Goal: Task Accomplishment & Management: Manage account settings

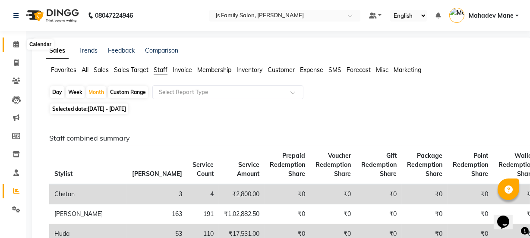
click at [16, 47] on icon at bounding box center [16, 44] width 6 height 6
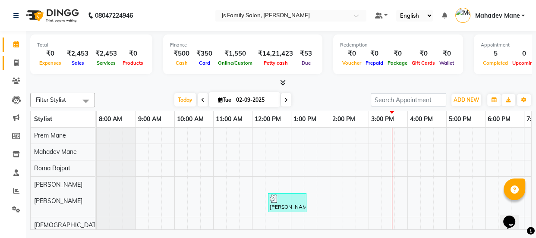
click at [14, 63] on icon at bounding box center [16, 63] width 5 height 6
select select "service"
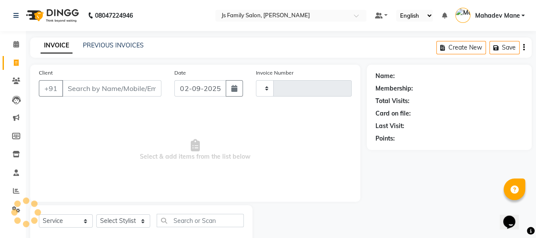
type input "6875"
select select "3729"
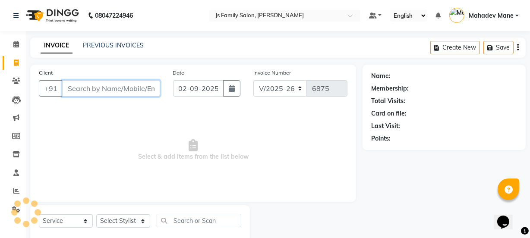
click at [96, 86] on input "Client" at bounding box center [111, 88] width 98 height 16
click at [69, 87] on input "Client" at bounding box center [111, 88] width 98 height 16
click at [134, 94] on input "Client" at bounding box center [111, 88] width 98 height 16
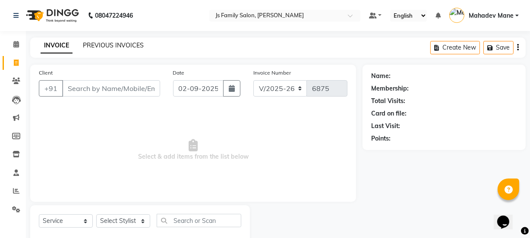
click at [127, 44] on link "PREVIOUS INVOICES" at bounding box center [113, 45] width 61 height 8
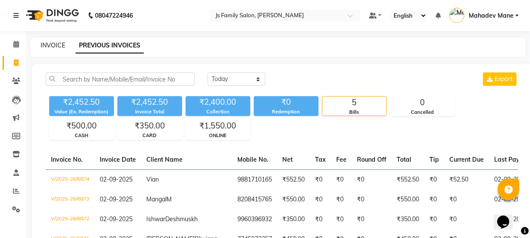
click at [60, 47] on link "INVOICE" at bounding box center [53, 45] width 25 height 8
select select "3729"
select select "service"
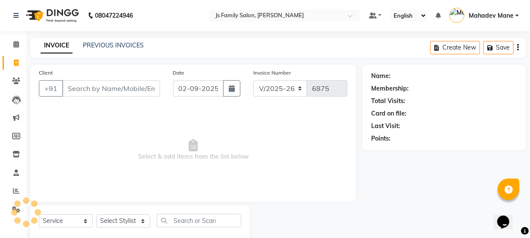
scroll to position [22, 0]
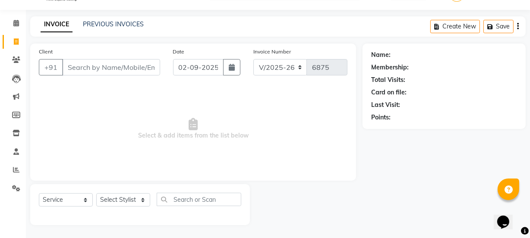
click at [88, 68] on input "Client" at bounding box center [111, 67] width 98 height 16
click at [117, 69] on input "Client" at bounding box center [111, 67] width 98 height 16
click at [117, 65] on input "Client" at bounding box center [111, 67] width 98 height 16
click at [17, 25] on icon at bounding box center [16, 23] width 6 height 6
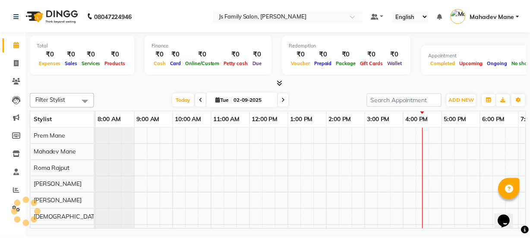
scroll to position [0, 70]
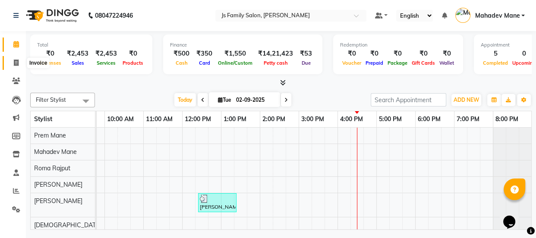
click at [9, 63] on span at bounding box center [16, 63] width 15 height 10
select select "service"
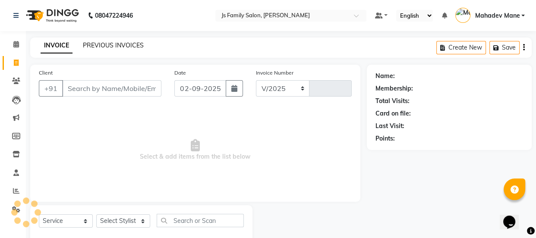
select select "3729"
type input "6875"
click at [125, 44] on link "PREVIOUS INVOICES" at bounding box center [113, 45] width 61 height 8
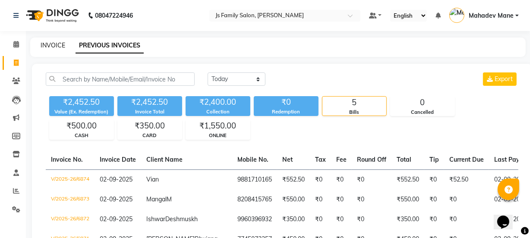
click at [50, 43] on link "INVOICE" at bounding box center [53, 45] width 25 height 8
select select "3729"
select select "service"
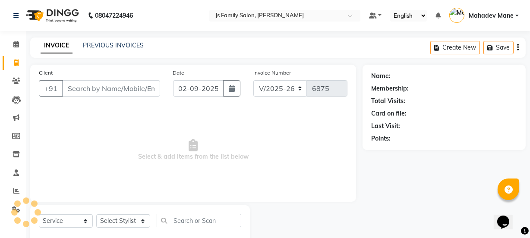
scroll to position [22, 0]
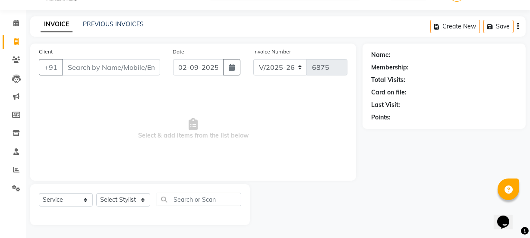
click at [91, 65] on input "Client" at bounding box center [111, 67] width 98 height 16
click at [13, 25] on icon at bounding box center [16, 23] width 6 height 6
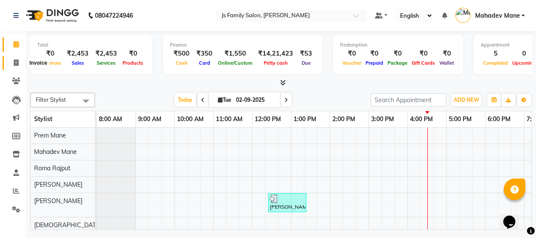
click at [14, 60] on icon at bounding box center [16, 63] width 5 height 6
select select "service"
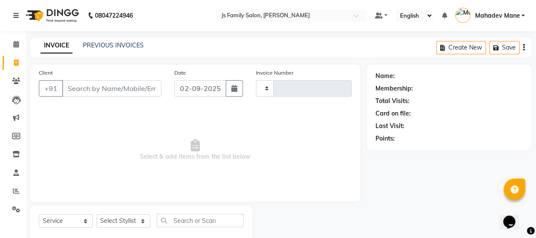
type input "6875"
select select "3729"
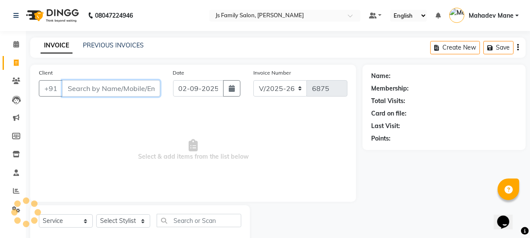
click at [98, 91] on input "Client" at bounding box center [111, 88] width 98 height 16
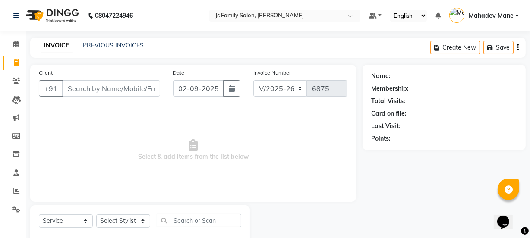
click at [310, 189] on span "Select & add items from the list below" at bounding box center [193, 150] width 309 height 86
click at [108, 86] on input "Client" at bounding box center [111, 88] width 98 height 16
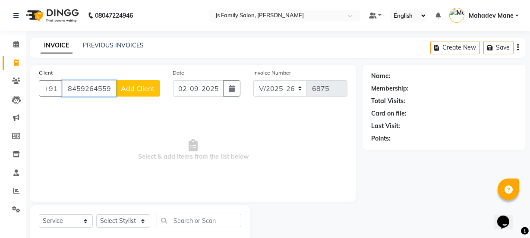
type input "8459264559"
click at [120, 89] on button "Add Client" at bounding box center [138, 88] width 44 height 16
select select "22"
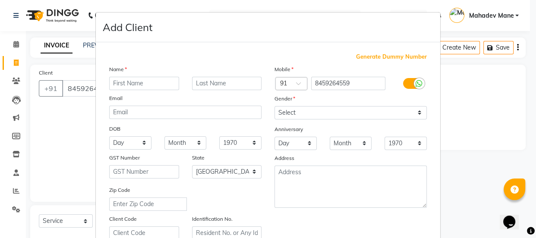
click at [130, 85] on input "text" at bounding box center [144, 83] width 70 height 13
type input "[PERSON_NAME]"
click at [213, 82] on input "text" at bounding box center [227, 83] width 70 height 13
type input "mahajan"
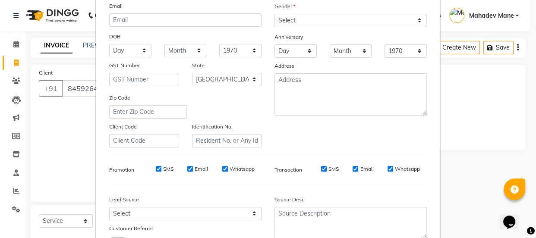
scroll to position [163, 0]
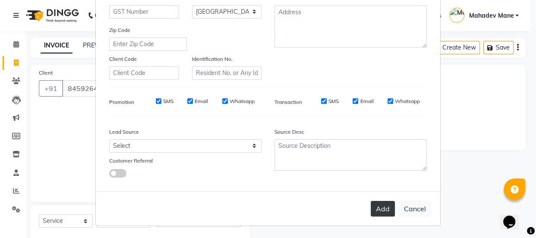
click at [384, 207] on button "Add" at bounding box center [383, 209] width 24 height 16
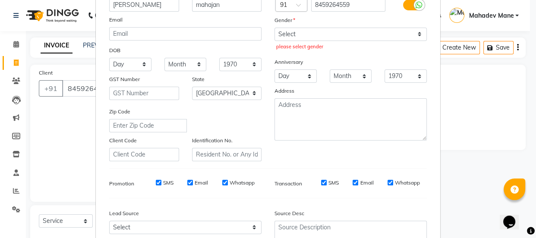
scroll to position [0, 0]
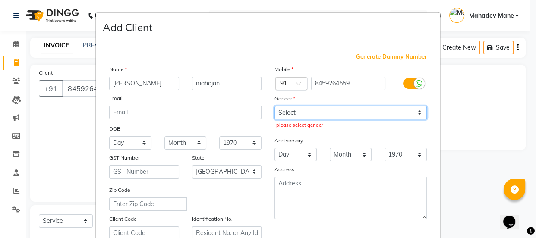
click at [310, 110] on select "Select [DEMOGRAPHIC_DATA] [DEMOGRAPHIC_DATA] Other Prefer Not To Say" at bounding box center [351, 112] width 152 height 13
select select "[DEMOGRAPHIC_DATA]"
click at [275, 106] on select "Select [DEMOGRAPHIC_DATA] [DEMOGRAPHIC_DATA] Other Prefer Not To Say" at bounding box center [351, 112] width 152 height 13
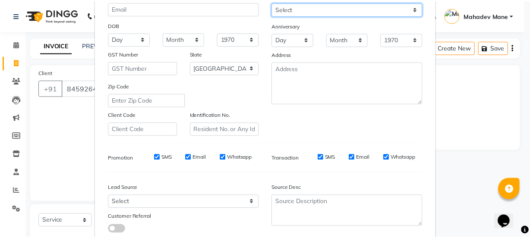
scroll to position [163, 0]
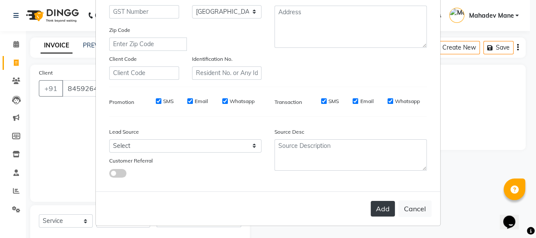
click at [382, 211] on button "Add" at bounding box center [383, 209] width 24 height 16
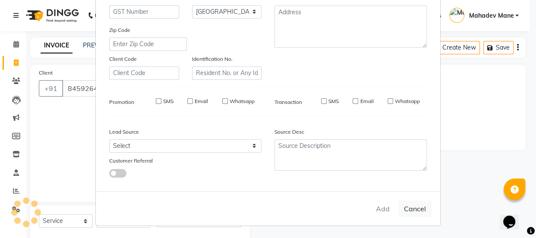
select select
select select "null"
select select
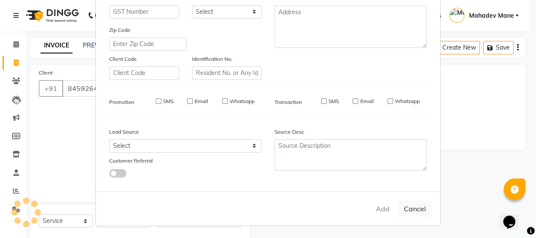
select select
checkbox input "false"
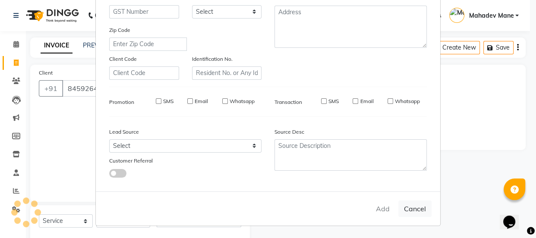
checkbox input "false"
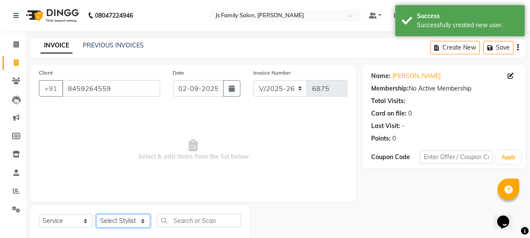
click at [108, 220] on select "Select Stylist [PERSON_NAME] Vaidyakar [PERSON_NAME] [PERSON_NAME] Mane Mosin […" at bounding box center [123, 221] width 54 height 13
select select "20007"
click at [96, 215] on select "Select Stylist [PERSON_NAME] Vaidyakar [PERSON_NAME] [PERSON_NAME] Mane Mosin […" at bounding box center [123, 221] width 54 height 13
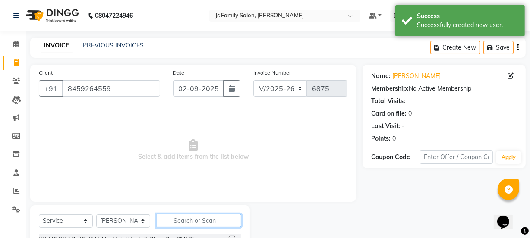
click at [175, 223] on input "text" at bounding box center [199, 220] width 85 height 13
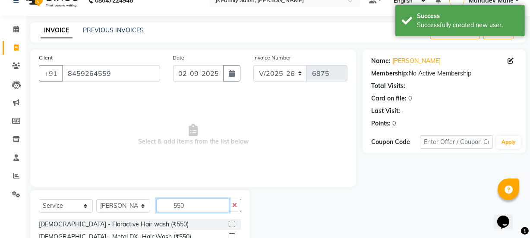
scroll to position [104, 0]
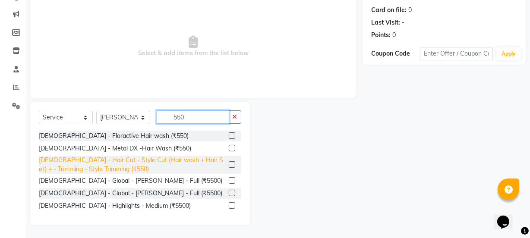
type input "550"
click at [192, 164] on div "[DEMOGRAPHIC_DATA] - Hair Cut - Style Cut (Hair wash + Hair Set) + - Trimming -…" at bounding box center [132, 165] width 187 height 18
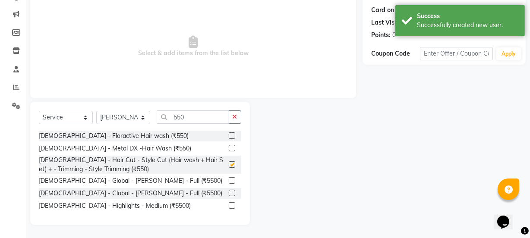
checkbox input "false"
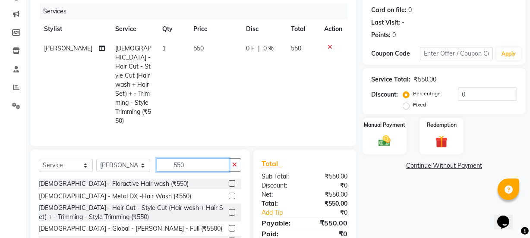
click at [196, 158] on input "550" at bounding box center [193, 164] width 73 height 13
type input "5"
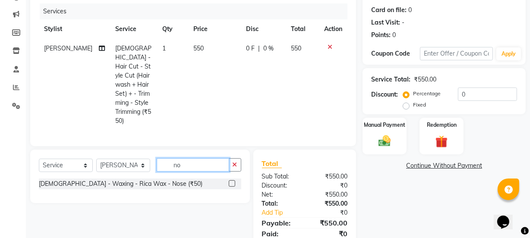
type input "n"
type input "stri"
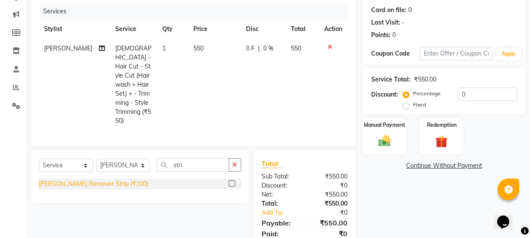
click at [82, 180] on div "[PERSON_NAME] Remover Strip (₹100)" at bounding box center [93, 184] width 109 height 9
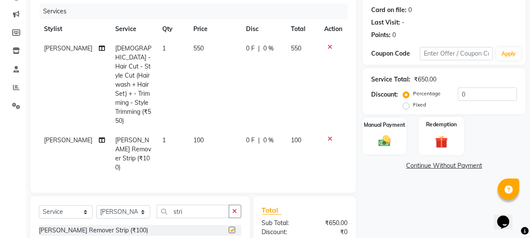
checkbox input "false"
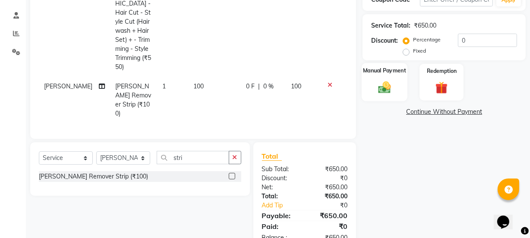
scroll to position [162, 0]
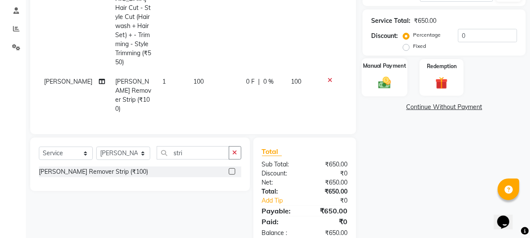
click at [393, 91] on div "Manual Payment" at bounding box center [385, 77] width 46 height 38
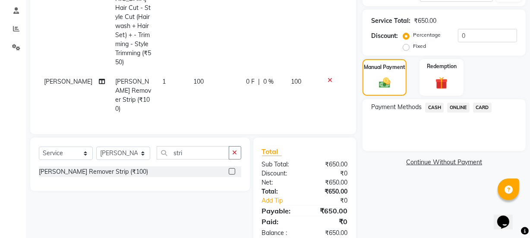
click at [453, 108] on span "ONLINE" at bounding box center [458, 108] width 22 height 10
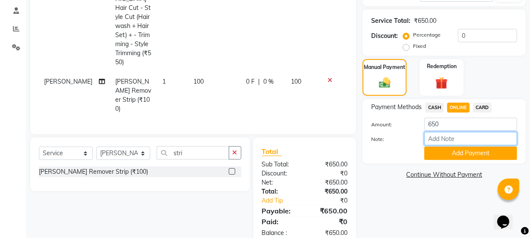
click at [469, 145] on input "Note:" at bounding box center [471, 138] width 93 height 13
click at [433, 153] on button "Add Payment" at bounding box center [471, 153] width 93 height 13
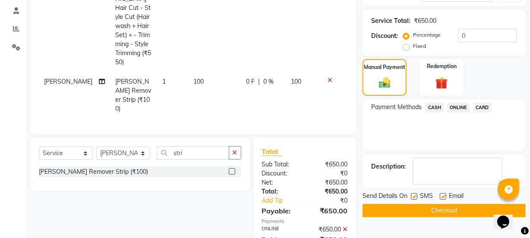
click at [452, 207] on button "Checkout" at bounding box center [444, 210] width 163 height 13
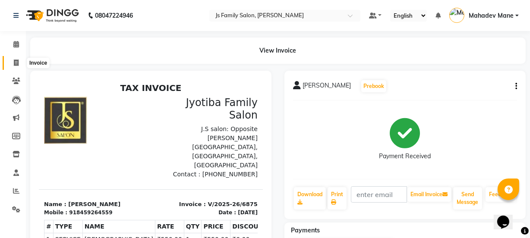
click at [9, 60] on span at bounding box center [16, 63] width 15 height 10
select select "3729"
select select "service"
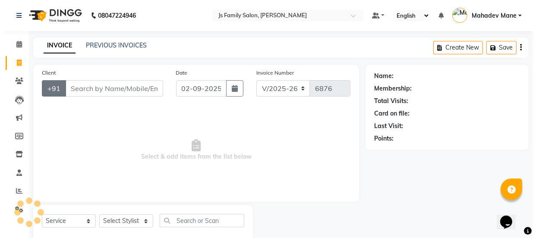
scroll to position [22, 0]
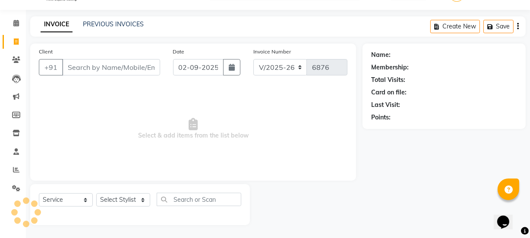
click at [75, 67] on input "Client" at bounding box center [111, 67] width 98 height 16
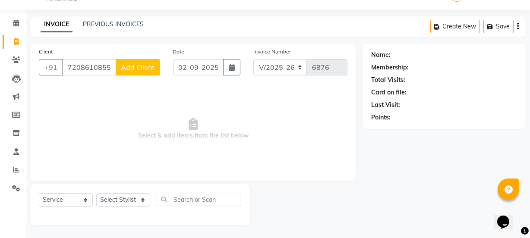
type input "7208610855"
click at [121, 67] on span "Add Client" at bounding box center [138, 67] width 34 height 9
select select "22"
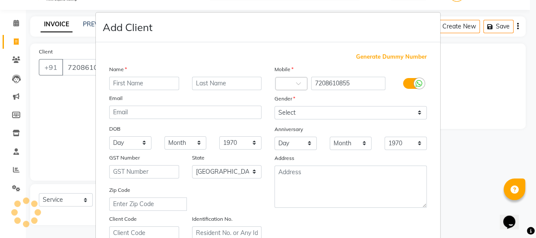
click at [133, 82] on input "text" at bounding box center [144, 83] width 70 height 13
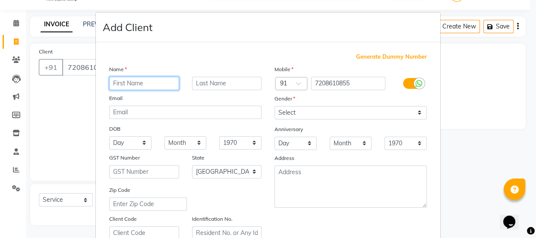
click at [122, 79] on input "text" at bounding box center [144, 83] width 70 height 13
click at [127, 82] on input "text" at bounding box center [144, 83] width 70 height 13
click at [115, 83] on input "text" at bounding box center [144, 83] width 70 height 13
type input "r"
type input "Rupali"
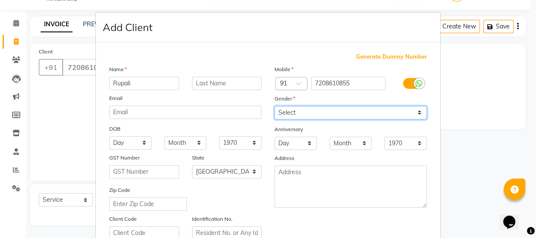
click at [298, 112] on select "Select [DEMOGRAPHIC_DATA] [DEMOGRAPHIC_DATA] Other Prefer Not To Say" at bounding box center [351, 112] width 152 height 13
click at [275, 106] on select "Select [DEMOGRAPHIC_DATA] [DEMOGRAPHIC_DATA] Other Prefer Not To Say" at bounding box center [351, 112] width 152 height 13
click at [299, 114] on select "Select [DEMOGRAPHIC_DATA] [DEMOGRAPHIC_DATA] Other Prefer Not To Say" at bounding box center [351, 112] width 152 height 13
select select "[DEMOGRAPHIC_DATA]"
click at [275, 106] on select "Select [DEMOGRAPHIC_DATA] [DEMOGRAPHIC_DATA] Other Prefer Not To Say" at bounding box center [351, 112] width 152 height 13
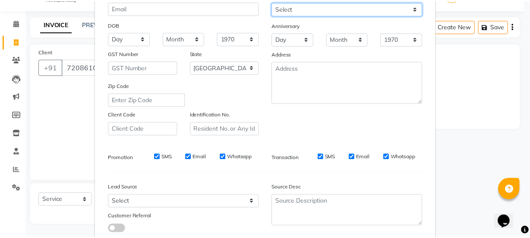
scroll to position [163, 0]
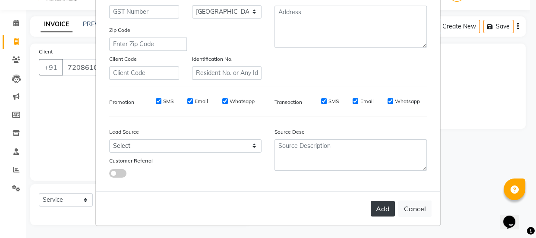
click at [380, 211] on button "Add" at bounding box center [383, 209] width 24 height 16
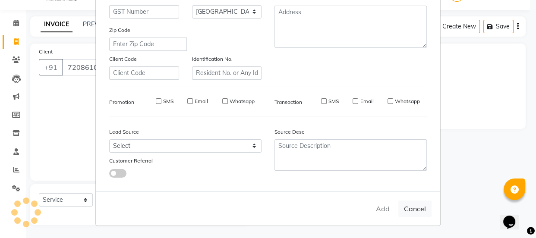
select select
select select "null"
select select
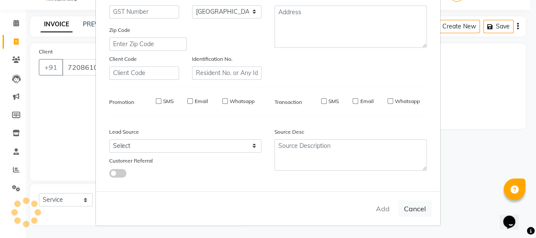
select select
checkbox input "false"
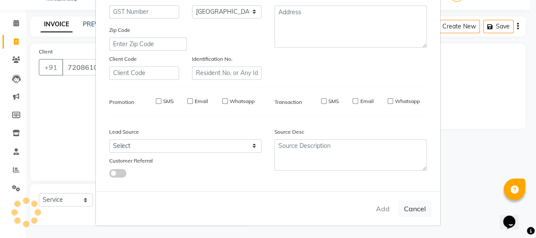
checkbox input "false"
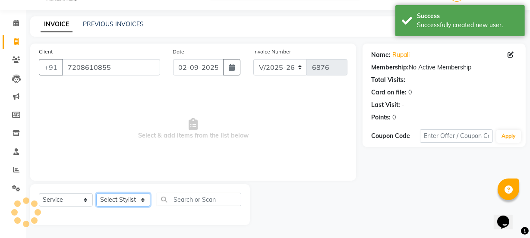
click at [124, 202] on select "Select Stylist [PERSON_NAME] Vaidyakar [PERSON_NAME] [PERSON_NAME] Mane Mosin […" at bounding box center [123, 199] width 54 height 13
select select "22902"
click at [96, 193] on select "Select Stylist [PERSON_NAME] Vaidyakar [PERSON_NAME] [PERSON_NAME] Mane Mosin […" at bounding box center [123, 199] width 54 height 13
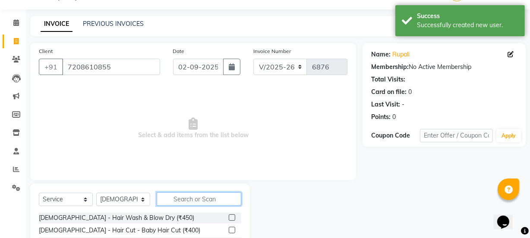
click at [164, 200] on input "text" at bounding box center [199, 199] width 85 height 13
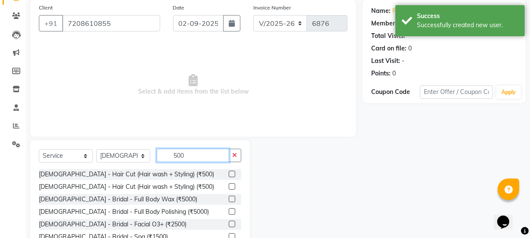
scroll to position [108, 0]
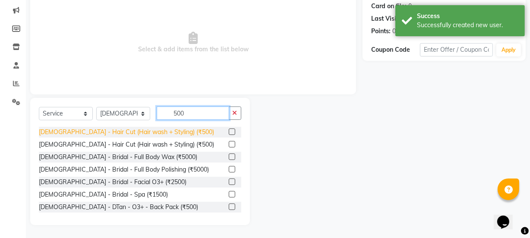
type input "500"
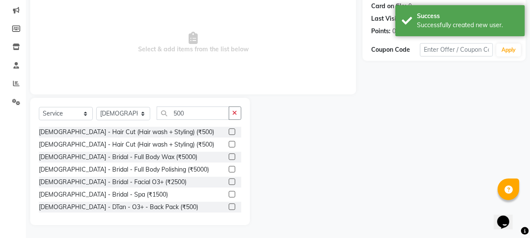
drag, startPoint x: 162, startPoint y: 134, endPoint x: 218, endPoint y: 138, distance: 55.9
click at [162, 134] on div "[DEMOGRAPHIC_DATA] - Hair Cut (Hair wash + Styling) (₹500)" at bounding box center [126, 132] width 175 height 9
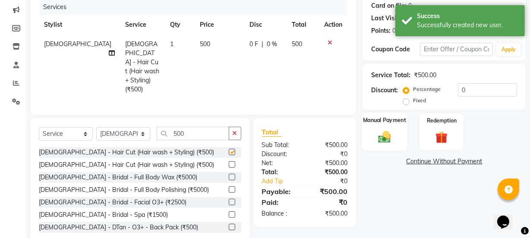
checkbox input "false"
click at [396, 136] on div "Manual Payment" at bounding box center [385, 132] width 46 height 38
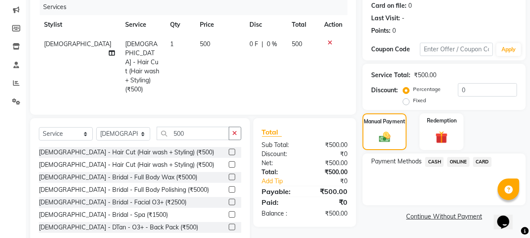
click at [456, 161] on span "ONLINE" at bounding box center [458, 162] width 22 height 10
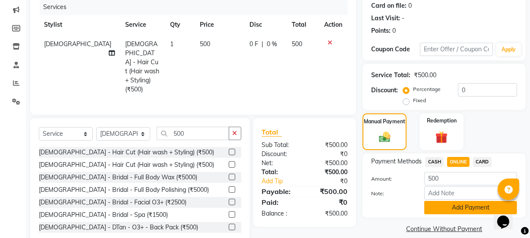
click at [463, 209] on button "Add Payment" at bounding box center [471, 207] width 93 height 13
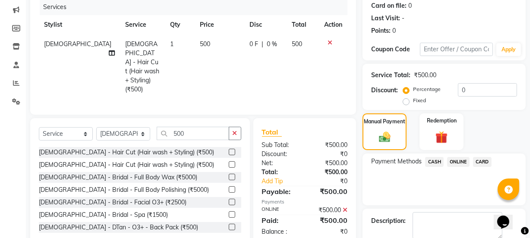
scroll to position [154, 0]
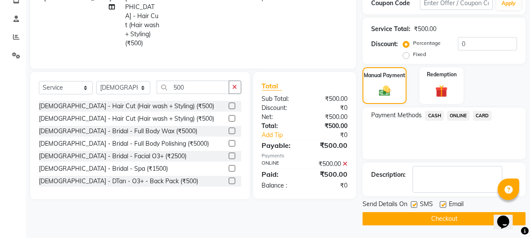
click at [463, 213] on button "Checkout" at bounding box center [444, 218] width 163 height 13
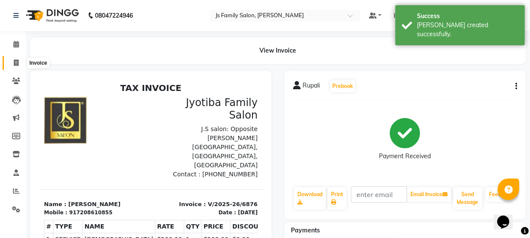
click at [15, 64] on icon at bounding box center [16, 63] width 5 height 6
select select "service"
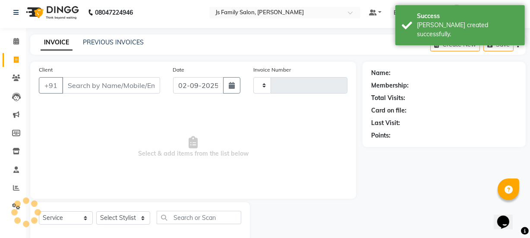
type input "6877"
select select "3729"
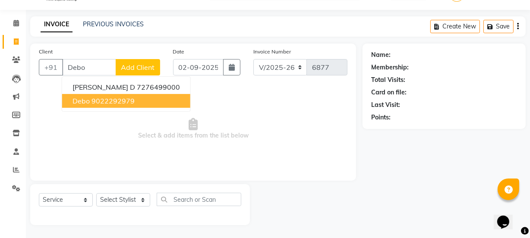
click at [112, 100] on ngb-highlight "9022292979" at bounding box center [113, 101] width 43 height 9
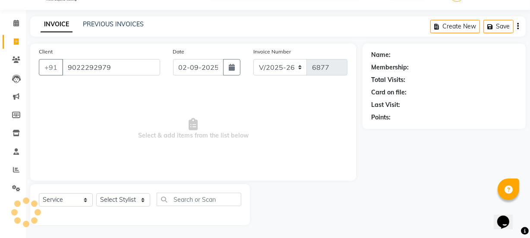
type input "9022292979"
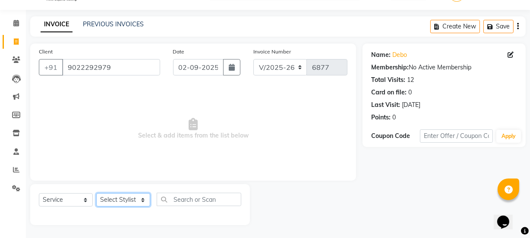
drag, startPoint x: 125, startPoint y: 200, endPoint x: 126, endPoint y: 194, distance: 5.6
click at [125, 199] on select "Select Stylist [PERSON_NAME] Vaidyakar [PERSON_NAME] [PERSON_NAME] Mane Mosin […" at bounding box center [123, 199] width 54 height 13
select select "47417"
click at [96, 193] on select "Select Stylist [PERSON_NAME] Vaidyakar [PERSON_NAME] [PERSON_NAME] Mane Mosin […" at bounding box center [123, 199] width 54 height 13
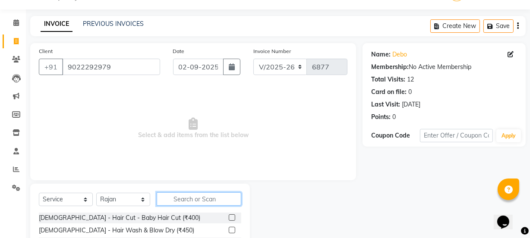
click at [203, 206] on input "text" at bounding box center [199, 199] width 85 height 13
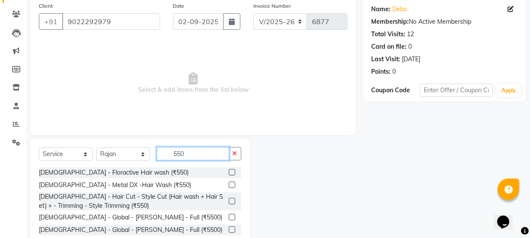
scroll to position [104, 0]
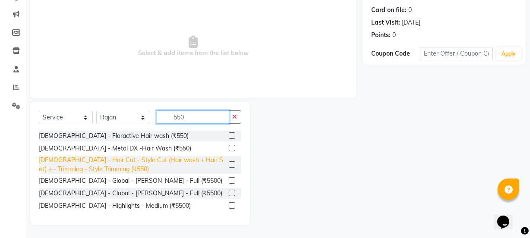
type input "550"
click at [157, 158] on div "[DEMOGRAPHIC_DATA] - Hair Cut - Style Cut (Hair wash + Hair Set) + - Trimming -…" at bounding box center [132, 165] width 187 height 18
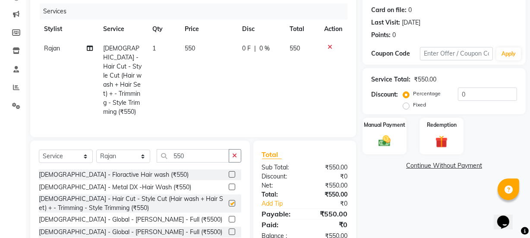
checkbox input "false"
click at [197, 149] on input "550" at bounding box center [193, 155] width 73 height 13
type input "5"
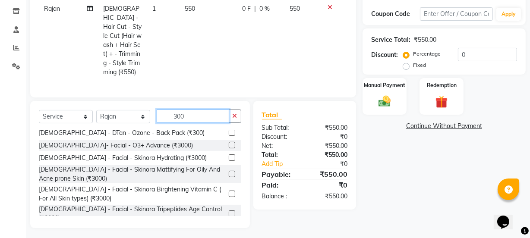
scroll to position [78, 0]
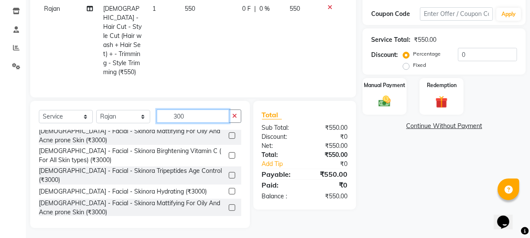
click at [209, 112] on input "300" at bounding box center [193, 116] width 73 height 13
type input "3"
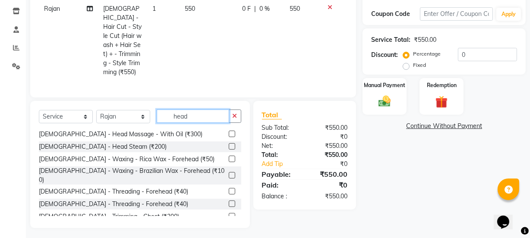
scroll to position [1, 0]
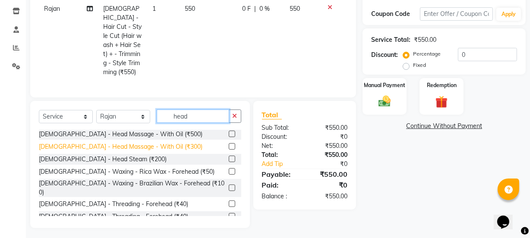
type input "head"
click at [148, 143] on div "[DEMOGRAPHIC_DATA] - Head Massage - With Oil (₹300)" at bounding box center [121, 147] width 164 height 9
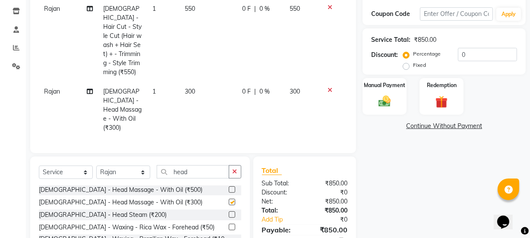
checkbox input "false"
click at [389, 102] on img at bounding box center [384, 101] width 21 height 15
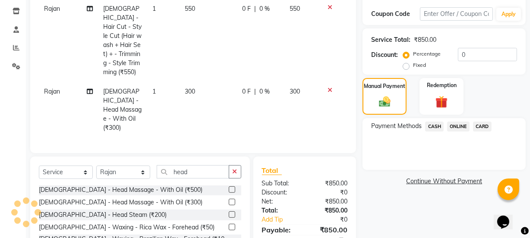
click at [452, 122] on span "ONLINE" at bounding box center [458, 127] width 22 height 10
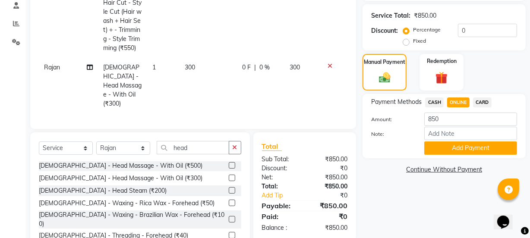
scroll to position [181, 0]
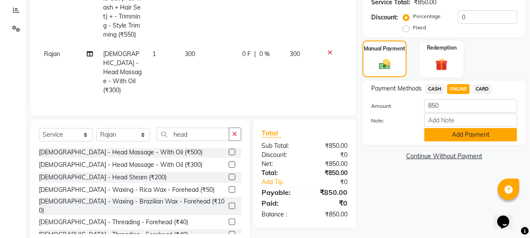
click at [453, 134] on button "Add Payment" at bounding box center [471, 134] width 93 height 13
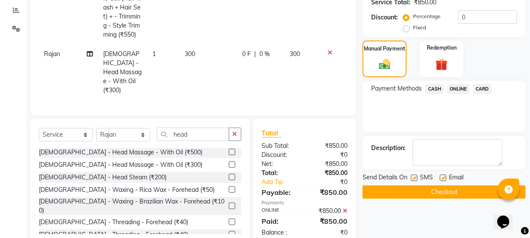
click at [447, 197] on button "Checkout" at bounding box center [444, 192] width 163 height 13
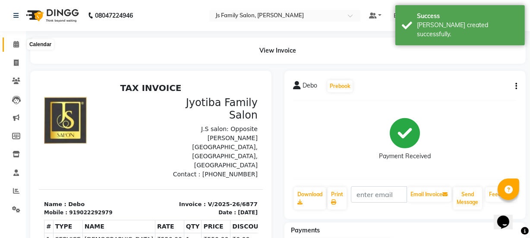
click at [14, 43] on icon at bounding box center [16, 44] width 6 height 6
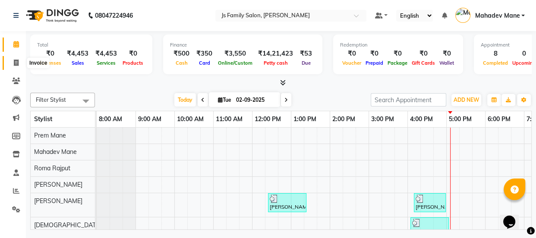
click at [18, 62] on icon at bounding box center [16, 63] width 5 height 6
select select "service"
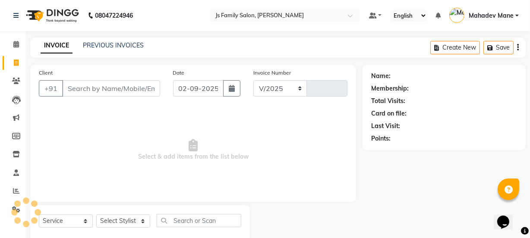
select select "3729"
type input "6878"
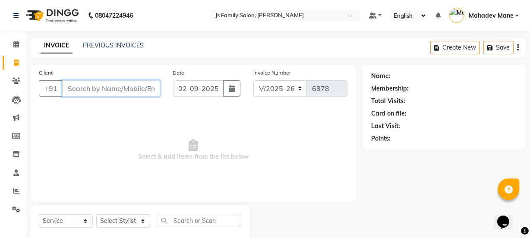
click at [91, 87] on input "Client" at bounding box center [111, 88] width 98 height 16
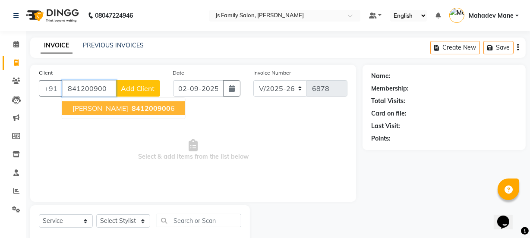
click at [95, 103] on button "[PERSON_NAME] 841200900 6" at bounding box center [123, 108] width 123 height 14
type input "8412009006"
select select "1: Object"
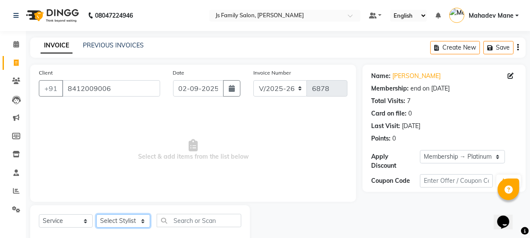
click at [117, 220] on select "Select Stylist [PERSON_NAME] Vaidyakar [PERSON_NAME] [PERSON_NAME] Mane Mosin […" at bounding box center [123, 221] width 54 height 13
select select "33251"
click at [96, 215] on select "Select Stylist [PERSON_NAME] Vaidyakar [PERSON_NAME] [PERSON_NAME] Mane Mosin […" at bounding box center [123, 221] width 54 height 13
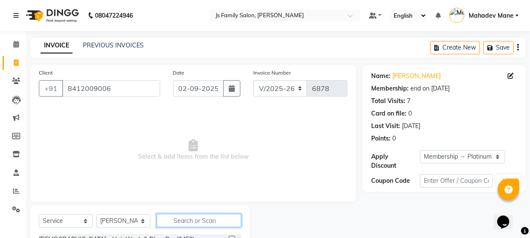
click at [183, 228] on input "text" at bounding box center [199, 220] width 85 height 13
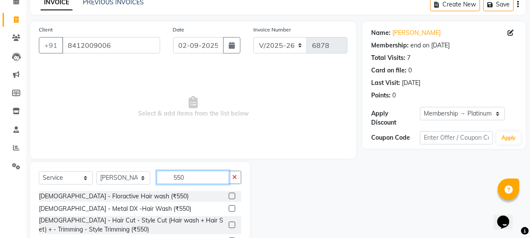
scroll to position [104, 0]
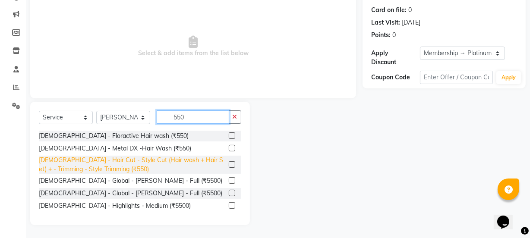
type input "550"
click at [205, 167] on div "[DEMOGRAPHIC_DATA] - Hair Cut - Style Cut (Hair wash + Hair Set) + - Trimming -…" at bounding box center [132, 165] width 187 height 18
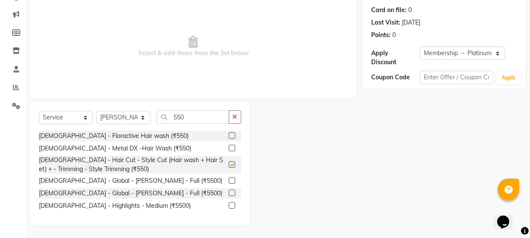
checkbox input "false"
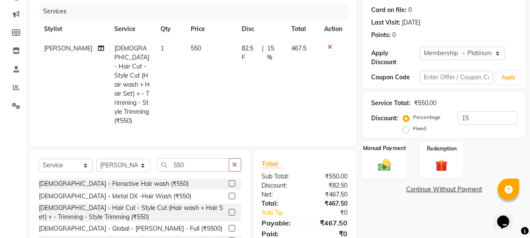
click at [390, 162] on img at bounding box center [384, 165] width 21 height 15
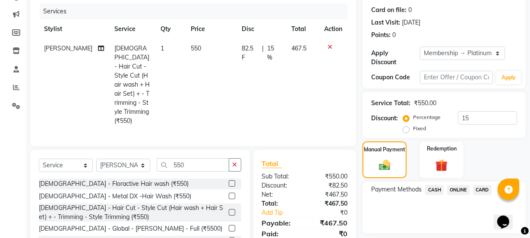
click at [460, 189] on span "ONLINE" at bounding box center [458, 190] width 22 height 10
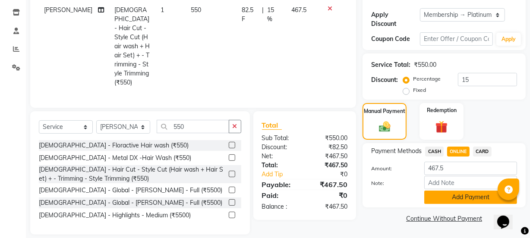
click at [459, 197] on button "Add Payment" at bounding box center [471, 197] width 93 height 13
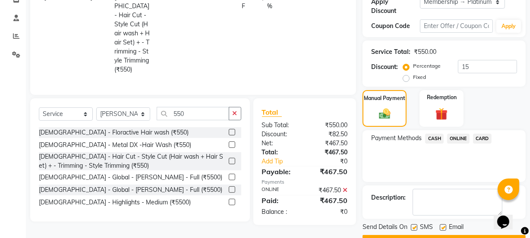
scroll to position [178, 0]
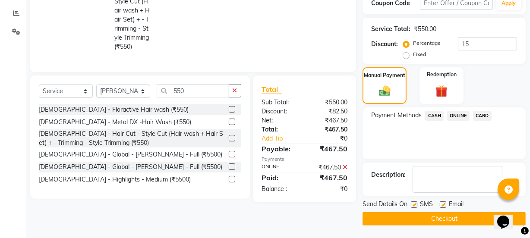
click at [458, 216] on button "Checkout" at bounding box center [444, 218] width 163 height 13
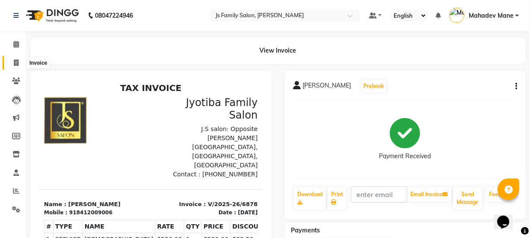
click at [19, 59] on span at bounding box center [16, 63] width 15 height 10
select select "3729"
select select "service"
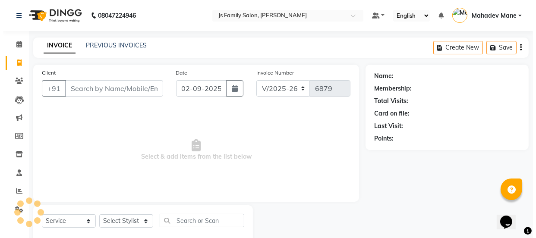
scroll to position [22, 0]
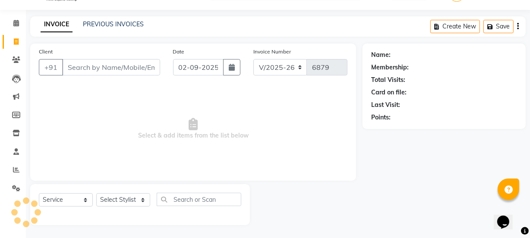
click at [98, 69] on input "Client" at bounding box center [111, 67] width 98 height 16
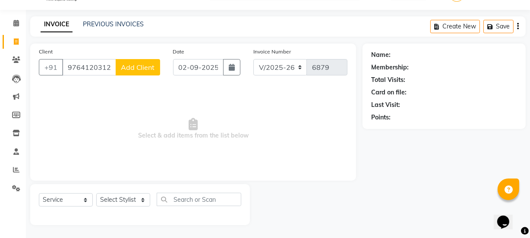
type input "9764120312"
click at [142, 70] on span "Add Client" at bounding box center [138, 67] width 34 height 9
select select "22"
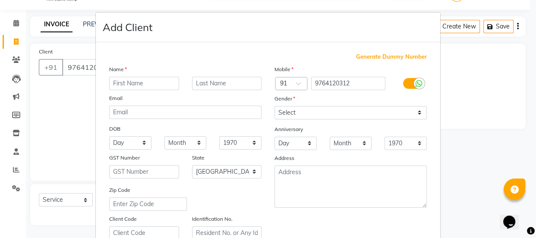
click at [138, 82] on input "text" at bounding box center [144, 83] width 70 height 13
type input "[PERSON_NAME]"
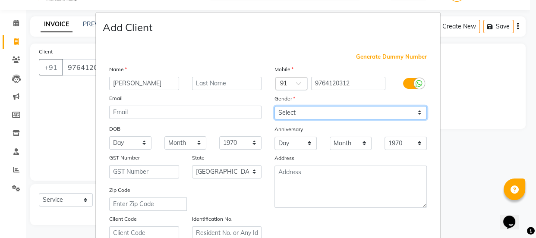
click at [280, 116] on select "Select [DEMOGRAPHIC_DATA] [DEMOGRAPHIC_DATA] Other Prefer Not To Say" at bounding box center [351, 112] width 152 height 13
select select "[DEMOGRAPHIC_DATA]"
click at [275, 106] on select "Select [DEMOGRAPHIC_DATA] [DEMOGRAPHIC_DATA] Other Prefer Not To Say" at bounding box center [351, 112] width 152 height 13
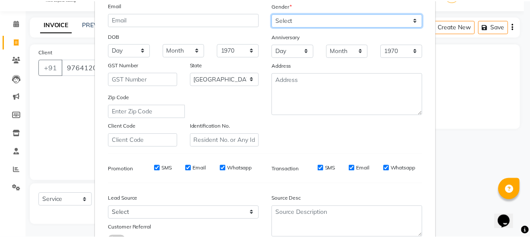
scroll to position [163, 0]
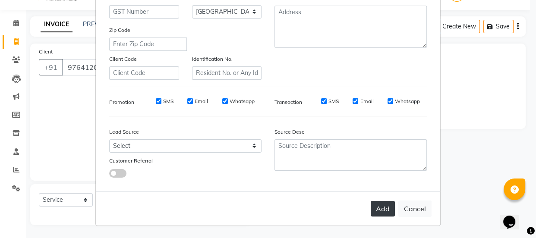
click at [374, 209] on button "Add" at bounding box center [383, 209] width 24 height 16
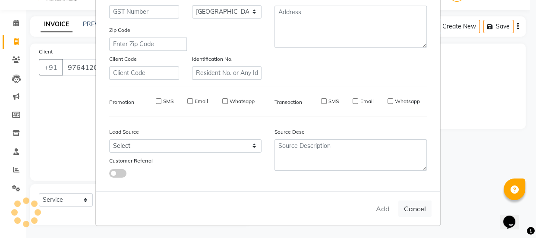
select select
select select "null"
select select
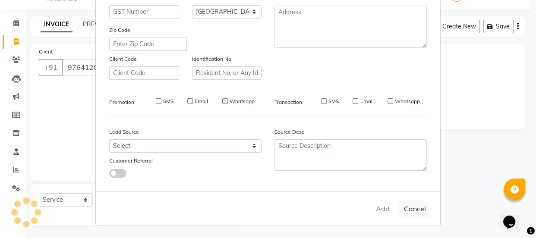
select select
checkbox input "false"
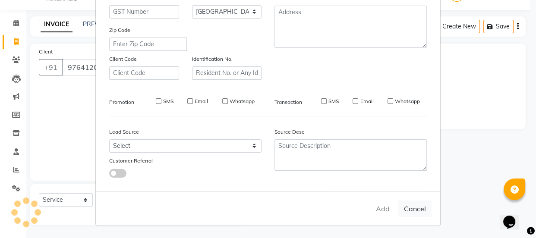
checkbox input "false"
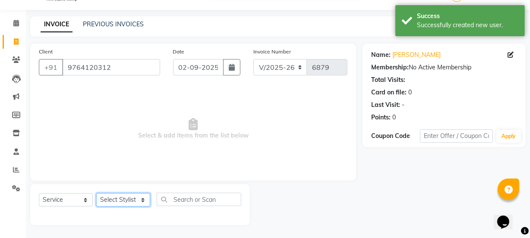
click at [121, 200] on select "Select Stylist [PERSON_NAME] Vaidyakar [PERSON_NAME] [PERSON_NAME] Mane Mosin […" at bounding box center [123, 199] width 54 height 13
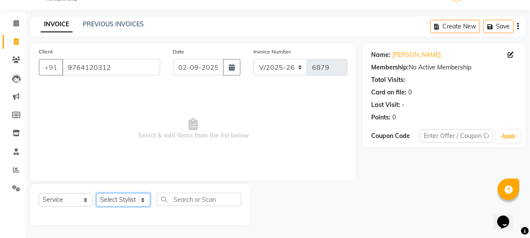
click at [110, 200] on select "Select Stylist [PERSON_NAME] Vaidyakar [PERSON_NAME] [PERSON_NAME] Mane Mosin […" at bounding box center [123, 199] width 54 height 13
select select "34315"
click at [96, 193] on select "Select Stylist [PERSON_NAME] Vaidyakar [PERSON_NAME] [PERSON_NAME] Mane Mosin […" at bounding box center [123, 199] width 54 height 13
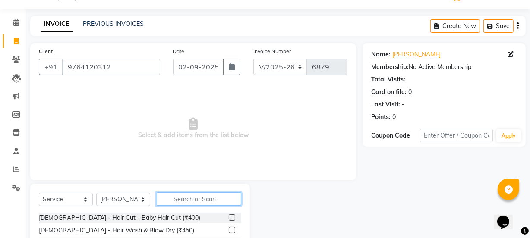
click at [171, 202] on input "text" at bounding box center [199, 199] width 85 height 13
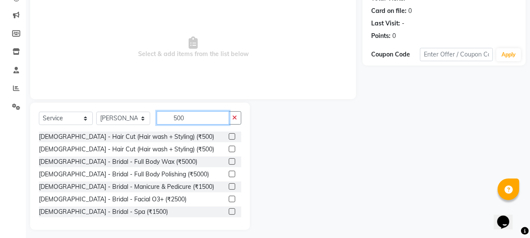
scroll to position [108, 0]
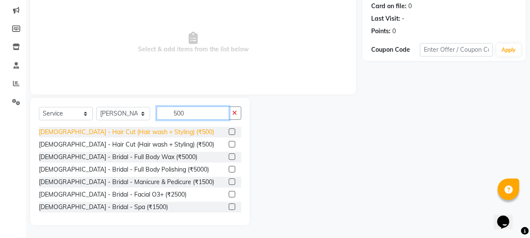
type input "500"
click at [154, 134] on div "[DEMOGRAPHIC_DATA] - Hair Cut (Hair wash + Styling) (₹500)" at bounding box center [126, 132] width 175 height 9
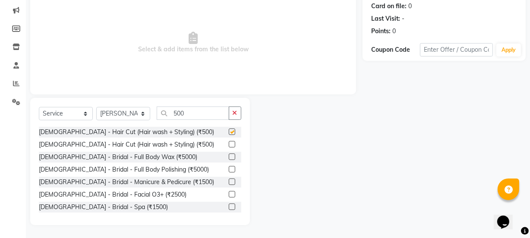
checkbox input "false"
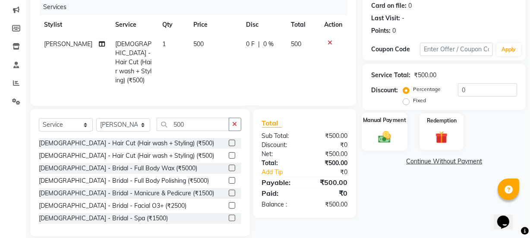
click at [384, 133] on img at bounding box center [384, 137] width 21 height 15
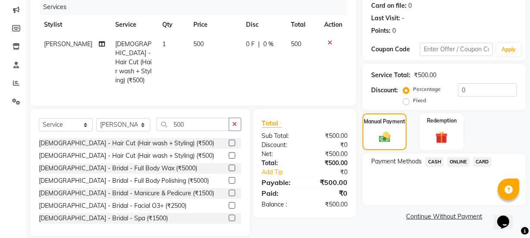
click at [461, 159] on span "ONLINE" at bounding box center [458, 162] width 22 height 10
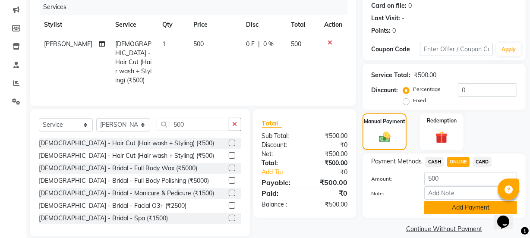
click at [465, 203] on button "Add Payment" at bounding box center [471, 207] width 93 height 13
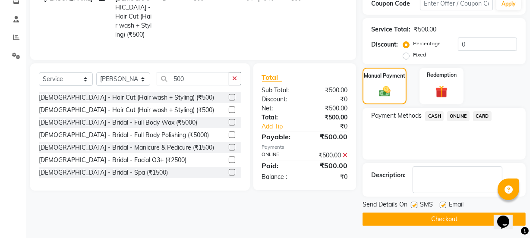
scroll to position [154, 0]
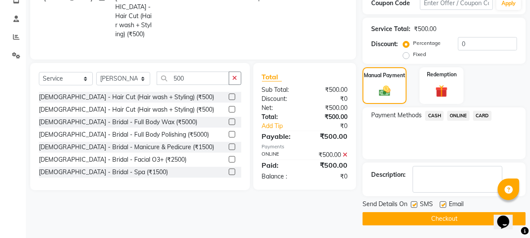
click at [467, 215] on button "Checkout" at bounding box center [444, 218] width 163 height 13
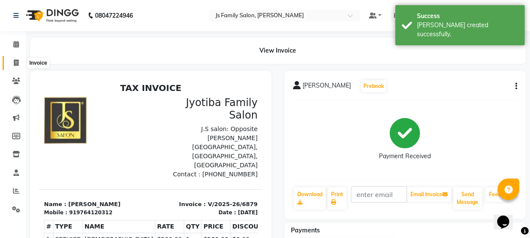
click at [19, 66] on span at bounding box center [16, 63] width 15 height 10
select select "3729"
select select "service"
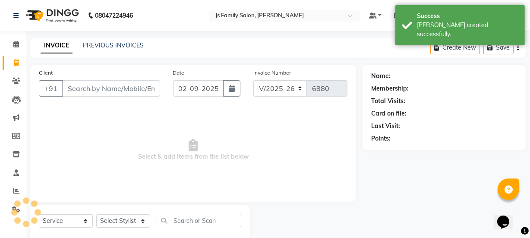
scroll to position [22, 0]
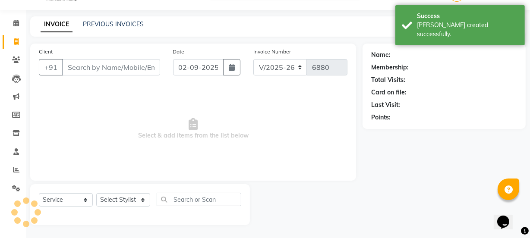
click at [70, 70] on input "Client" at bounding box center [111, 67] width 98 height 16
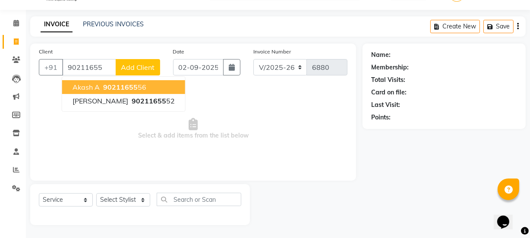
click at [82, 86] on span "Akash A" at bounding box center [86, 87] width 27 height 9
type input "9021165556"
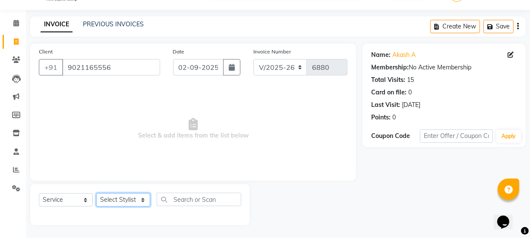
click at [118, 201] on select "Select Stylist [PERSON_NAME] Vaidyakar [PERSON_NAME] [PERSON_NAME] Mane Mosin […" at bounding box center [123, 199] width 54 height 13
select select "47417"
click at [96, 193] on select "Select Stylist [PERSON_NAME] Vaidyakar [PERSON_NAME] [PERSON_NAME] Mane Mosin […" at bounding box center [123, 199] width 54 height 13
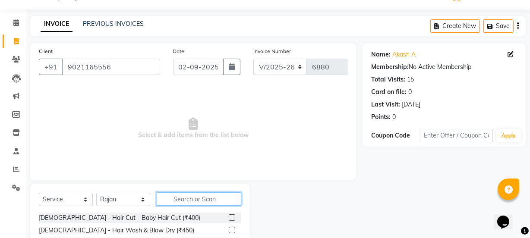
click at [199, 196] on input "text" at bounding box center [199, 199] width 85 height 13
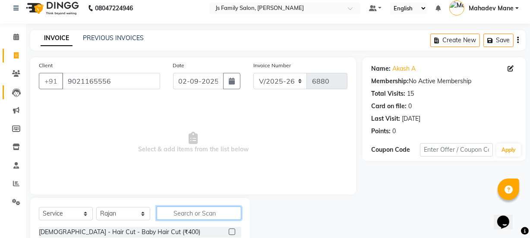
scroll to position [0, 0]
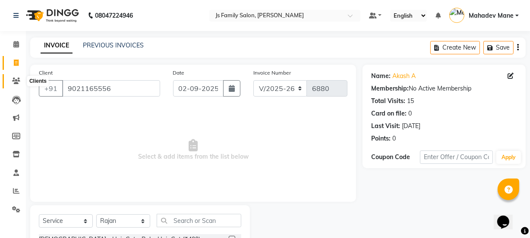
click at [17, 85] on span at bounding box center [16, 81] width 15 height 10
drag, startPoint x: 117, startPoint y: 88, endPoint x: 67, endPoint y: 91, distance: 49.3
click at [67, 91] on input "9021165556" at bounding box center [111, 88] width 98 height 16
drag, startPoint x: 17, startPoint y: 43, endPoint x: 9, endPoint y: 85, distance: 42.6
click at [16, 43] on icon at bounding box center [16, 44] width 6 height 6
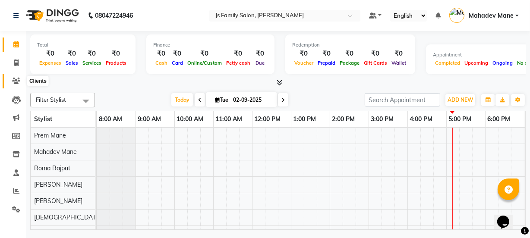
click at [13, 79] on icon at bounding box center [16, 81] width 8 height 6
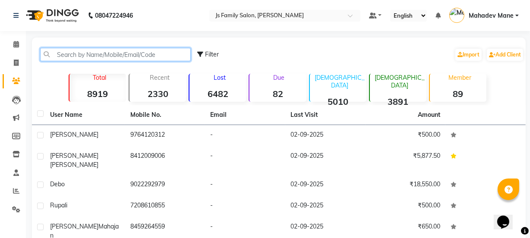
click at [83, 60] on input "text" at bounding box center [115, 54] width 151 height 13
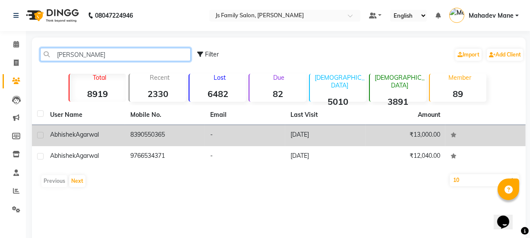
type input "[PERSON_NAME]"
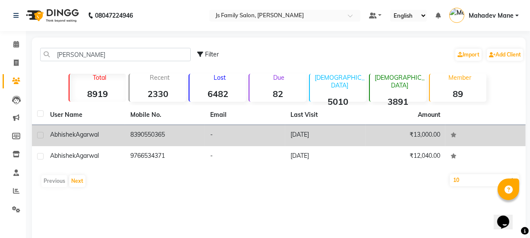
click at [187, 141] on td "8390550365" at bounding box center [165, 135] width 80 height 21
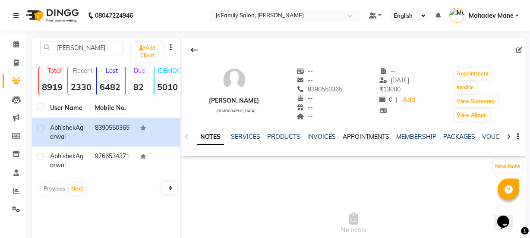
click at [361, 134] on link "APPOINTMENTS" at bounding box center [366, 137] width 47 height 8
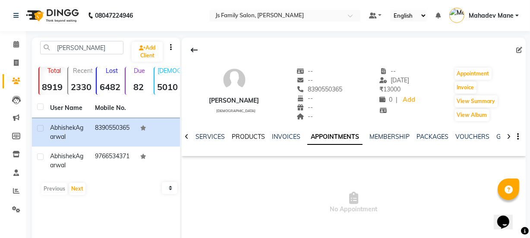
click at [236, 136] on link "PRODUCTS" at bounding box center [248, 137] width 33 height 8
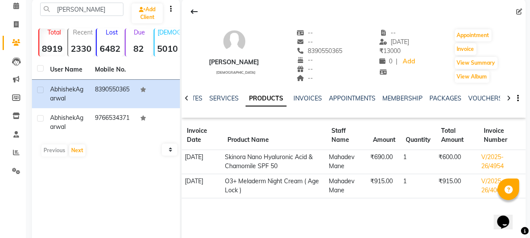
scroll to position [71, 0]
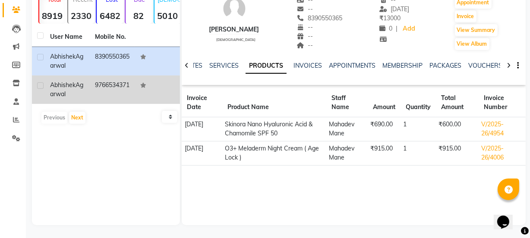
click at [136, 86] on td at bounding box center [157, 90] width 45 height 29
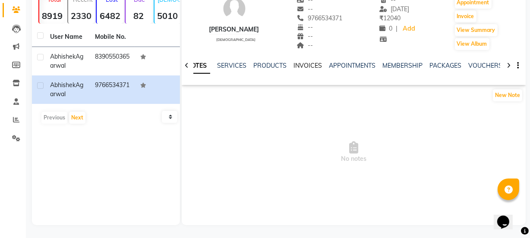
click at [316, 63] on link "INVOICES" at bounding box center [308, 66] width 29 height 8
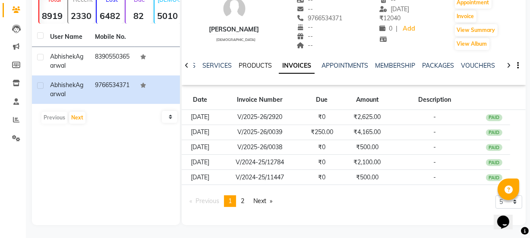
click at [259, 66] on link "PRODUCTS" at bounding box center [255, 66] width 33 height 8
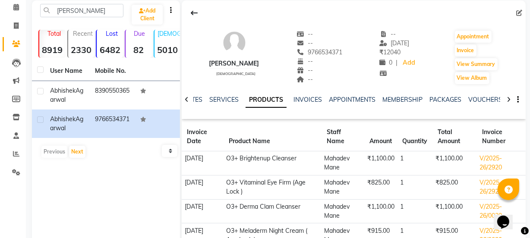
scroll to position [34, 0]
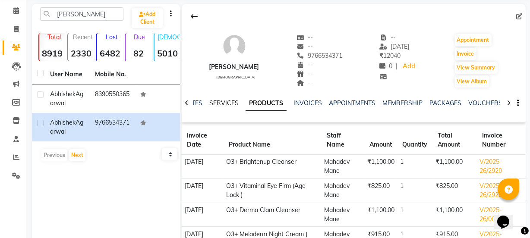
click at [229, 103] on link "SERVICES" at bounding box center [223, 103] width 29 height 8
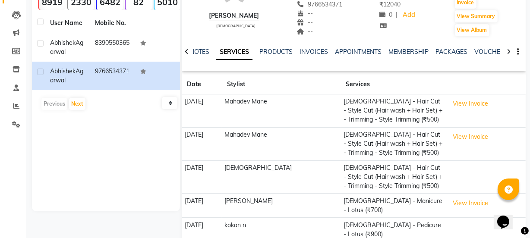
scroll to position [112, 0]
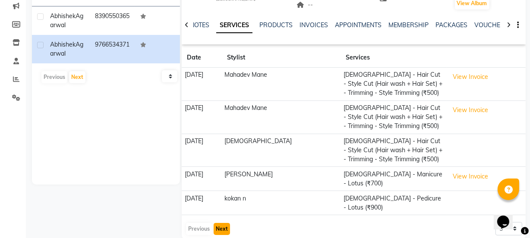
click at [221, 223] on button "Next" at bounding box center [222, 229] width 16 height 12
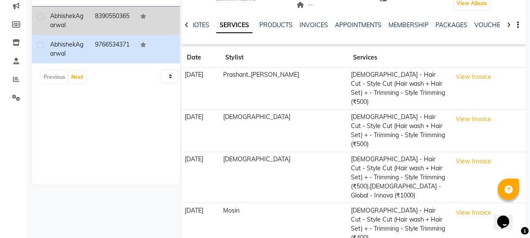
click at [103, 18] on td "8390550365" at bounding box center [112, 20] width 45 height 29
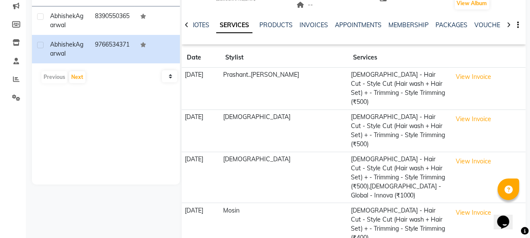
scroll to position [71, 0]
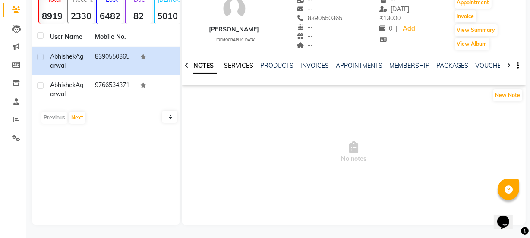
click at [244, 66] on link "SERVICES" at bounding box center [238, 66] width 29 height 8
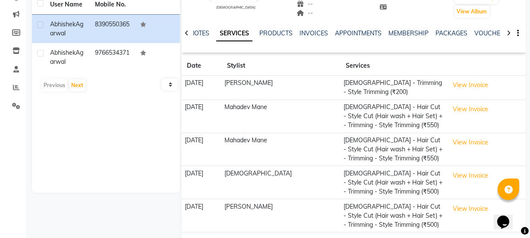
scroll to position [135, 0]
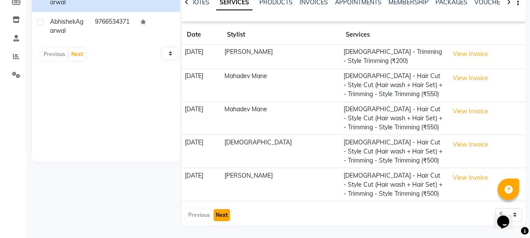
click at [216, 217] on button "Next" at bounding box center [222, 215] width 16 height 12
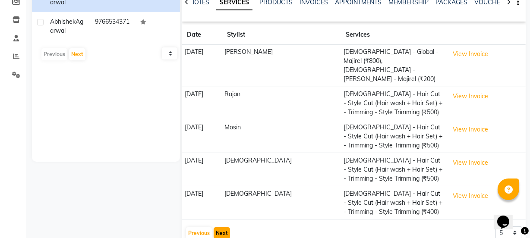
click at [216, 228] on button "Next" at bounding box center [222, 234] width 16 height 12
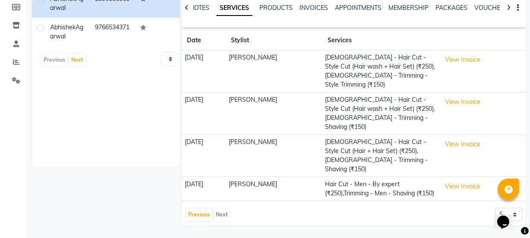
scroll to position [111, 0]
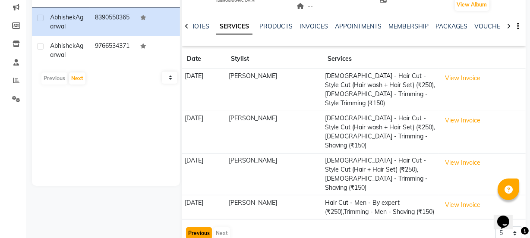
click at [206, 228] on button "Previous" at bounding box center [199, 234] width 26 height 12
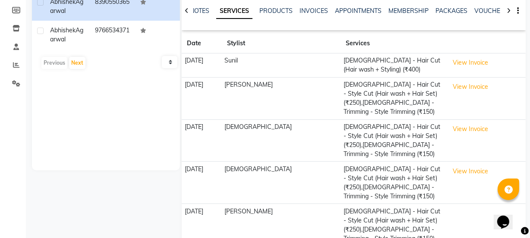
scroll to position [135, 0]
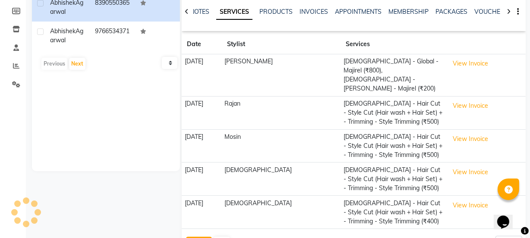
scroll to position [135, 0]
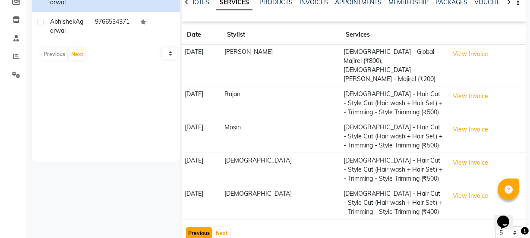
click at [197, 228] on button "Previous" at bounding box center [199, 234] width 26 height 12
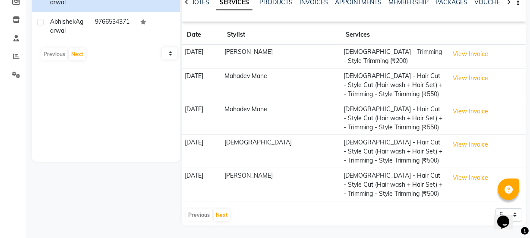
click at [197, 216] on div "Previous Next" at bounding box center [208, 216] width 46 height 14
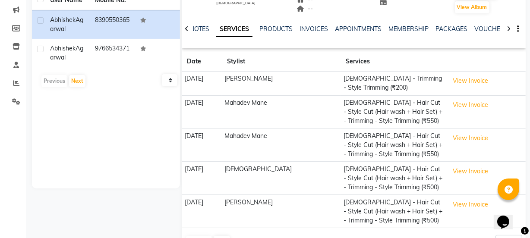
scroll to position [56, 0]
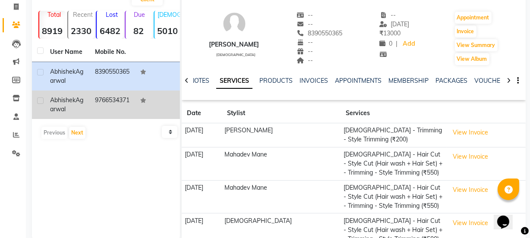
click at [123, 103] on td "9766534371" at bounding box center [112, 105] width 45 height 29
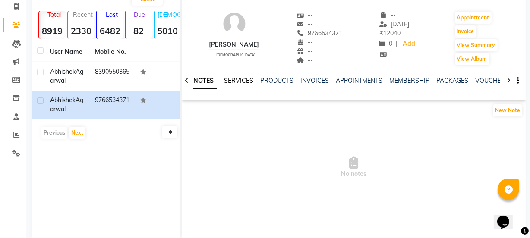
click at [245, 82] on link "SERVICES" at bounding box center [238, 81] width 29 height 8
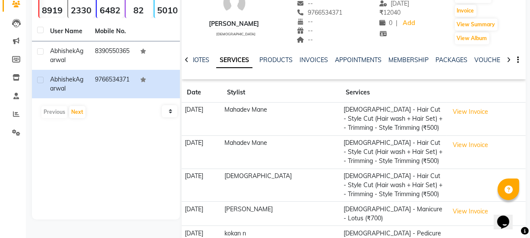
scroll to position [112, 0]
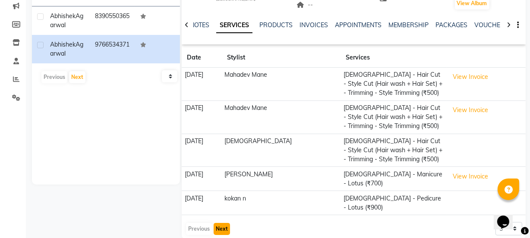
click at [225, 223] on button "Next" at bounding box center [222, 229] width 16 height 12
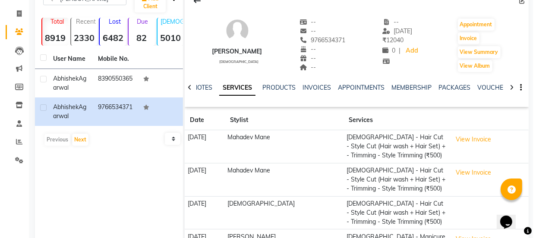
scroll to position [0, 0]
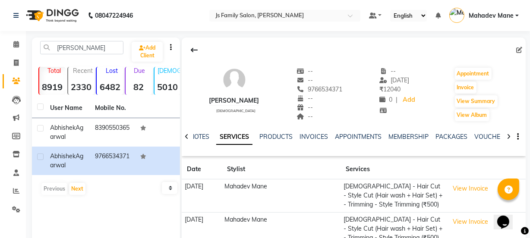
click at [6, 31] on nav "08047224946 Select Location × Js Family Salon, [PERSON_NAME] Default Panel My P…" at bounding box center [265, 15] width 530 height 31
click at [10, 44] on span at bounding box center [16, 45] width 15 height 10
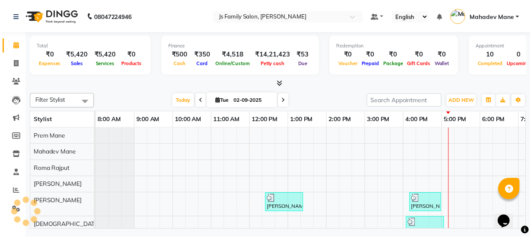
scroll to position [0, 70]
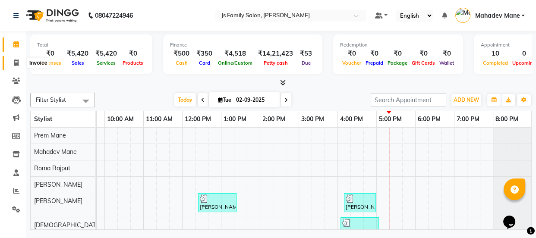
click at [16, 62] on icon at bounding box center [16, 63] width 5 height 6
select select "3729"
select select "service"
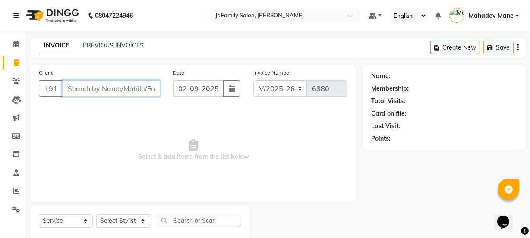
click at [92, 89] on input "Client" at bounding box center [111, 88] width 98 height 16
click at [81, 91] on input "Client" at bounding box center [111, 88] width 98 height 16
paste input "9021165556"
type input "9021165556"
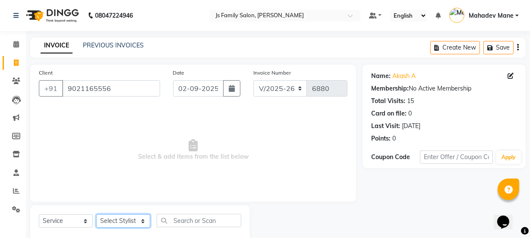
click at [126, 223] on select "Select Stylist" at bounding box center [123, 221] width 54 height 13
click at [126, 222] on select "Select Stylist" at bounding box center [123, 221] width 54 height 13
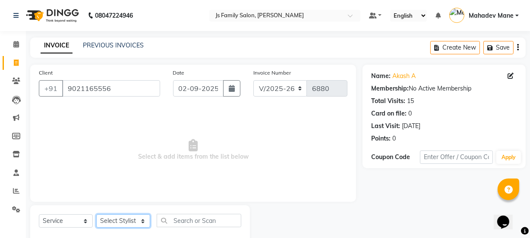
click at [126, 222] on select "Select Stylist" at bounding box center [123, 221] width 54 height 13
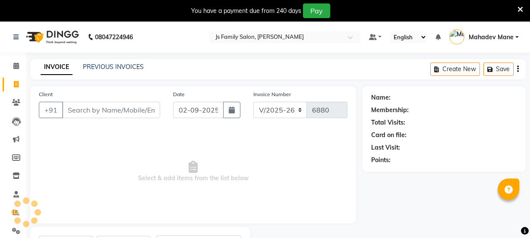
select select "3729"
select select "service"
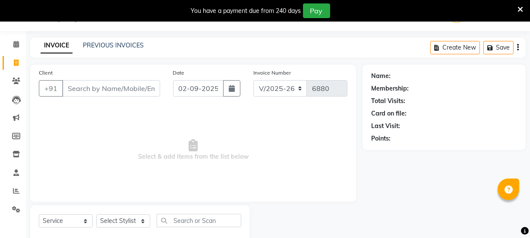
scroll to position [43, 0]
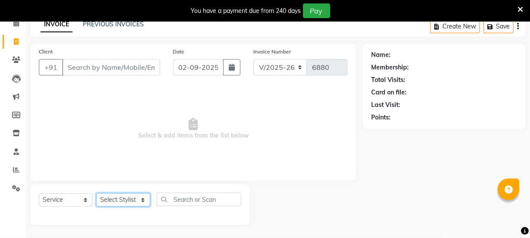
click at [120, 201] on select "Select Stylist [PERSON_NAME] Vaidyakar [PERSON_NAME] [PERSON_NAME] Mane Mosin […" at bounding box center [123, 199] width 54 height 13
click at [96, 193] on select "Select Stylist [PERSON_NAME] Vaidyakar [PERSON_NAME] [PERSON_NAME] Mane Mosin […" at bounding box center [123, 199] width 54 height 13
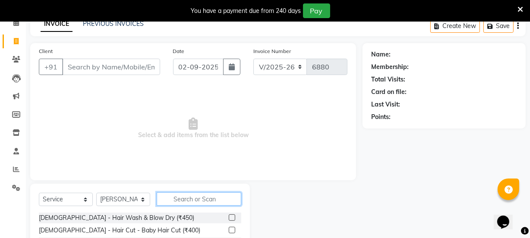
click at [168, 200] on input "text" at bounding box center [199, 199] width 85 height 13
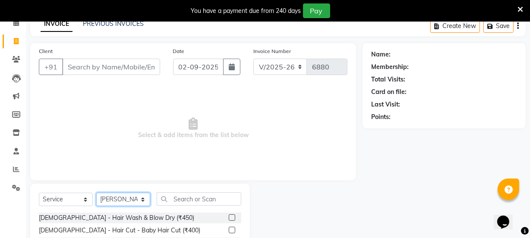
click at [97, 198] on select "Select Stylist [PERSON_NAME] Vaidyakar [PERSON_NAME] [PERSON_NAME] Mane Mosin […" at bounding box center [123, 199] width 54 height 13
select select "47417"
click at [96, 193] on select "Select Stylist [PERSON_NAME] Vaidyakar [PERSON_NAME] [PERSON_NAME] Mane Mosin […" at bounding box center [123, 199] width 54 height 13
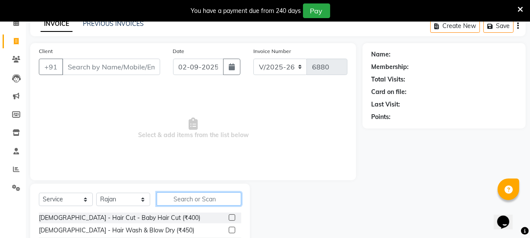
click at [190, 202] on input "text" at bounding box center [199, 199] width 85 height 13
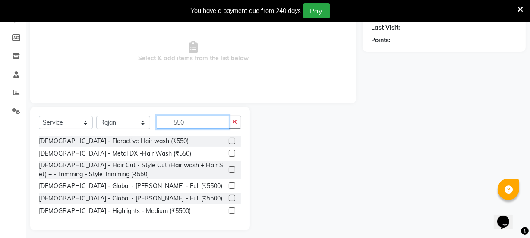
scroll to position [125, 0]
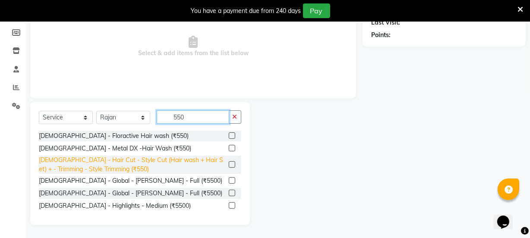
type input "550"
click at [198, 171] on div "[DEMOGRAPHIC_DATA] - Hair Cut - Style Cut (Hair wash + Hair Set) + - Trimming -…" at bounding box center [132, 165] width 187 height 18
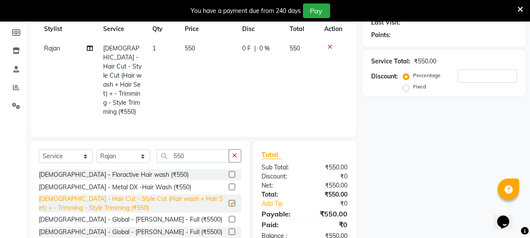
checkbox input "false"
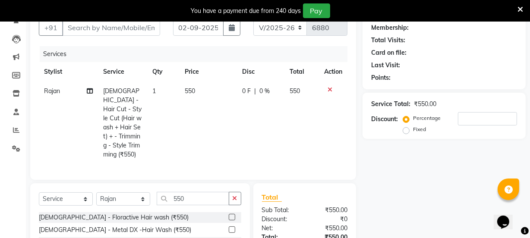
scroll to position [47, 0]
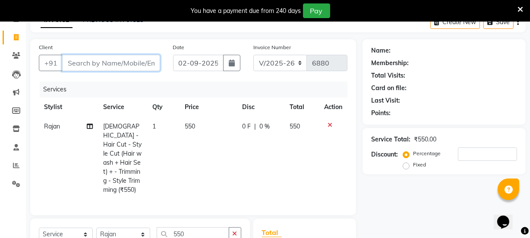
click at [125, 65] on input "Client" at bounding box center [111, 63] width 98 height 16
paste input "9021165556"
type input "9021165556"
type input "0"
type input "9021165556"
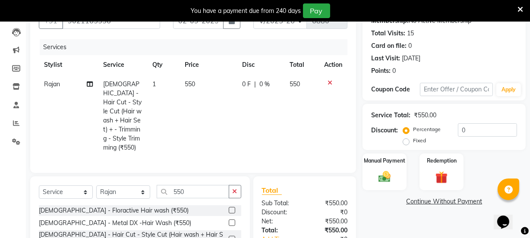
scroll to position [125, 0]
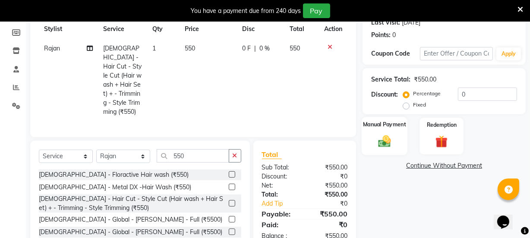
click at [386, 144] on img at bounding box center [384, 141] width 21 height 15
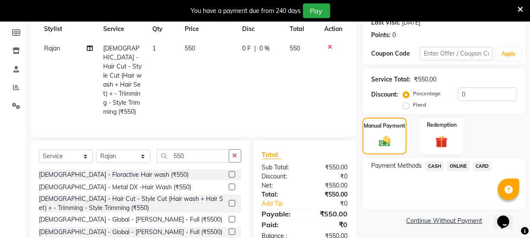
click at [454, 162] on span "ONLINE" at bounding box center [458, 167] width 22 height 10
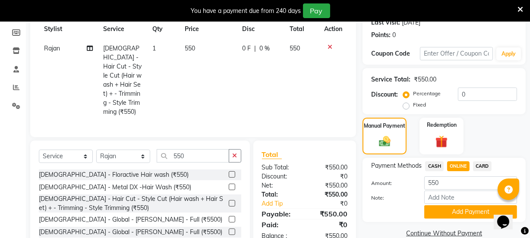
click at [434, 166] on span "CASH" at bounding box center [434, 167] width 19 height 10
click at [434, 180] on input "550" at bounding box center [471, 183] width 93 height 13
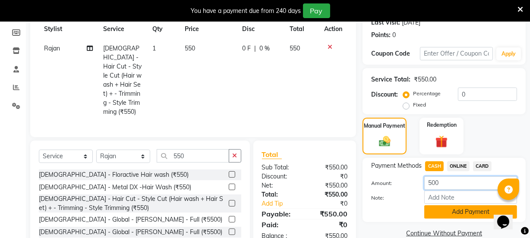
type input "500"
click at [450, 210] on button "Add Payment" at bounding box center [471, 212] width 93 height 13
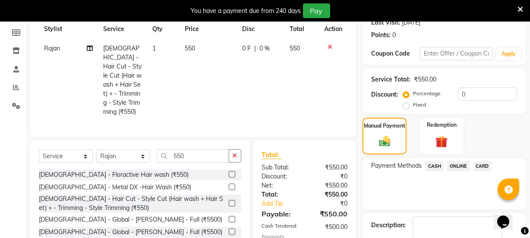
click at [451, 165] on span "ONLINE" at bounding box center [458, 167] width 22 height 10
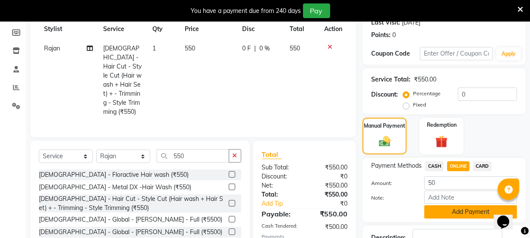
click at [453, 209] on button "Add Payment" at bounding box center [471, 212] width 93 height 13
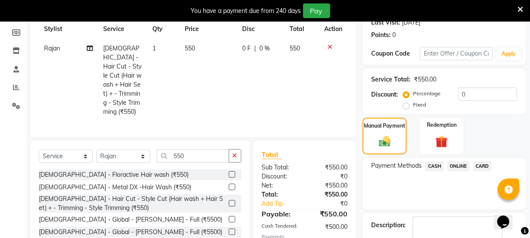
scroll to position [186, 0]
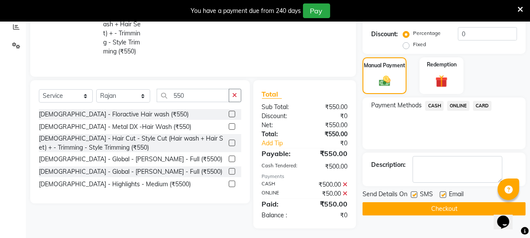
click at [454, 211] on button "Checkout" at bounding box center [444, 209] width 163 height 13
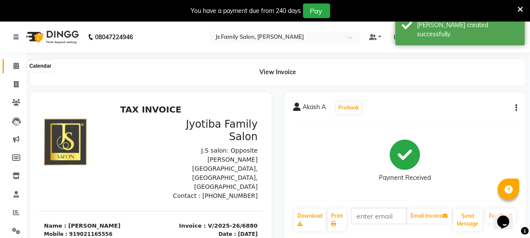
click at [9, 68] on span at bounding box center [16, 66] width 15 height 10
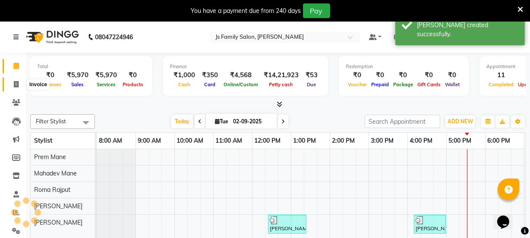
click at [18, 82] on icon at bounding box center [16, 84] width 5 height 6
select select "3729"
select select "service"
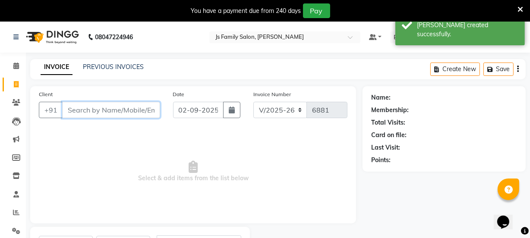
click at [91, 113] on input "Client" at bounding box center [111, 110] width 98 height 16
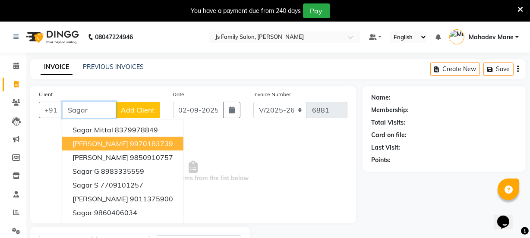
click at [130, 139] on ngb-highlight "9970183739" at bounding box center [151, 143] width 43 height 9
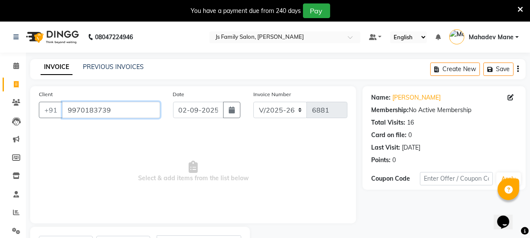
click at [114, 116] on input "9970183739" at bounding box center [111, 110] width 98 height 16
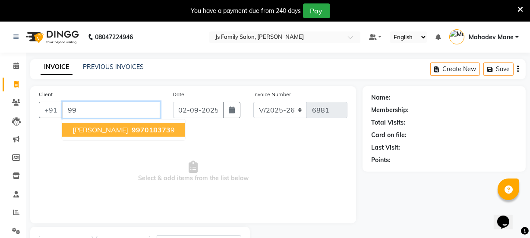
type input "9"
click at [132, 130] on span "973096113" at bounding box center [151, 130] width 39 height 9
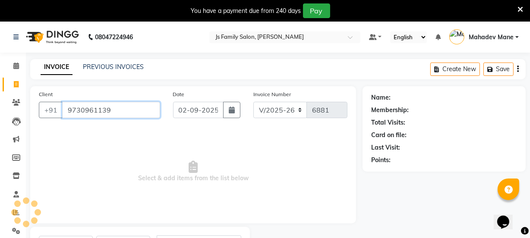
type input "9730961139"
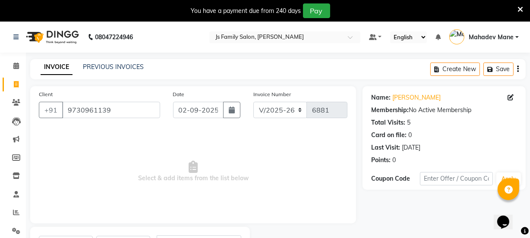
scroll to position [43, 0]
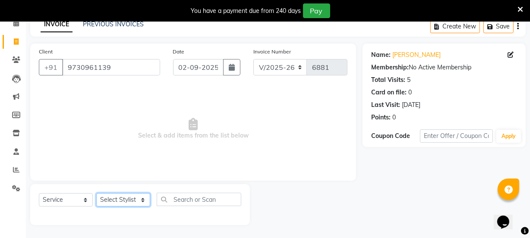
click at [105, 205] on select "Select Stylist [PERSON_NAME] Vaidyakar [PERSON_NAME] [PERSON_NAME] Mane Mosin […" at bounding box center [123, 199] width 54 height 13
select select "20007"
click at [96, 193] on select "Select Stylist [PERSON_NAME] Vaidyakar [PERSON_NAME] [PERSON_NAME] Mane Mosin […" at bounding box center [123, 199] width 54 height 13
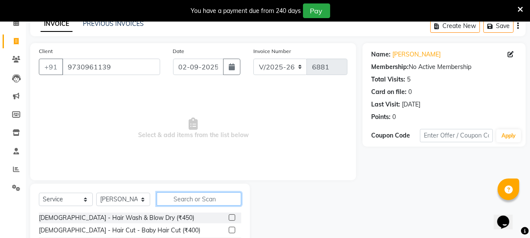
click at [181, 205] on input "text" at bounding box center [199, 199] width 85 height 13
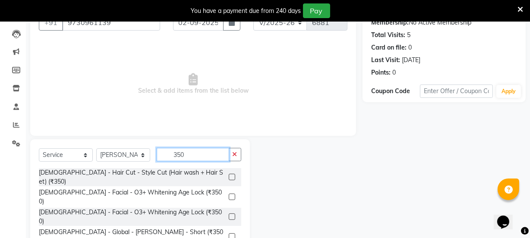
scroll to position [130, 0]
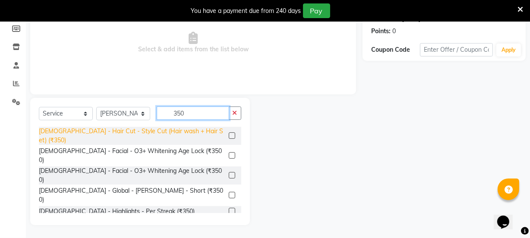
type input "350"
click at [185, 134] on div "[DEMOGRAPHIC_DATA] - Hair Cut - Style Cut (Hair wash + Hair Set) (₹350)" at bounding box center [132, 136] width 187 height 18
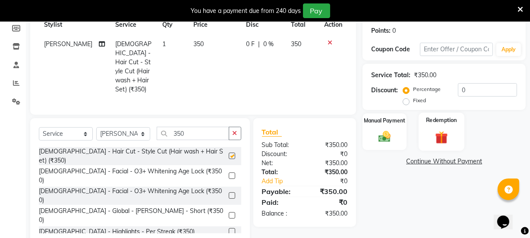
checkbox input "false"
click at [392, 139] on img at bounding box center [384, 137] width 21 height 15
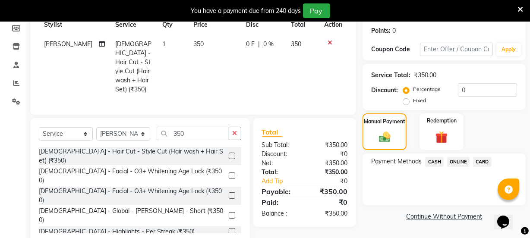
click at [461, 160] on span "ONLINE" at bounding box center [458, 162] width 22 height 10
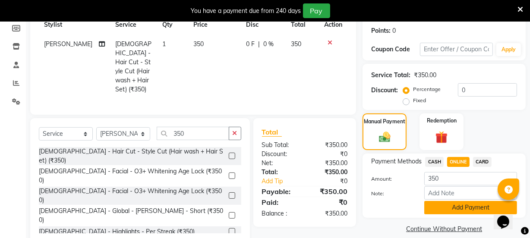
click at [465, 206] on button "Add Payment" at bounding box center [471, 207] width 93 height 13
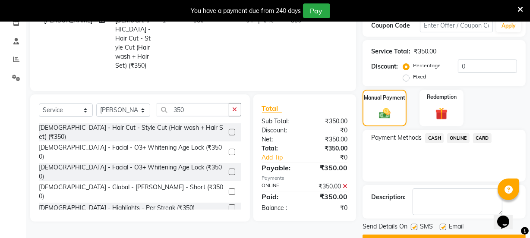
scroll to position [176, 0]
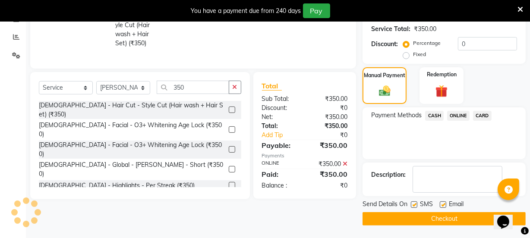
click at [342, 161] on div "₹350.00" at bounding box center [329, 164] width 49 height 9
click at [345, 161] on icon at bounding box center [345, 164] width 5 height 6
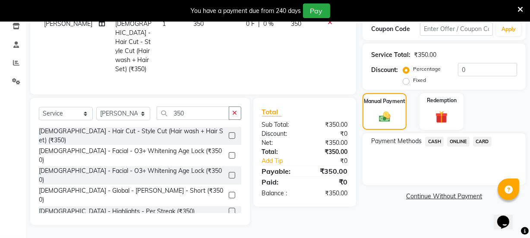
scroll to position [147, 0]
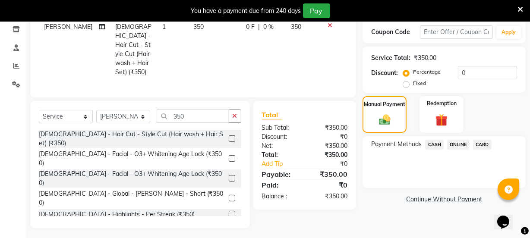
click at [432, 198] on link "Continue Without Payment" at bounding box center [444, 199] width 160 height 9
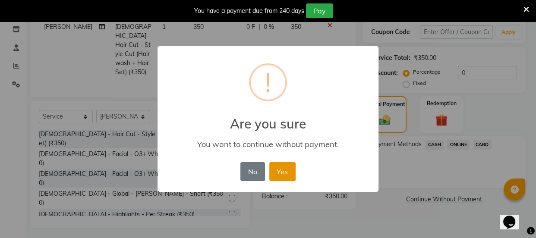
click at [289, 175] on button "Yes" at bounding box center [282, 171] width 26 height 19
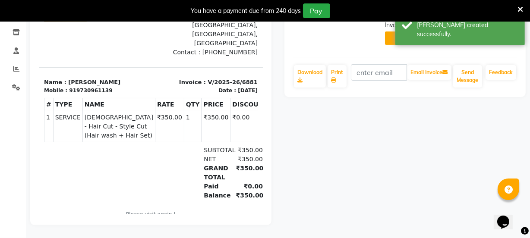
scroll to position [29, 0]
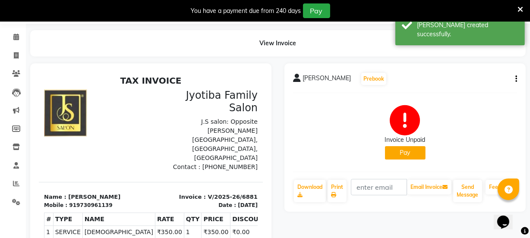
click at [519, 7] on icon at bounding box center [521, 10] width 6 height 8
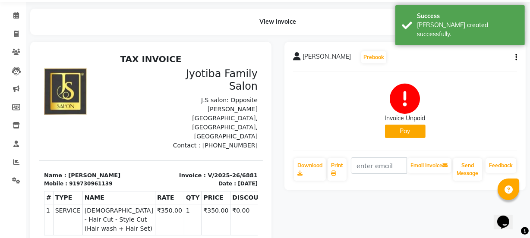
scroll to position [0, 0]
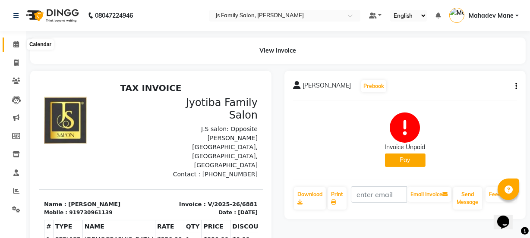
click at [13, 45] on icon at bounding box center [16, 44] width 6 height 6
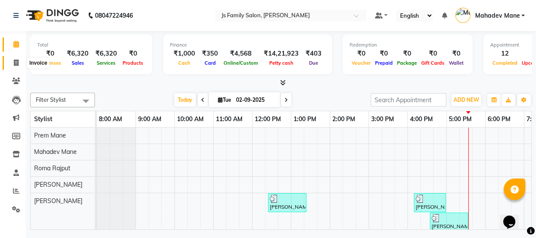
click at [19, 61] on span at bounding box center [16, 63] width 15 height 10
select select "3729"
select select "service"
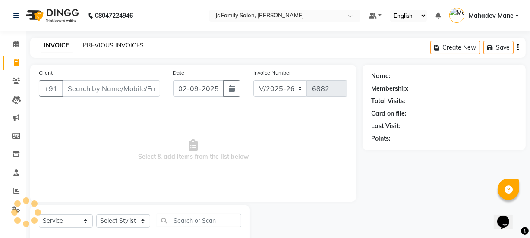
click at [113, 44] on link "PREVIOUS INVOICES" at bounding box center [113, 45] width 61 height 8
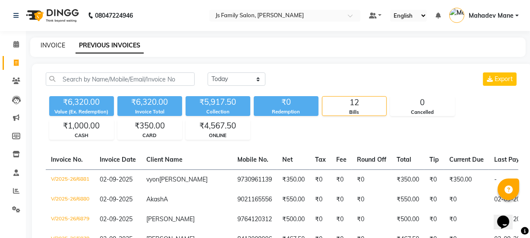
click at [47, 46] on link "INVOICE" at bounding box center [53, 45] width 25 height 8
select select "3729"
select select "service"
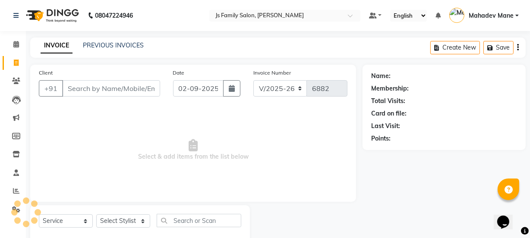
scroll to position [22, 0]
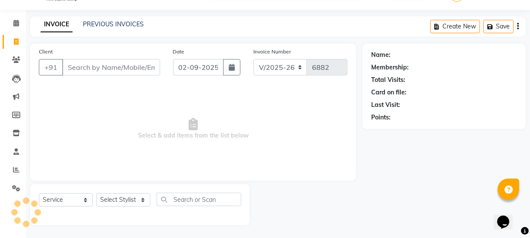
click at [111, 68] on input "Client" at bounding box center [111, 67] width 98 height 16
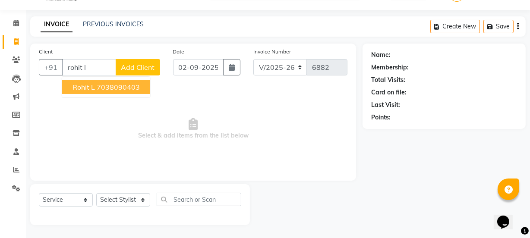
click at [111, 81] on button "Rohit L 7038090403" at bounding box center [106, 87] width 88 height 14
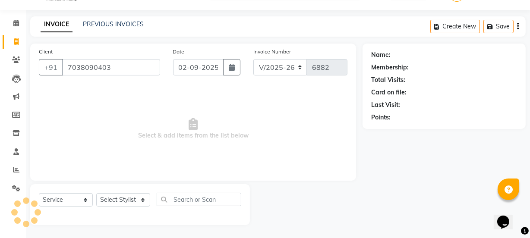
type input "7038090403"
select select "1: Object"
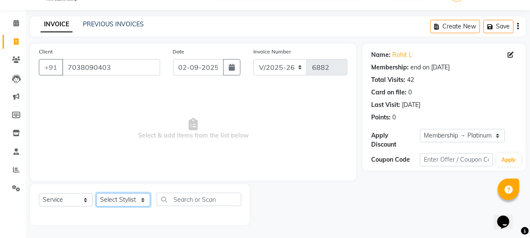
click at [124, 205] on select "Select Stylist [PERSON_NAME] Vaidyakar [PERSON_NAME] [PERSON_NAME] Mane Mosin […" at bounding box center [123, 199] width 54 height 13
click at [112, 203] on select "Select Stylist [PERSON_NAME] Vaidyakar [PERSON_NAME] [PERSON_NAME] Mane Mosin […" at bounding box center [123, 199] width 54 height 13
select select "84579"
click at [96, 193] on select "Select Stylist [PERSON_NAME] Vaidyakar [PERSON_NAME] [PERSON_NAME] Mane Mosin […" at bounding box center [123, 199] width 54 height 13
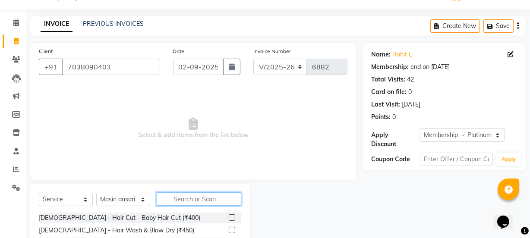
click at [198, 194] on input "text" at bounding box center [199, 199] width 85 height 13
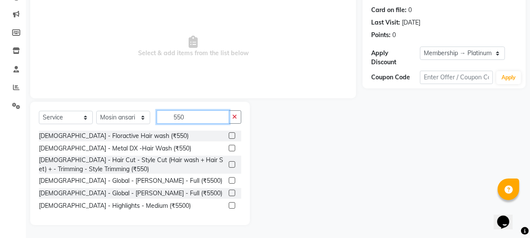
scroll to position [104, 0]
type input "550"
click at [226, 165] on div "[DEMOGRAPHIC_DATA] - Hair Cut - Style Cut (Hair wash + Hair Set) + - Trimming -…" at bounding box center [140, 165] width 203 height 18
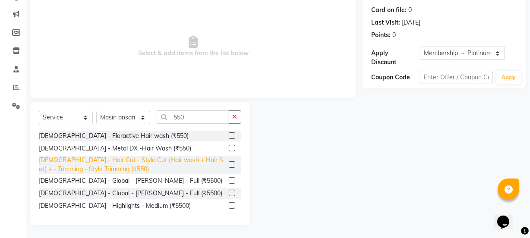
click at [221, 163] on div "[DEMOGRAPHIC_DATA] - Hair Cut - Style Cut (Hair wash + Hair Set) + - Trimming -…" at bounding box center [132, 165] width 187 height 18
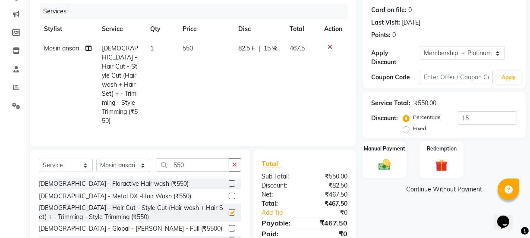
checkbox input "false"
click at [219, 158] on input "550" at bounding box center [193, 164] width 73 height 13
type input "5"
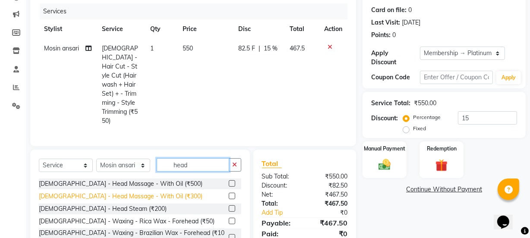
type input "head"
click at [138, 192] on div "[DEMOGRAPHIC_DATA] - Head Massage - With Oil (₹300)" at bounding box center [121, 196] width 164 height 9
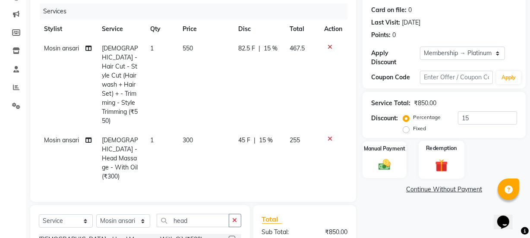
checkbox input "false"
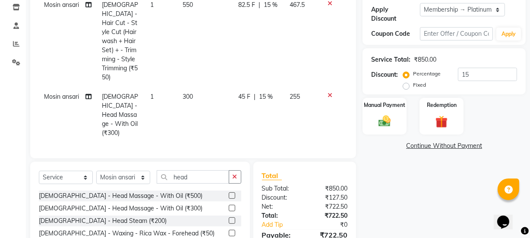
scroll to position [102, 0]
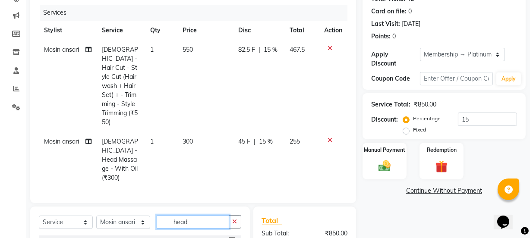
click at [207, 216] on input "head" at bounding box center [193, 222] width 73 height 13
type input "h"
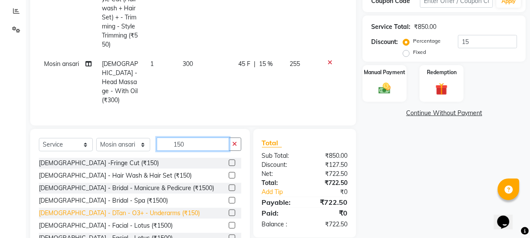
scroll to position [181, 0]
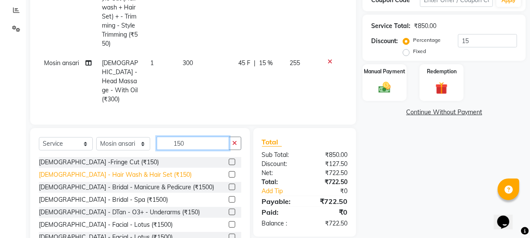
type input "150"
click at [128, 171] on div "[DEMOGRAPHIC_DATA] - Hair Wash & Hair Set (₹150)" at bounding box center [115, 175] width 153 height 9
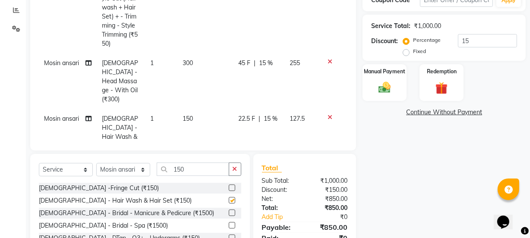
checkbox input "false"
click at [389, 91] on img at bounding box center [384, 87] width 21 height 15
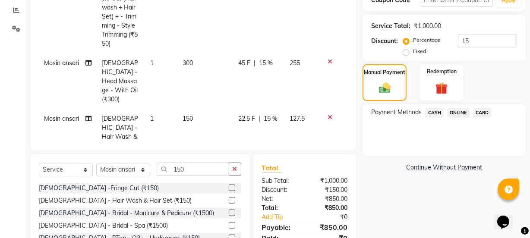
click at [434, 115] on span "CASH" at bounding box center [434, 113] width 19 height 10
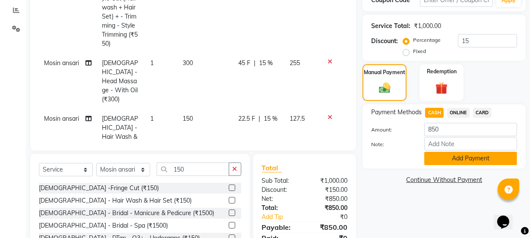
click at [440, 161] on button "Add Payment" at bounding box center [471, 158] width 93 height 13
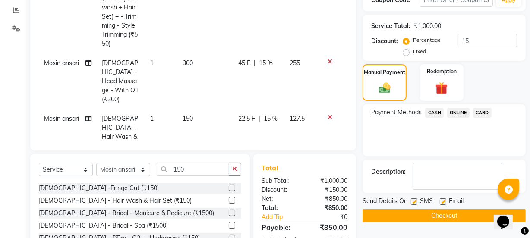
click at [441, 210] on button "Checkout" at bounding box center [444, 215] width 163 height 13
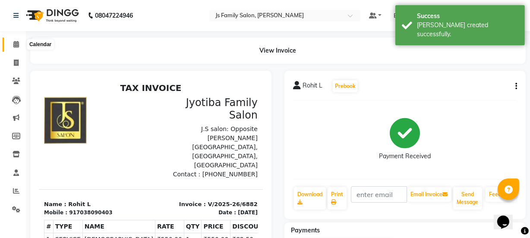
click at [16, 46] on icon at bounding box center [16, 44] width 6 height 6
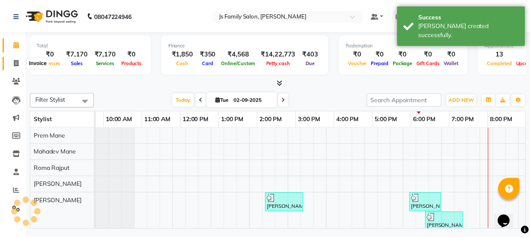
scroll to position [0, 70]
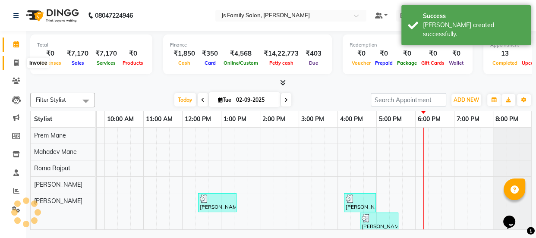
click at [14, 59] on span at bounding box center [16, 63] width 15 height 10
select select "3729"
select select "service"
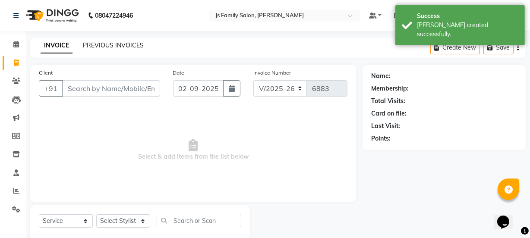
click at [134, 44] on link "PREVIOUS INVOICES" at bounding box center [113, 45] width 61 height 8
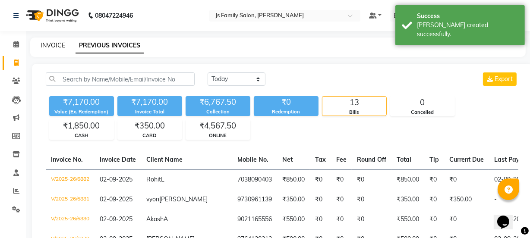
click at [48, 43] on link "INVOICE" at bounding box center [53, 45] width 25 height 8
select select "3729"
select select "service"
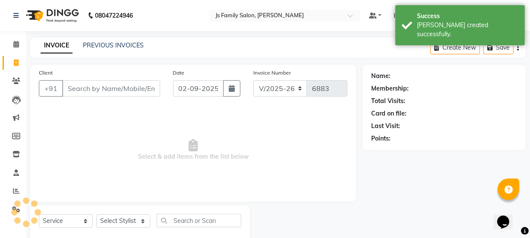
scroll to position [22, 0]
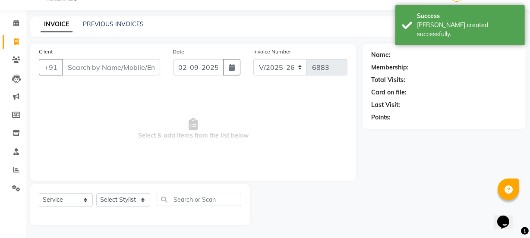
click at [85, 67] on input "Client" at bounding box center [111, 67] width 98 height 16
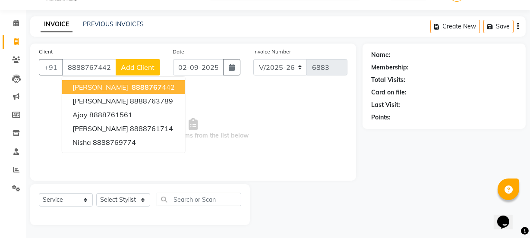
type input "8888767442"
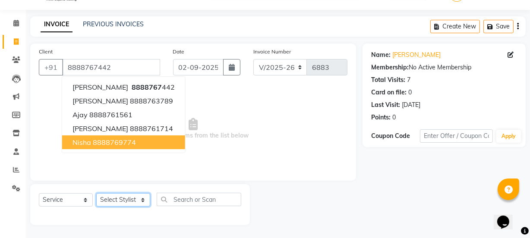
click at [114, 199] on select "Select Stylist [PERSON_NAME] Vaidyakar [PERSON_NAME] [PERSON_NAME] Mane Mosin […" at bounding box center [123, 199] width 54 height 13
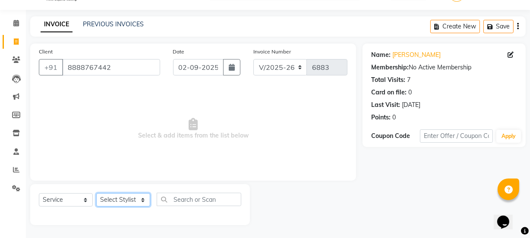
select select "89962"
click at [96, 193] on select "Select Stylist [PERSON_NAME] Vaidyakar [PERSON_NAME] [PERSON_NAME] Mane Mosin […" at bounding box center [123, 199] width 54 height 13
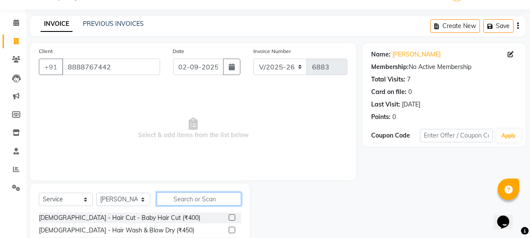
click at [169, 198] on input "text" at bounding box center [199, 199] width 85 height 13
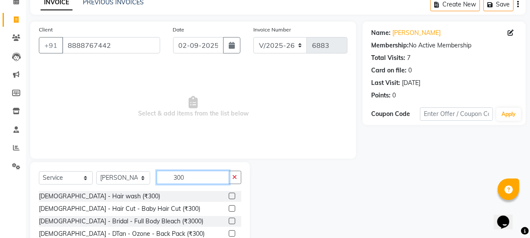
scroll to position [100, 0]
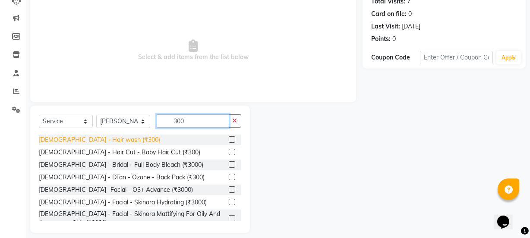
type input "300"
click at [104, 138] on div "[DEMOGRAPHIC_DATA] - Hair wash (₹300)" at bounding box center [99, 140] width 121 height 9
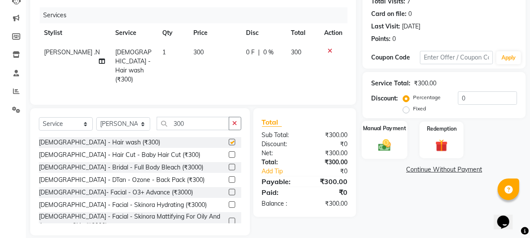
checkbox input "false"
click at [389, 143] on img at bounding box center [384, 145] width 21 height 15
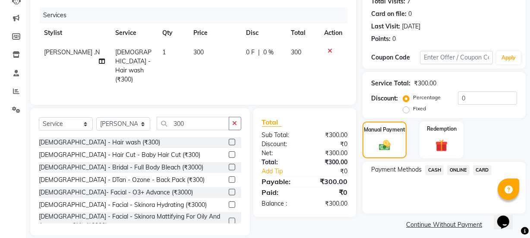
drag, startPoint x: 431, startPoint y: 168, endPoint x: 433, endPoint y: 178, distance: 10.2
click at [431, 171] on span "CASH" at bounding box center [434, 170] width 19 height 10
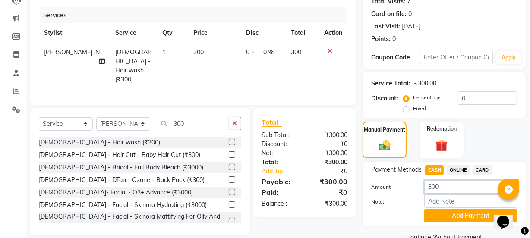
click at [431, 187] on input "300" at bounding box center [471, 187] width 93 height 13
type input "200"
drag, startPoint x: 444, startPoint y: 214, endPoint x: 457, endPoint y: 180, distance: 36.2
click at [444, 213] on button "Add Payment" at bounding box center [471, 215] width 93 height 13
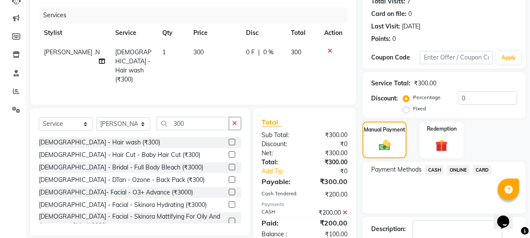
click at [461, 171] on span "ONLINE" at bounding box center [458, 170] width 22 height 10
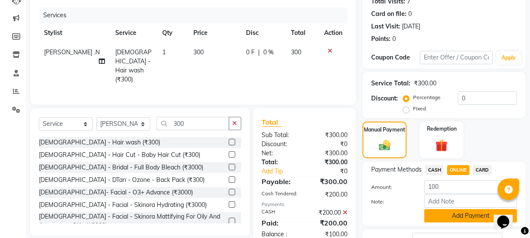
click at [464, 210] on button "Add Payment" at bounding box center [471, 215] width 93 height 13
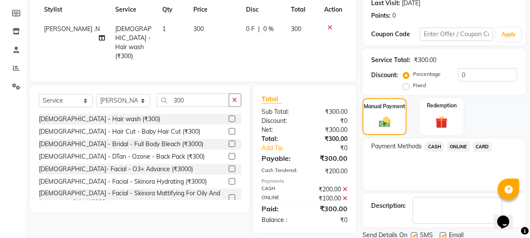
scroll to position [154, 0]
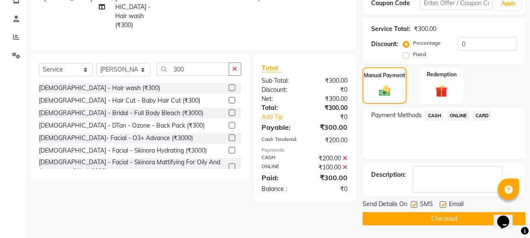
click at [472, 214] on button "Checkout" at bounding box center [444, 218] width 163 height 13
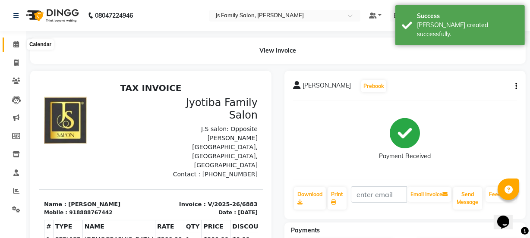
click at [16, 42] on icon at bounding box center [16, 44] width 6 height 6
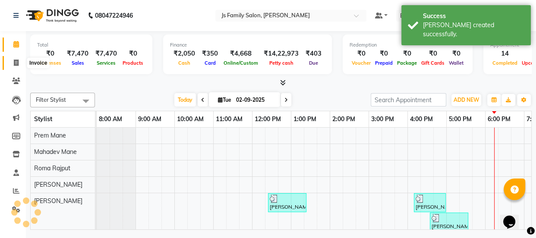
click at [17, 59] on span at bounding box center [16, 63] width 15 height 10
select select "service"
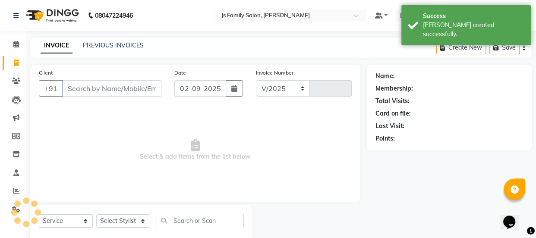
select select "3729"
type input "6884"
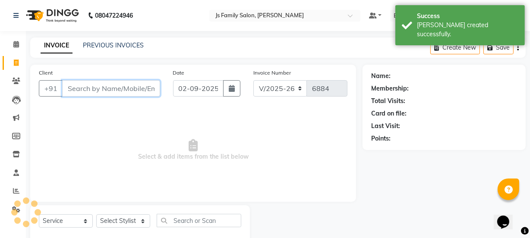
click at [102, 87] on input "Client" at bounding box center [111, 88] width 98 height 16
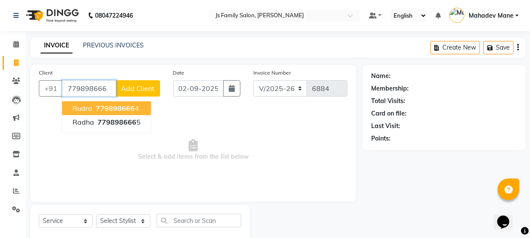
click at [105, 107] on span "779898666" at bounding box center [115, 108] width 39 height 9
type input "7798986664"
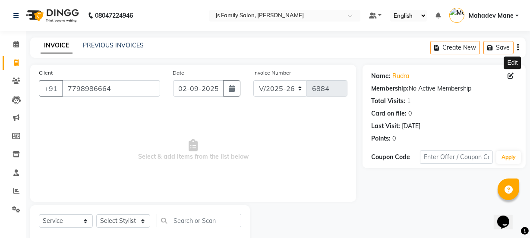
click at [512, 74] on icon at bounding box center [511, 76] width 6 height 6
select select "22"
select select "[DEMOGRAPHIC_DATA]"
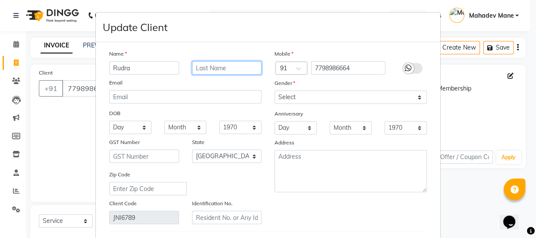
click at [211, 67] on input "text" at bounding box center [227, 67] width 70 height 13
type input "k"
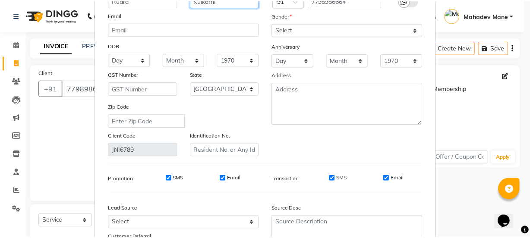
scroll to position [147, 0]
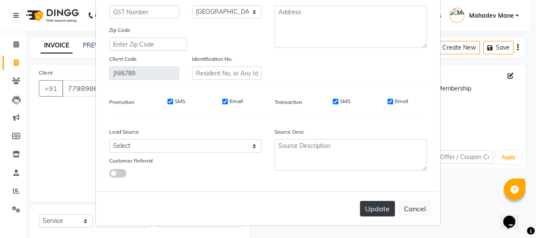
type input "Kulkarni"
click at [371, 210] on button "Update" at bounding box center [377, 209] width 35 height 16
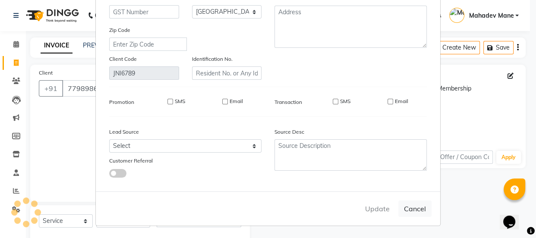
select select
select select "null"
select select
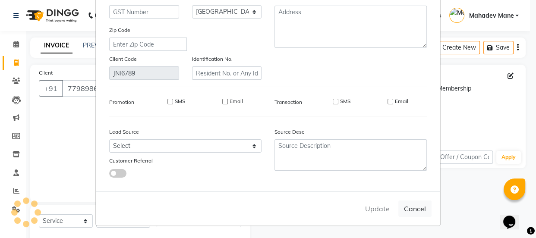
select select
checkbox input "false"
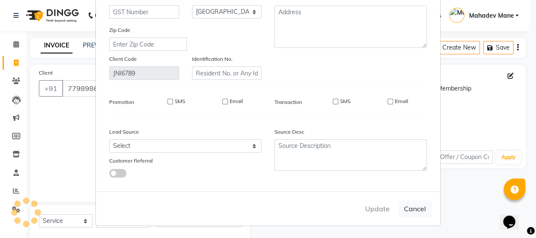
checkbox input "false"
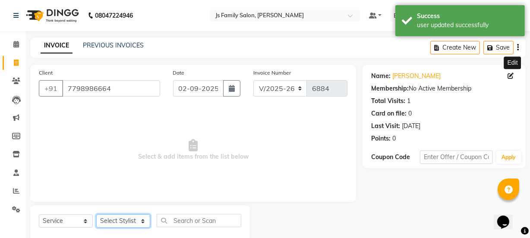
click at [132, 225] on select "Select Stylist [PERSON_NAME] Vaidyakar [PERSON_NAME] [PERSON_NAME] Mane Mosin […" at bounding box center [123, 221] width 54 height 13
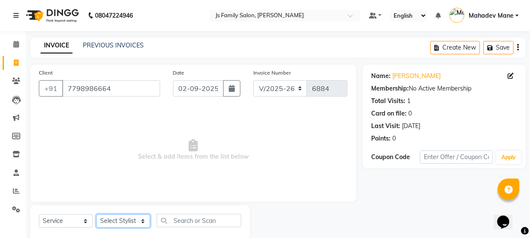
click at [114, 222] on select "Select Stylist [PERSON_NAME] Vaidyakar [PERSON_NAME] [PERSON_NAME] Mane Mosin […" at bounding box center [123, 221] width 54 height 13
select select "34315"
click at [96, 215] on select "Select Stylist [PERSON_NAME] Vaidyakar [PERSON_NAME] [PERSON_NAME] Mane Mosin […" at bounding box center [123, 221] width 54 height 13
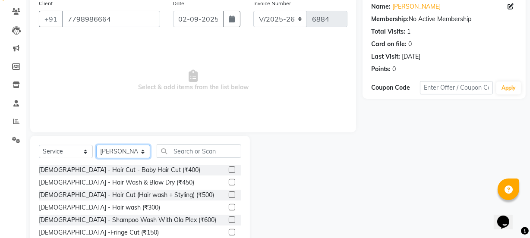
scroll to position [108, 0]
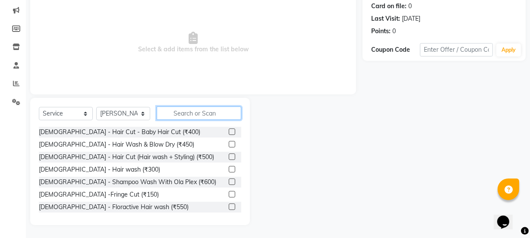
click at [188, 114] on input "text" at bounding box center [199, 113] width 85 height 13
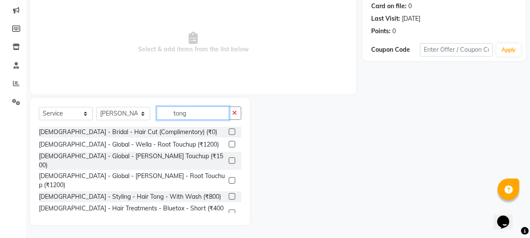
scroll to position [34, 0]
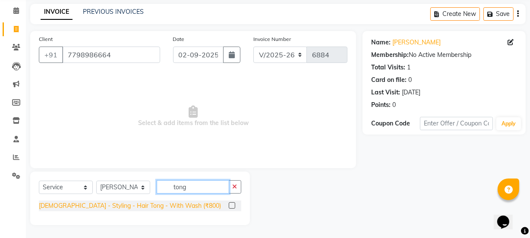
type input "tong"
click at [162, 206] on div "[DEMOGRAPHIC_DATA] - Styling - Hair Tong - With Wash (₹800)" at bounding box center [130, 206] width 182 height 9
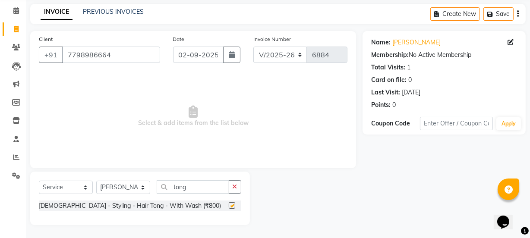
checkbox input "false"
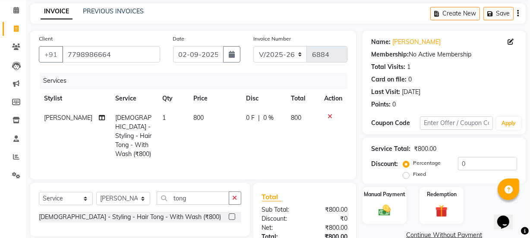
click at [188, 141] on td "800" at bounding box center [214, 136] width 53 height 56
select select "34315"
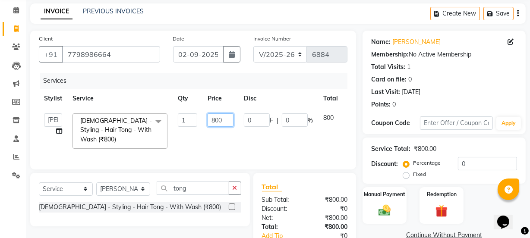
click at [213, 118] on input "800" at bounding box center [221, 120] width 26 height 13
type input "500"
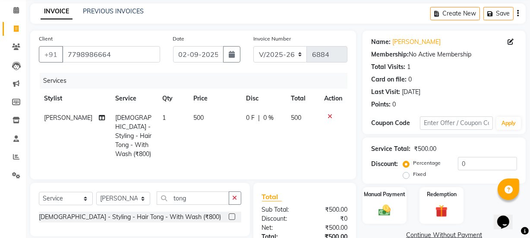
click at [235, 133] on td "500" at bounding box center [214, 136] width 53 height 56
select select "34315"
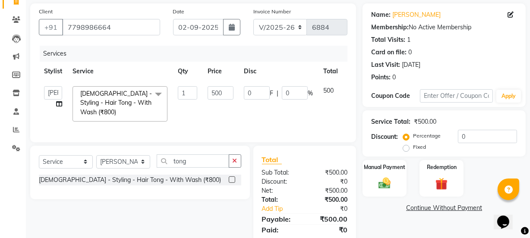
scroll to position [97, 0]
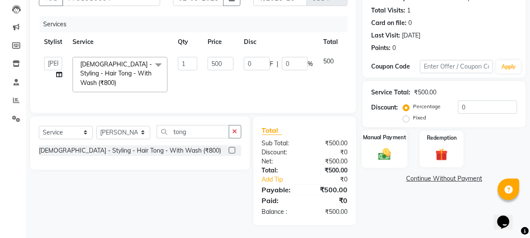
click at [399, 145] on div "Manual Payment" at bounding box center [385, 149] width 46 height 38
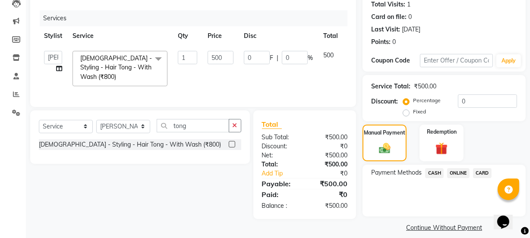
click at [453, 171] on span "ONLINE" at bounding box center [458, 173] width 22 height 10
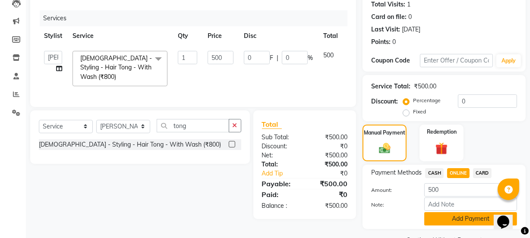
click at [468, 224] on button "Add Payment" at bounding box center [471, 218] width 93 height 13
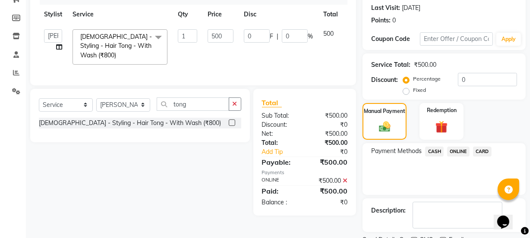
scroll to position [154, 0]
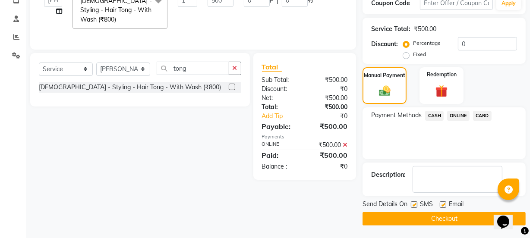
click at [466, 217] on button "Checkout" at bounding box center [444, 218] width 163 height 13
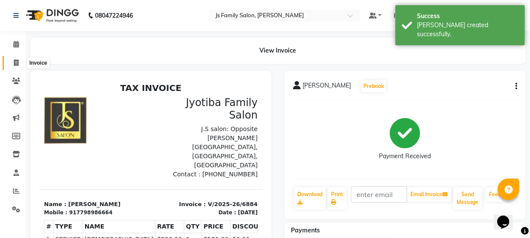
click at [16, 64] on icon at bounding box center [16, 63] width 5 height 6
select select "service"
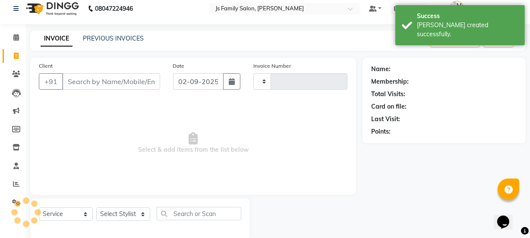
type input "6885"
select select "3729"
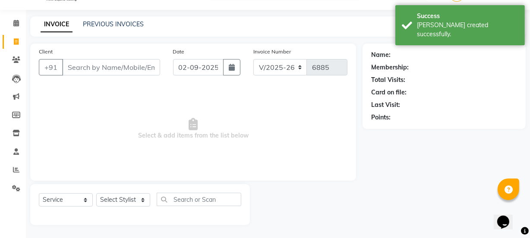
click at [103, 68] on input "Client" at bounding box center [111, 67] width 98 height 16
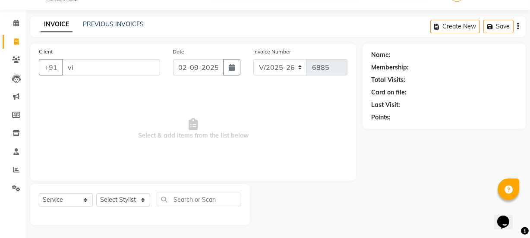
type input "v"
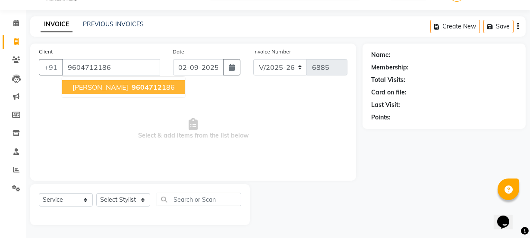
type input "9604712186"
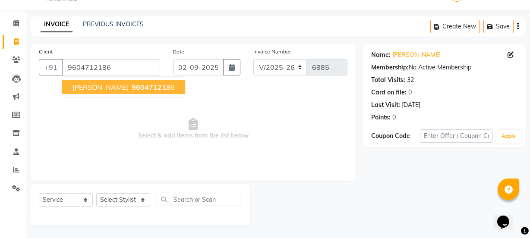
click at [119, 79] on ngb-typeahead-window "Kavstun Naruni 96047121 86" at bounding box center [124, 87] width 124 height 22
click at [121, 89] on span "Kavstun Naruni" at bounding box center [101, 87] width 56 height 9
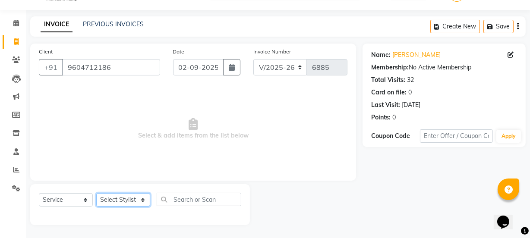
click at [127, 198] on select "Select Stylist [PERSON_NAME] Vaidyakar [PERSON_NAME] [PERSON_NAME] Mane Mosin […" at bounding box center [123, 199] width 54 height 13
select select "33251"
click at [96, 193] on select "Select Stylist [PERSON_NAME] Vaidyakar [PERSON_NAME] [PERSON_NAME] Mane Mosin […" at bounding box center [123, 199] width 54 height 13
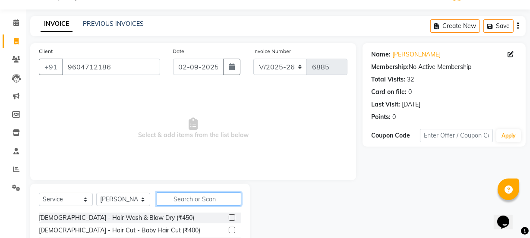
click at [170, 199] on input "text" at bounding box center [199, 199] width 85 height 13
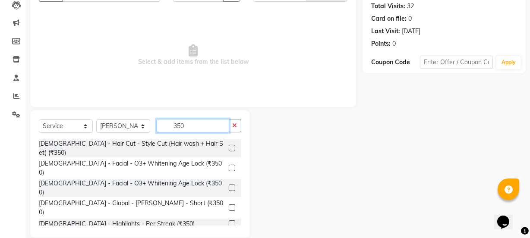
scroll to position [108, 0]
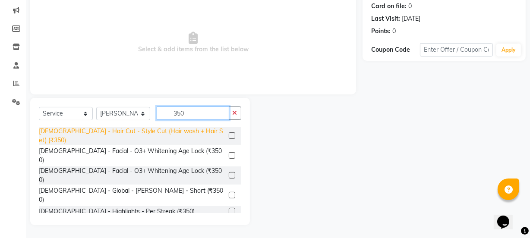
type input "350"
click at [188, 134] on div "[DEMOGRAPHIC_DATA] - Hair Cut - Style Cut (Hair wash + Hair Set) (₹350)" at bounding box center [132, 136] width 187 height 18
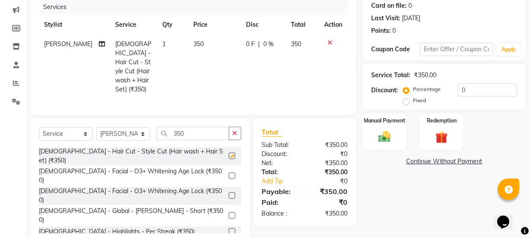
checkbox input "false"
click at [380, 139] on img at bounding box center [384, 137] width 21 height 15
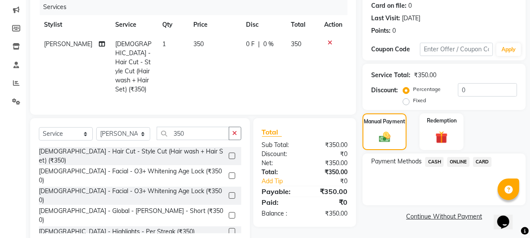
click at [436, 162] on span "CASH" at bounding box center [434, 162] width 19 height 10
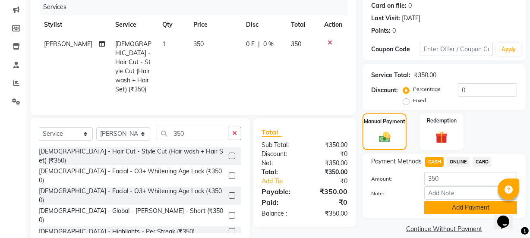
click at [458, 203] on button "Add Payment" at bounding box center [471, 207] width 93 height 13
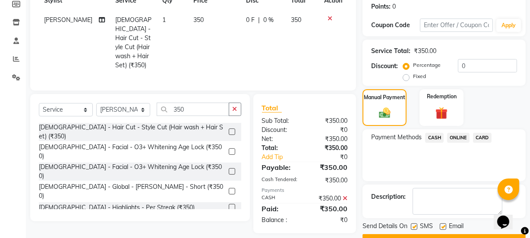
scroll to position [154, 0]
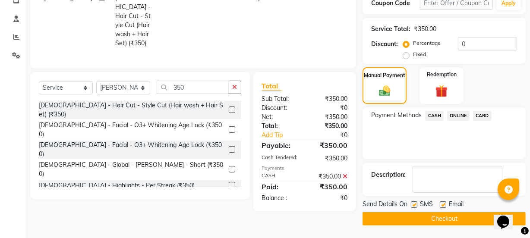
click at [460, 223] on button "Checkout" at bounding box center [444, 218] width 163 height 13
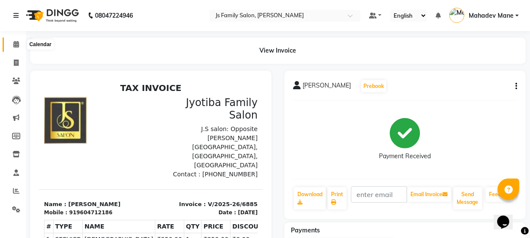
click at [13, 41] on icon at bounding box center [16, 44] width 6 height 6
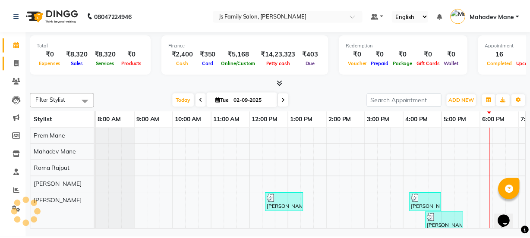
scroll to position [0, 70]
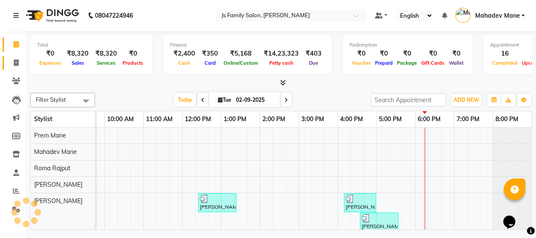
click at [16, 65] on icon at bounding box center [16, 63] width 5 height 6
select select "3729"
select select "service"
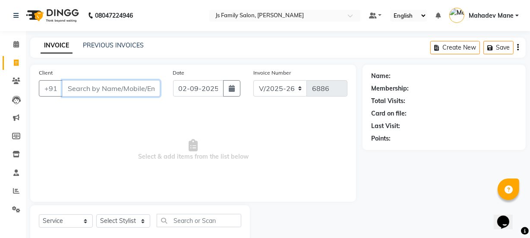
click at [120, 92] on input "Client" at bounding box center [111, 88] width 98 height 16
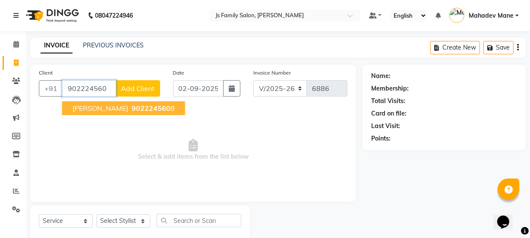
click at [117, 102] on button "Satyam 902224560 8" at bounding box center [123, 108] width 123 height 14
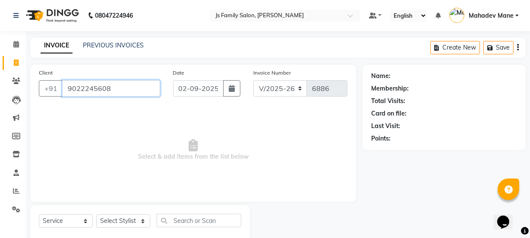
type input "9022245608"
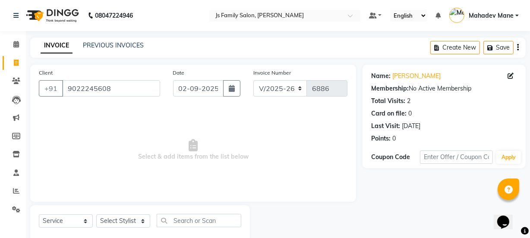
click at [172, 177] on span "Select & add items from the list below" at bounding box center [193, 150] width 309 height 86
click at [115, 221] on select "Select Stylist [PERSON_NAME] Vaidyakar [PERSON_NAME] [PERSON_NAME] Mane Mosin […" at bounding box center [123, 221] width 54 height 13
select select "84579"
click at [96, 215] on select "Select Stylist [PERSON_NAME] Vaidyakar [PERSON_NAME] [PERSON_NAME] Mane Mosin […" at bounding box center [123, 221] width 54 height 13
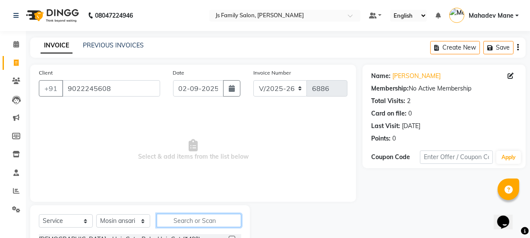
click at [187, 227] on input "text" at bounding box center [199, 220] width 85 height 13
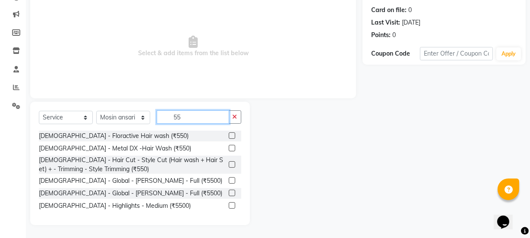
scroll to position [104, 0]
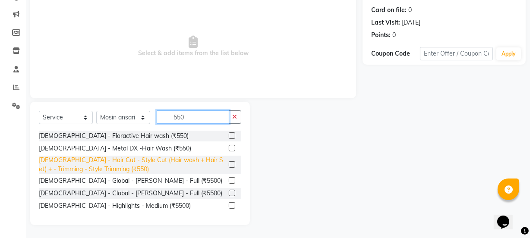
type input "550"
click at [213, 167] on div "[DEMOGRAPHIC_DATA] - Hair Cut - Style Cut (Hair wash + Hair Set) + - Trimming -…" at bounding box center [132, 165] width 187 height 18
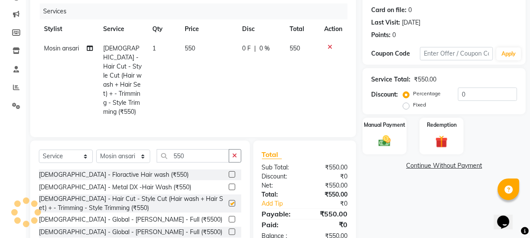
checkbox input "false"
click at [390, 139] on img at bounding box center [384, 141] width 21 height 15
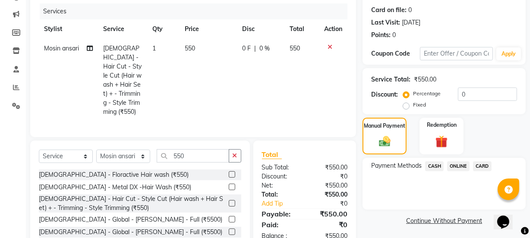
click at [433, 165] on span "CASH" at bounding box center [434, 167] width 19 height 10
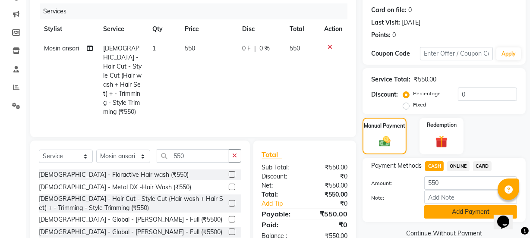
click at [440, 215] on button "Add Payment" at bounding box center [471, 212] width 93 height 13
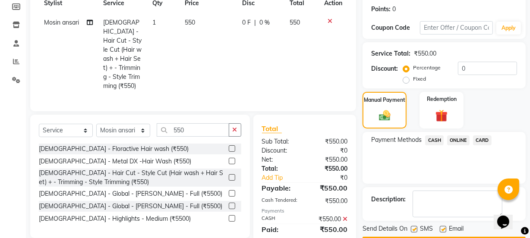
scroll to position [155, 0]
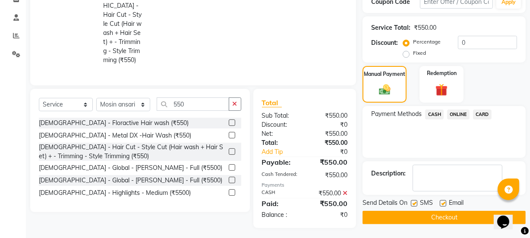
click at [441, 218] on button "Checkout" at bounding box center [444, 217] width 163 height 13
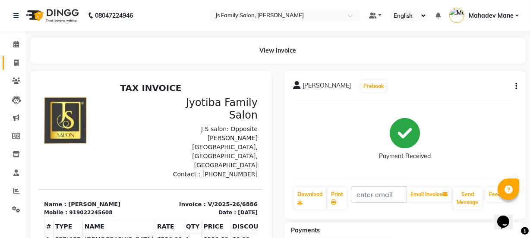
click at [5, 60] on link "Invoice" at bounding box center [13, 63] width 21 height 14
select select "3729"
select select "service"
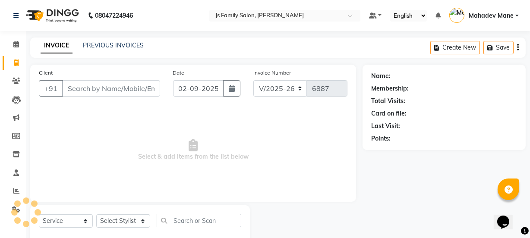
scroll to position [22, 0]
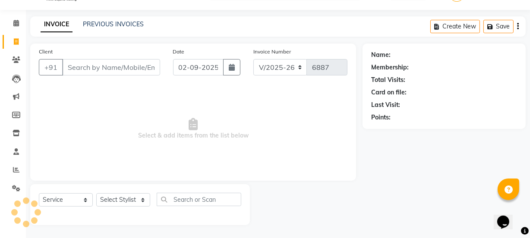
click at [127, 71] on input "Client" at bounding box center [111, 67] width 98 height 16
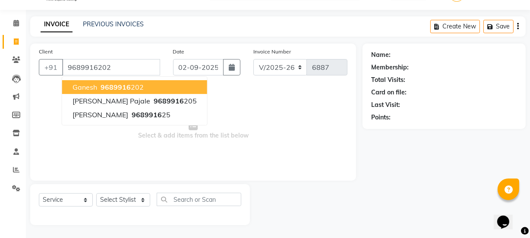
type input "9689916202"
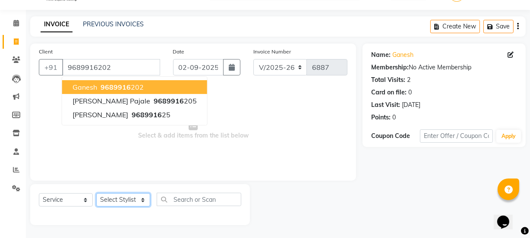
click at [134, 201] on select "Select Stylist [PERSON_NAME] Vaidyakar [PERSON_NAME] [PERSON_NAME] Mane Mosin […" at bounding box center [123, 199] width 54 height 13
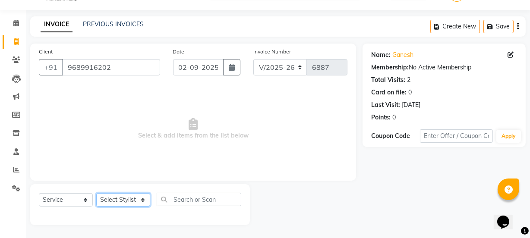
select select "33251"
click at [96, 193] on select "Select Stylist [PERSON_NAME] Vaidyakar [PERSON_NAME] [PERSON_NAME] Mane Mosin […" at bounding box center [123, 199] width 54 height 13
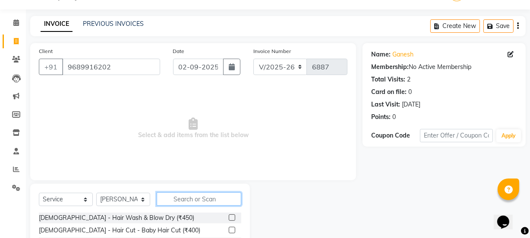
click at [173, 195] on input "text" at bounding box center [199, 199] width 85 height 13
click at [174, 200] on input "text" at bounding box center [199, 199] width 85 height 13
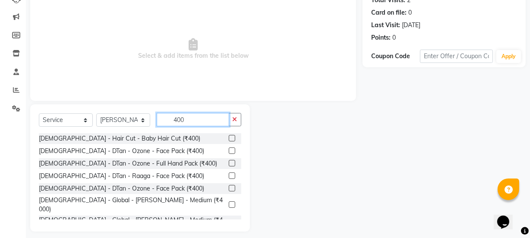
scroll to position [108, 0]
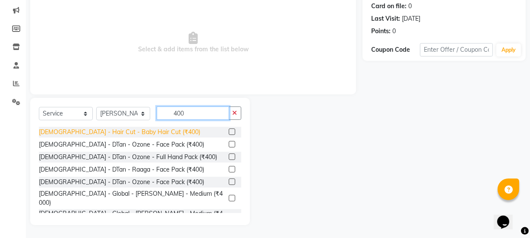
type input "400"
click at [147, 130] on div "[DEMOGRAPHIC_DATA] - Hair Cut - Baby Hair Cut (₹400)" at bounding box center [120, 132] width 162 height 9
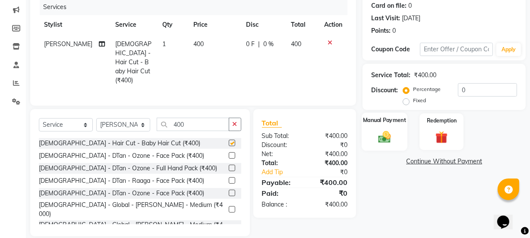
checkbox input "false"
click at [376, 142] on img at bounding box center [384, 137] width 21 height 15
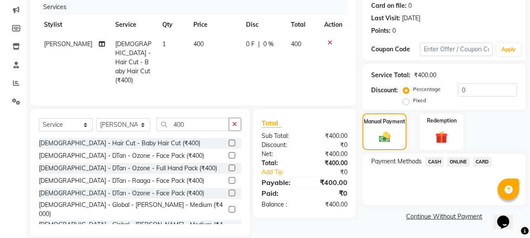
click at [456, 159] on span "ONLINE" at bounding box center [458, 162] width 22 height 10
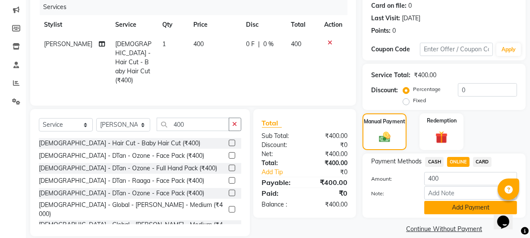
click at [456, 206] on button "Add Payment" at bounding box center [471, 207] width 93 height 13
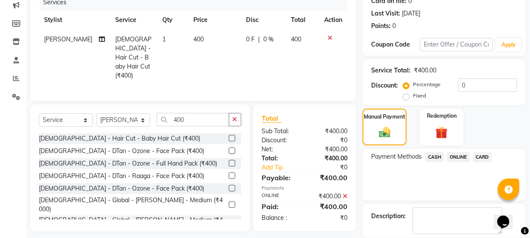
scroll to position [154, 0]
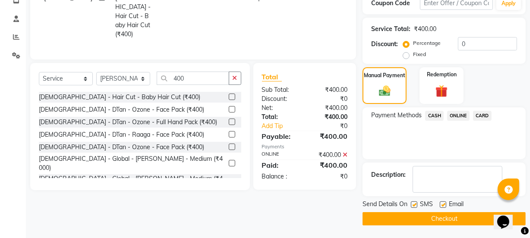
click at [457, 214] on button "Checkout" at bounding box center [444, 218] width 163 height 13
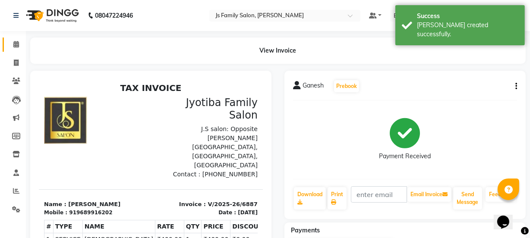
click at [17, 38] on link "Calendar" at bounding box center [13, 45] width 21 height 14
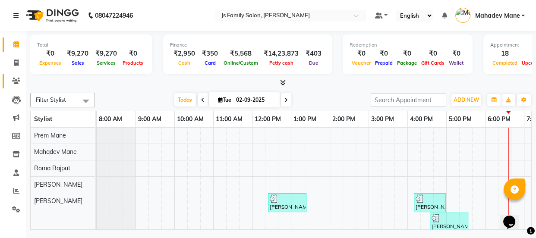
click at [17, 80] on icon at bounding box center [16, 81] width 8 height 6
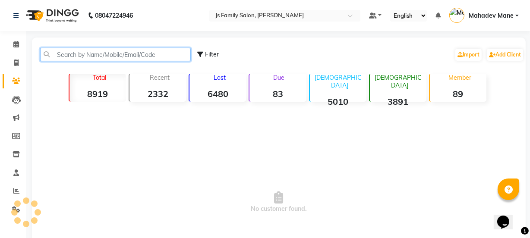
click at [142, 56] on input "text" at bounding box center [115, 54] width 151 height 13
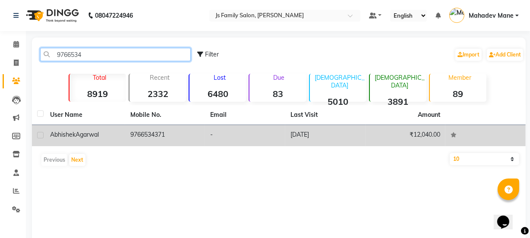
type input "9766534"
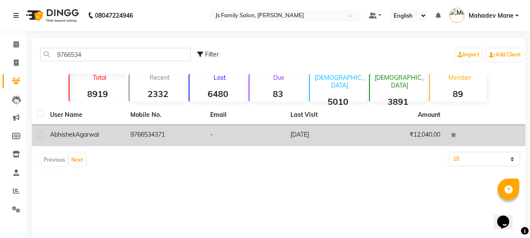
click at [173, 138] on td "9766534371" at bounding box center [165, 135] width 80 height 21
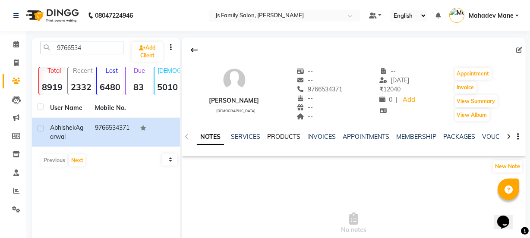
click at [295, 137] on link "PRODUCTS" at bounding box center [283, 137] width 33 height 8
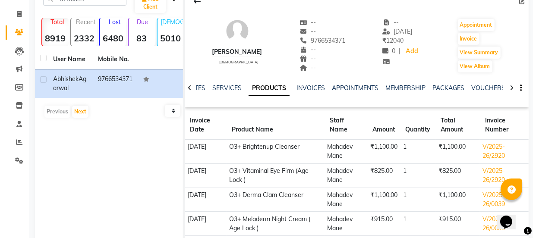
scroll to position [112, 0]
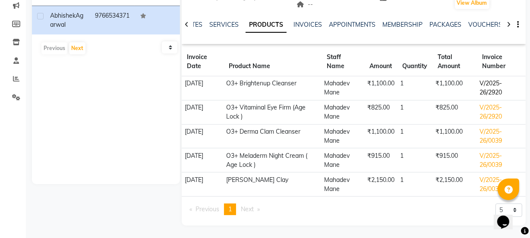
click at [488, 86] on td "V/2025-26/2920" at bounding box center [501, 88] width 49 height 24
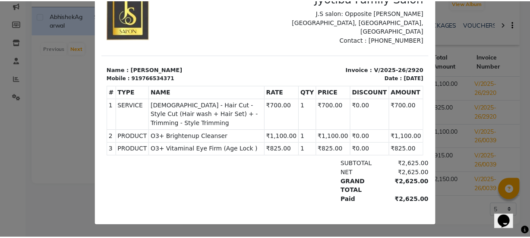
scroll to position [0, 0]
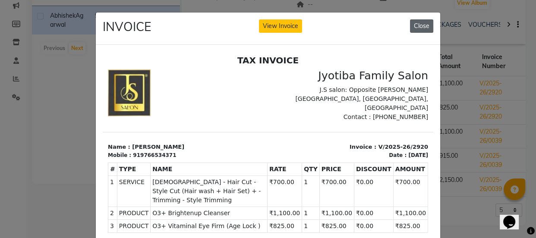
click at [416, 27] on button "Close" at bounding box center [421, 25] width 23 height 13
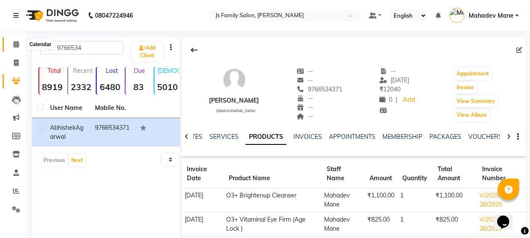
click at [14, 43] on icon at bounding box center [16, 44] width 6 height 6
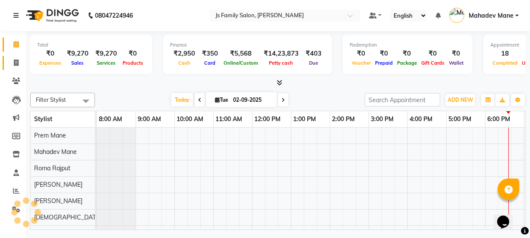
click at [12, 58] on span at bounding box center [16, 63] width 15 height 10
select select "service"
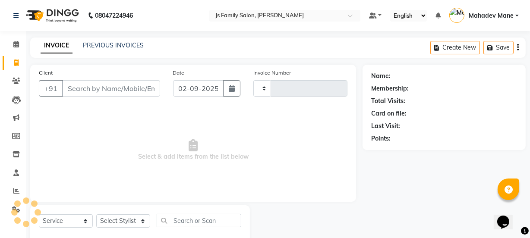
type input "6888"
select select "3729"
click at [88, 89] on input "Client" at bounding box center [111, 88] width 98 height 16
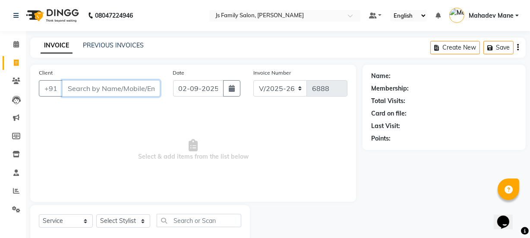
click at [84, 81] on input "Client" at bounding box center [111, 88] width 98 height 16
click at [82, 86] on input "Client" at bounding box center [111, 88] width 98 height 16
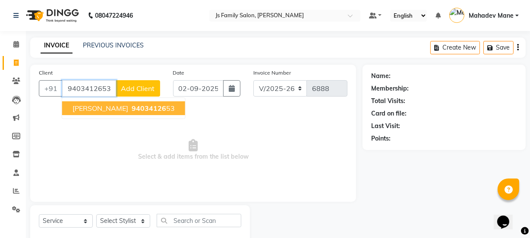
type input "9403412653"
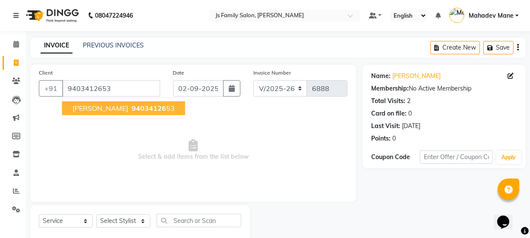
click at [92, 106] on span "Vrushikesh Bhodarge" at bounding box center [101, 108] width 56 height 9
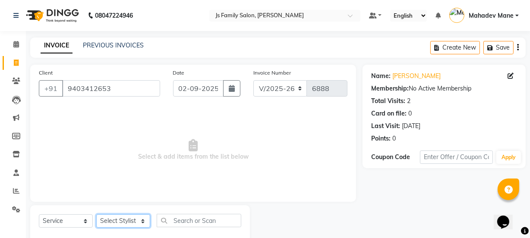
click at [112, 224] on select "Select Stylist [PERSON_NAME] Vaidyakar [PERSON_NAME] [PERSON_NAME] Mane Mosin […" at bounding box center [123, 221] width 54 height 13
select select "34315"
click at [96, 215] on select "Select Stylist [PERSON_NAME] Vaidyakar [PERSON_NAME] [PERSON_NAME] Mane Mosin […" at bounding box center [123, 221] width 54 height 13
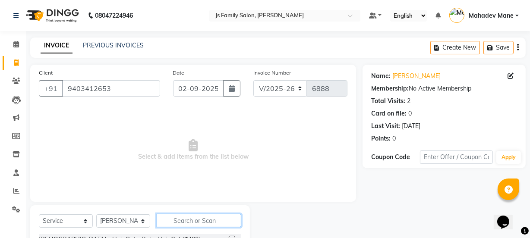
click at [198, 225] on input "text" at bounding box center [199, 220] width 85 height 13
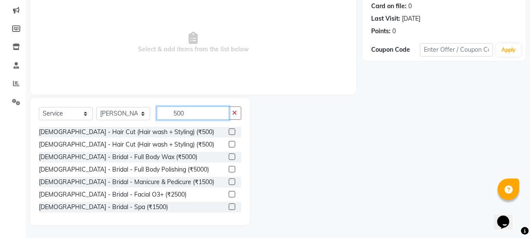
type input "500"
click at [159, 137] on div "[DEMOGRAPHIC_DATA] - Hair Cut (Hair wash + Styling) (₹500)" at bounding box center [140, 132] width 203 height 11
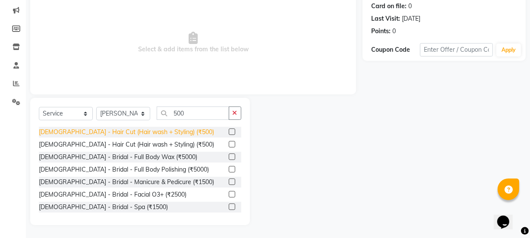
click at [159, 135] on div "[DEMOGRAPHIC_DATA] - Hair Cut (Hair wash + Styling) (₹500)" at bounding box center [126, 132] width 175 height 9
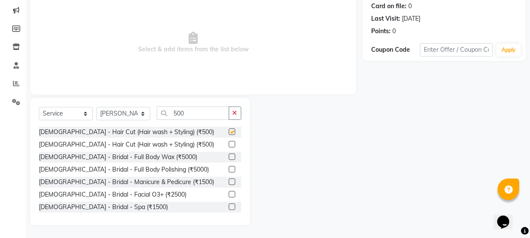
checkbox input "false"
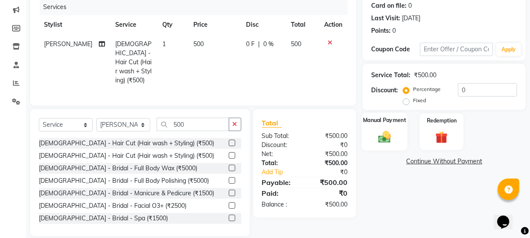
click at [399, 133] on div "Manual Payment" at bounding box center [385, 132] width 46 height 38
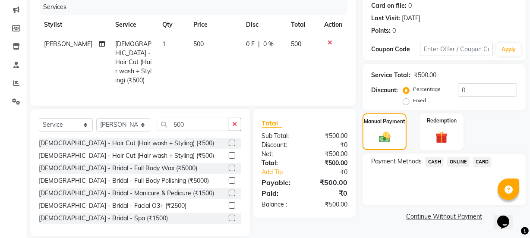
click at [452, 165] on span "ONLINE" at bounding box center [458, 162] width 22 height 10
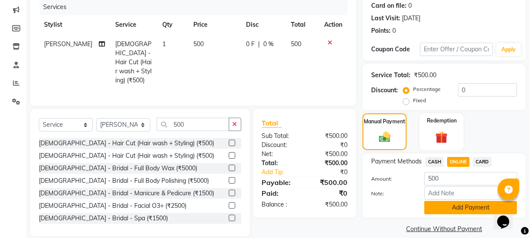
click at [454, 203] on button "Add Payment" at bounding box center [471, 207] width 93 height 13
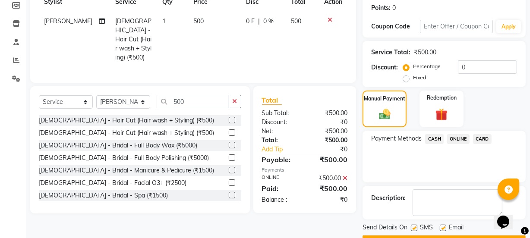
scroll to position [154, 0]
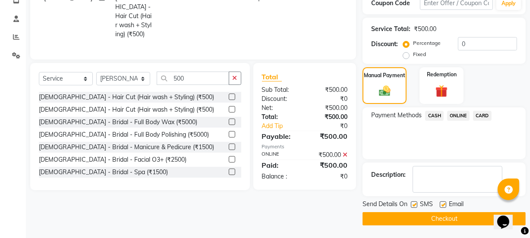
click at [454, 220] on button "Checkout" at bounding box center [444, 218] width 163 height 13
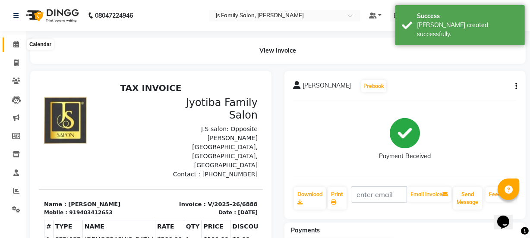
click at [13, 40] on span at bounding box center [16, 45] width 15 height 10
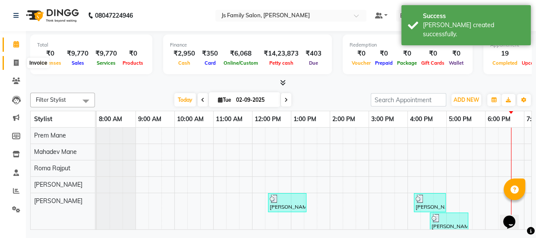
click at [14, 61] on icon at bounding box center [16, 63] width 5 height 6
select select "service"
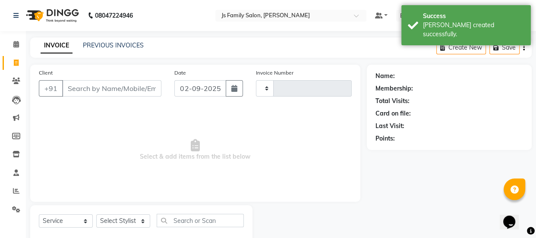
type input "6889"
select select "3729"
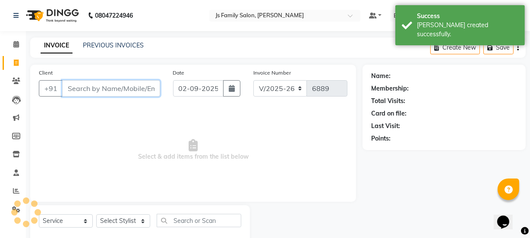
click at [78, 86] on input "Client" at bounding box center [111, 88] width 98 height 16
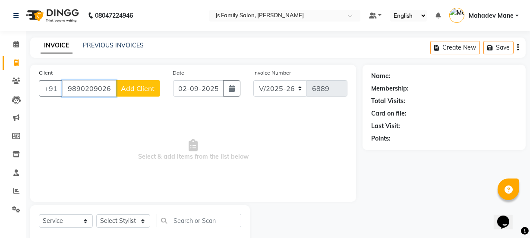
type input "9890209026"
click at [125, 92] on span "Add Client" at bounding box center [138, 88] width 34 height 9
select select "22"
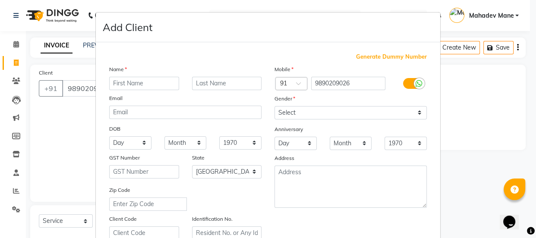
click at [140, 86] on input "text" at bounding box center [144, 83] width 70 height 13
type input "Neeta"
click at [198, 83] on input "text" at bounding box center [227, 83] width 70 height 13
type input "Kulkarni"
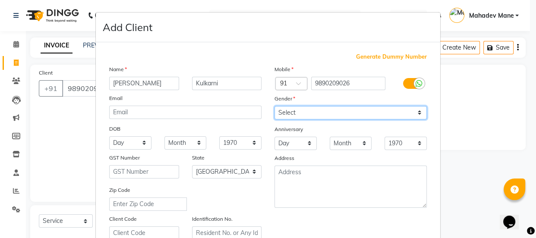
click at [316, 118] on select "Select [DEMOGRAPHIC_DATA] [DEMOGRAPHIC_DATA] Other Prefer Not To Say" at bounding box center [351, 112] width 152 height 13
select select "[DEMOGRAPHIC_DATA]"
click at [275, 106] on select "Select [DEMOGRAPHIC_DATA] [DEMOGRAPHIC_DATA] Other Prefer Not To Say" at bounding box center [351, 112] width 152 height 13
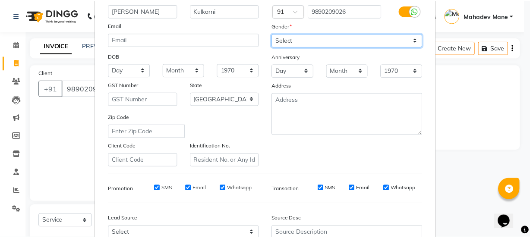
scroll to position [163, 0]
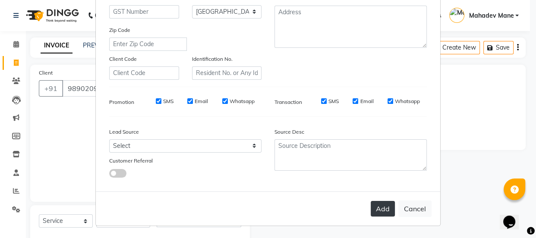
click at [371, 206] on button "Add" at bounding box center [383, 209] width 24 height 16
select select
select select "null"
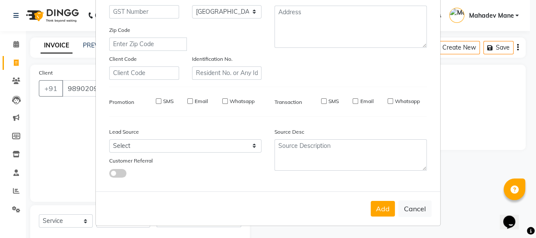
select select
checkbox input "false"
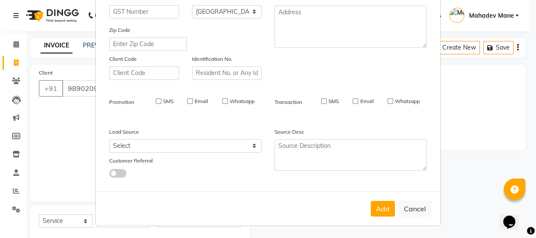
checkbox input "false"
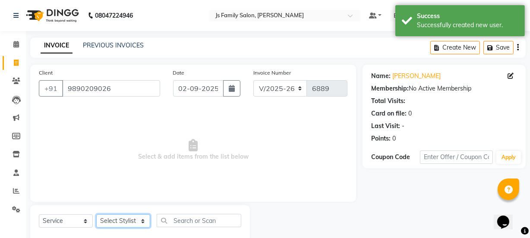
click at [137, 221] on select "Select Stylist [PERSON_NAME] Vaidyakar [PERSON_NAME] [PERSON_NAME] Mane Mosin […" at bounding box center [123, 221] width 54 height 13
select select "88915"
click at [96, 215] on select "Select Stylist [PERSON_NAME] Vaidyakar [PERSON_NAME] [PERSON_NAME] Mane Mosin […" at bounding box center [123, 221] width 54 height 13
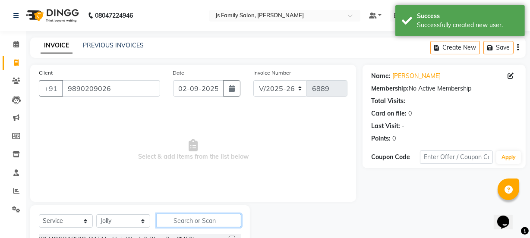
click at [187, 222] on input "text" at bounding box center [199, 220] width 85 height 13
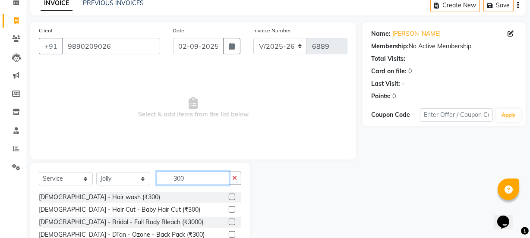
scroll to position [78, 0]
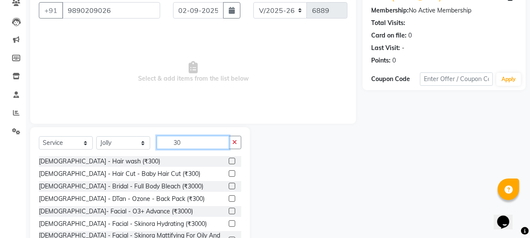
type input "3"
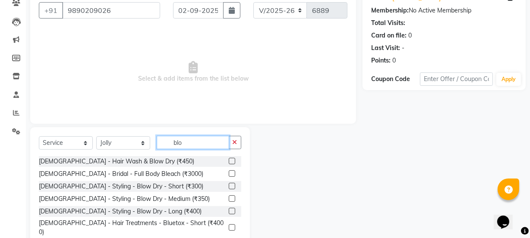
scroll to position [71, 0]
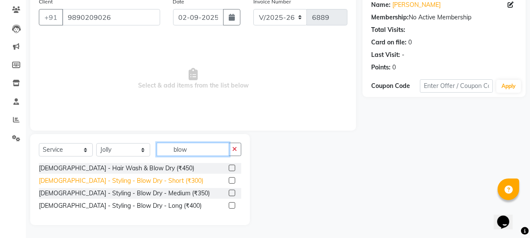
type input "blow"
click at [151, 180] on div "[DEMOGRAPHIC_DATA] - Styling - Blow Dry - Short (₹300)" at bounding box center [121, 181] width 165 height 9
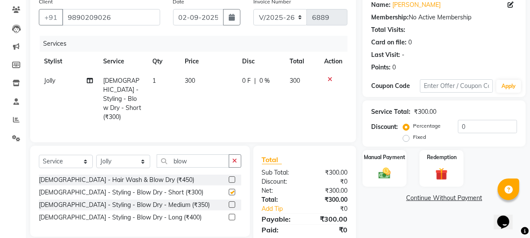
checkbox input "false"
click at [379, 171] on img at bounding box center [384, 173] width 21 height 15
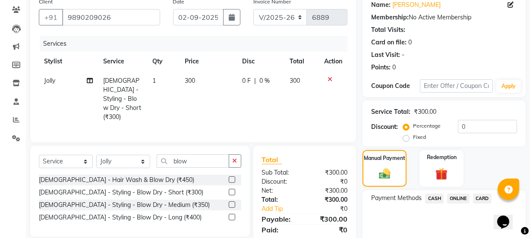
click at [436, 197] on span "CASH" at bounding box center [434, 199] width 19 height 10
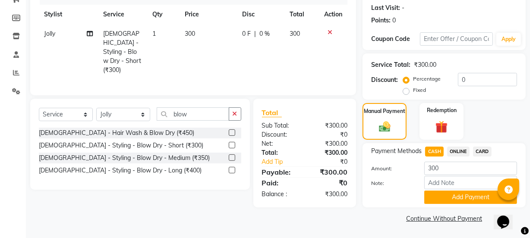
click at [466, 209] on div "Name: Neeta Kulkarni Membership: No Active Membership Total Visits: Card on fil…" at bounding box center [448, 85] width 170 height 279
click at [466, 202] on button "Add Payment" at bounding box center [471, 197] width 93 height 13
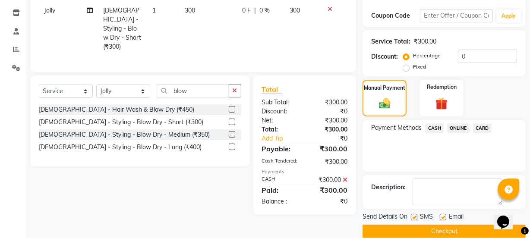
scroll to position [154, 0]
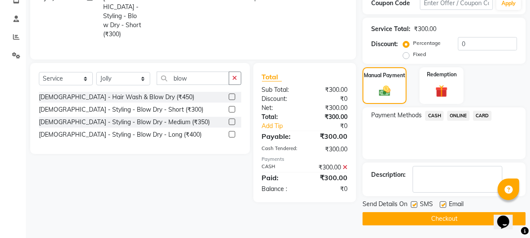
click at [465, 216] on button "Checkout" at bounding box center [444, 218] width 163 height 13
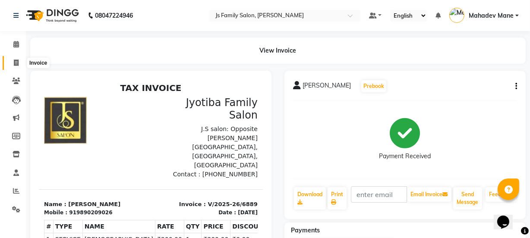
click at [12, 63] on span at bounding box center [16, 63] width 15 height 10
select select "service"
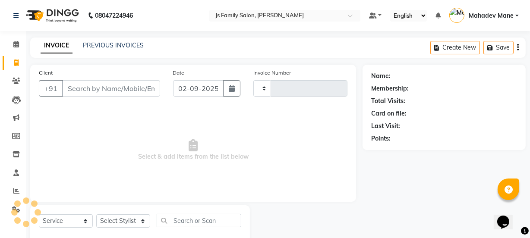
scroll to position [22, 0]
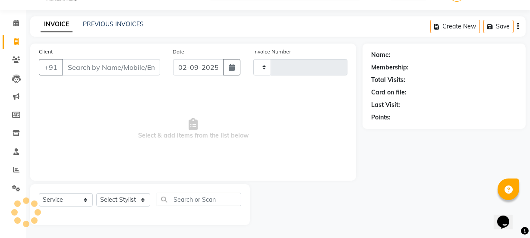
type input "6890"
select select "3729"
click at [83, 65] on input "Client" at bounding box center [111, 67] width 98 height 16
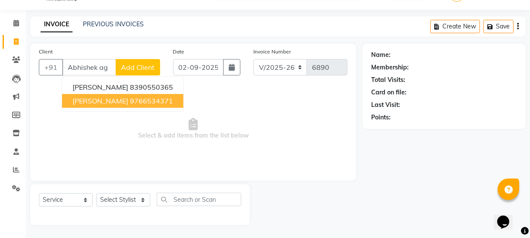
click at [121, 99] on span "[PERSON_NAME]" at bounding box center [101, 101] width 56 height 9
type input "9766534371"
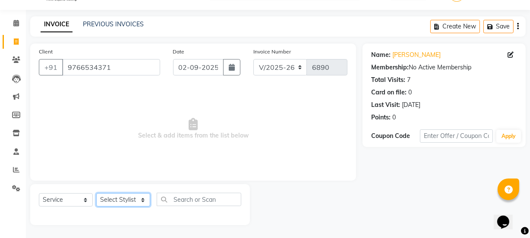
click at [130, 205] on select "Select Stylist [PERSON_NAME] Vaidyakar [PERSON_NAME] [PERSON_NAME] Mane Mosin […" at bounding box center [123, 199] width 54 height 13
select select "20007"
click at [96, 193] on select "Select Stylist [PERSON_NAME] Vaidyakar [PERSON_NAME] [PERSON_NAME] Mane Mosin […" at bounding box center [123, 199] width 54 height 13
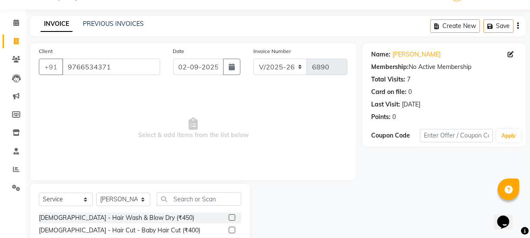
click at [194, 206] on div "Select Service Product Membership Package Voucher Prepaid Gift Card Select Styl…" at bounding box center [140, 203] width 203 height 20
click at [195, 200] on input "text" at bounding box center [199, 199] width 85 height 13
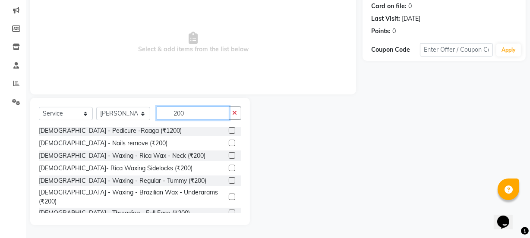
scroll to position [389, 0]
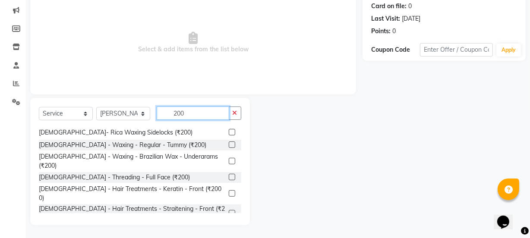
type input "200"
checkbox input "false"
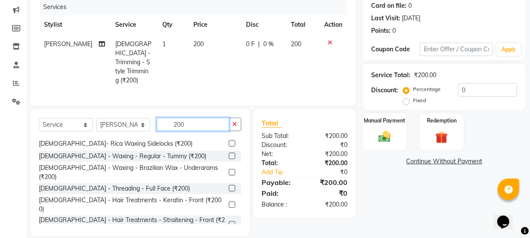
click at [171, 118] on input "200" at bounding box center [193, 124] width 73 height 13
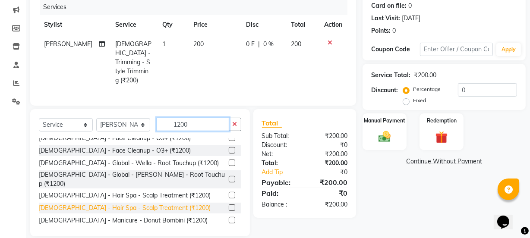
scroll to position [0, 0]
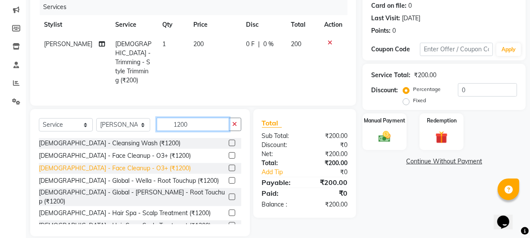
type input "1200"
click at [112, 164] on div "[DEMOGRAPHIC_DATA] - Face Cleanup - O3+ (₹1200)" at bounding box center [115, 168] width 152 height 9
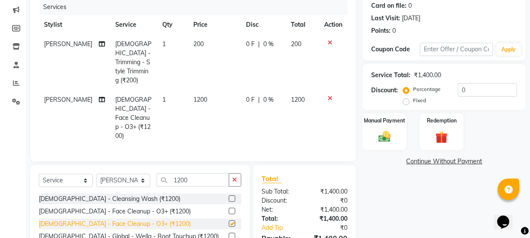
checkbox input "false"
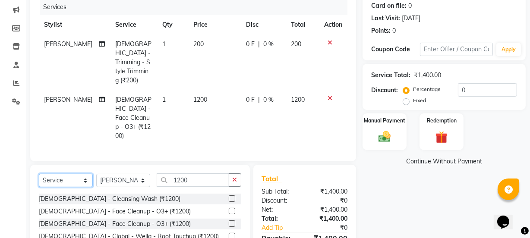
click at [55, 174] on select "Select Service Product Membership Package Voucher Prepaid Gift Card" at bounding box center [66, 180] width 54 height 13
select select "product"
click at [39, 174] on select "Select Service Product Membership Package Voucher Prepaid Gift Card" at bounding box center [66, 180] width 54 height 13
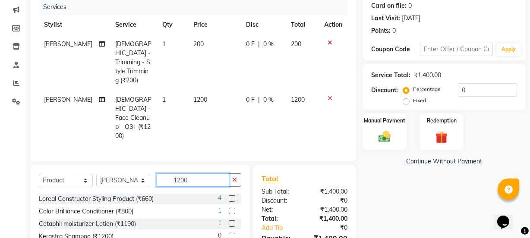
click at [181, 174] on input "1200" at bounding box center [193, 180] width 73 height 13
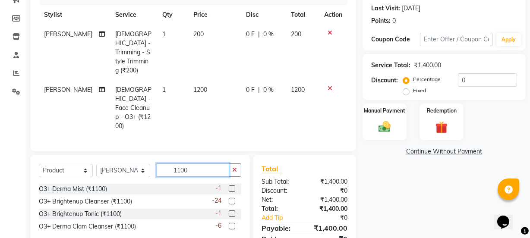
scroll to position [135, 0]
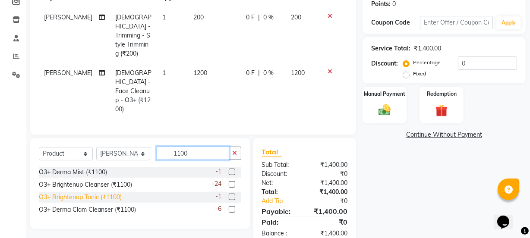
type input "1100"
click at [88, 193] on div "O3+ Brightenup Tonic (₹1100)" at bounding box center [80, 197] width 83 height 9
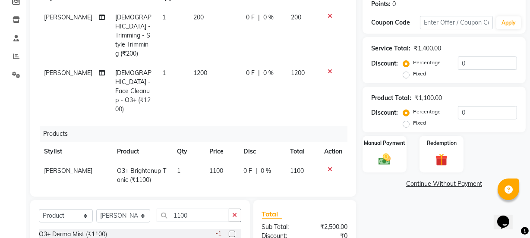
checkbox input "false"
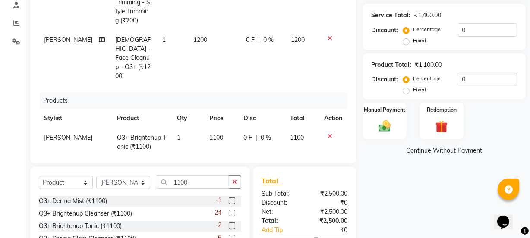
scroll to position [206, 0]
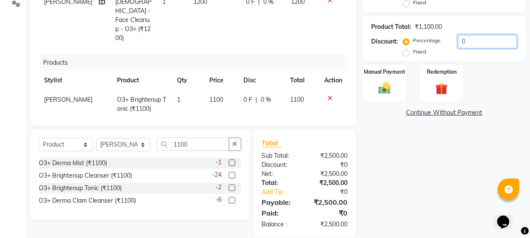
click at [467, 45] on input "0" at bounding box center [487, 41] width 59 height 13
type input "100"
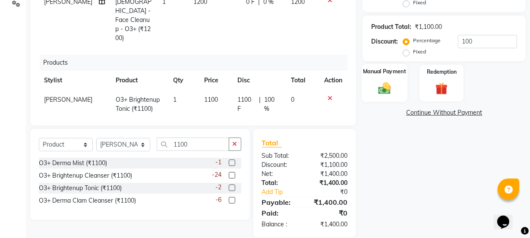
click at [395, 90] on img at bounding box center [384, 88] width 21 height 15
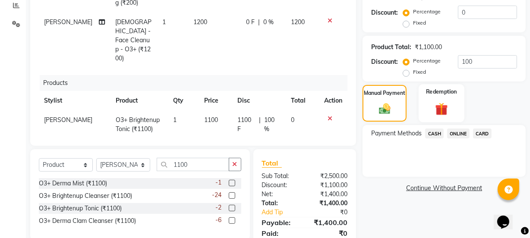
scroll to position [167, 0]
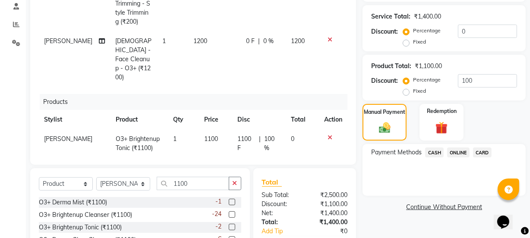
click at [413, 91] on label "Fixed" at bounding box center [419, 91] width 13 height 8
click at [409, 91] on input "Fixed" at bounding box center [408, 91] width 6 height 6
radio input "true"
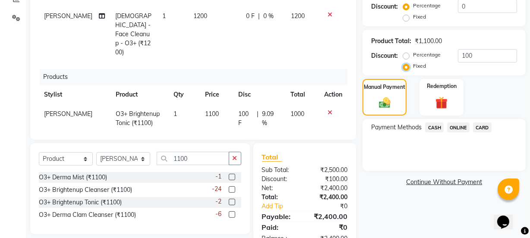
scroll to position [206, 0]
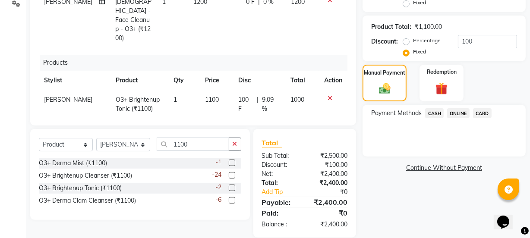
click at [478, 110] on span "CARD" at bounding box center [482, 113] width 19 height 10
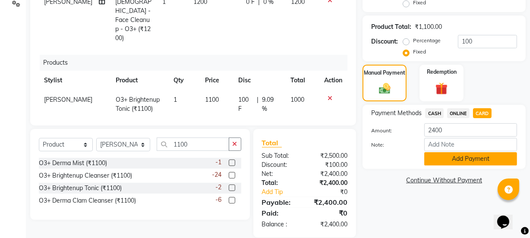
click at [460, 155] on button "Add Payment" at bounding box center [471, 158] width 93 height 13
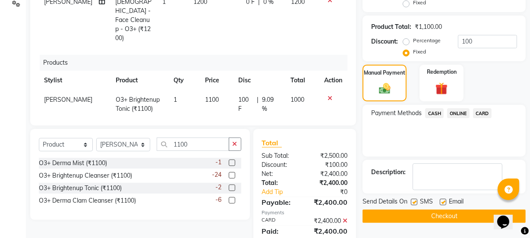
click at [449, 213] on button "Checkout" at bounding box center [444, 216] width 163 height 13
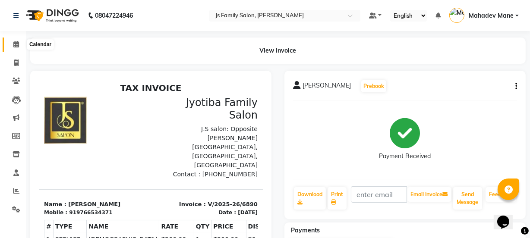
click at [12, 42] on span at bounding box center [16, 45] width 15 height 10
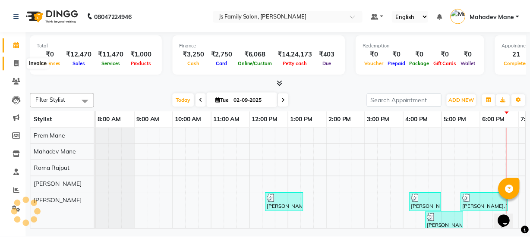
scroll to position [0, 70]
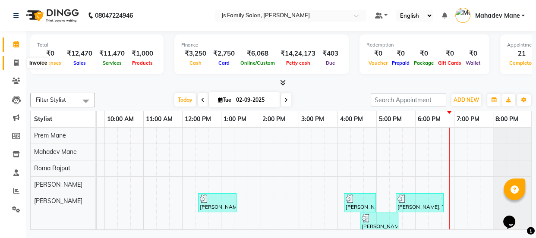
click at [15, 60] on icon at bounding box center [16, 63] width 5 height 6
select select "service"
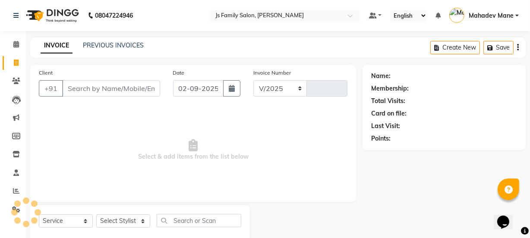
select select "3729"
type input "6891"
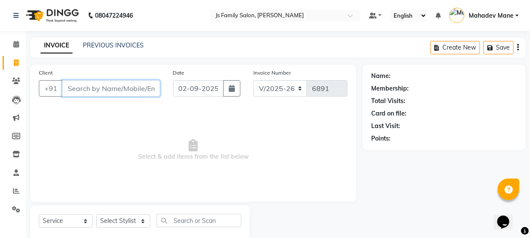
click at [113, 85] on input "Client" at bounding box center [111, 88] width 98 height 16
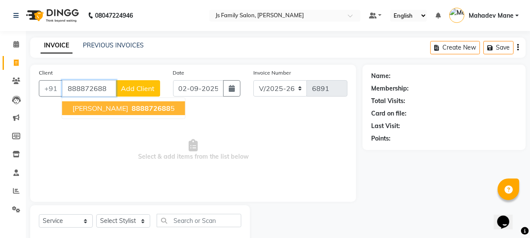
click at [130, 110] on ngb-highlight "888872688 5" at bounding box center [152, 108] width 45 height 9
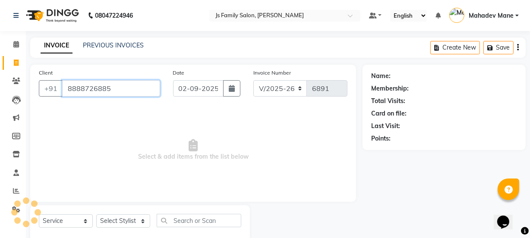
type input "8888726885"
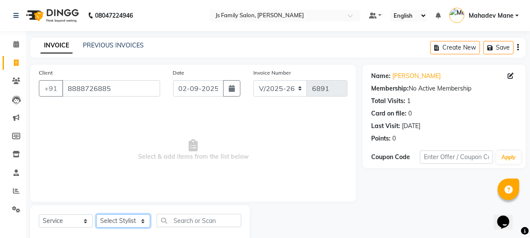
click at [144, 223] on select "Select Stylist [PERSON_NAME] Vaidyakar [PERSON_NAME] [PERSON_NAME] Mane Mosin […" at bounding box center [123, 221] width 54 height 13
select select "88914"
click at [96, 215] on select "Select Stylist [PERSON_NAME] Vaidyakar [PERSON_NAME] [PERSON_NAME] Mane Mosin […" at bounding box center [123, 221] width 54 height 13
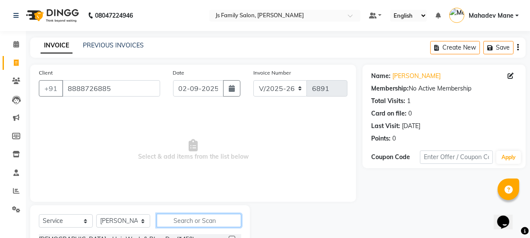
click at [183, 217] on input "text" at bounding box center [199, 220] width 85 height 13
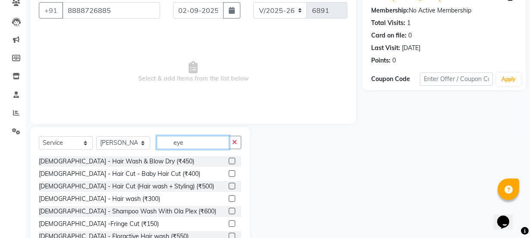
scroll to position [46, 0]
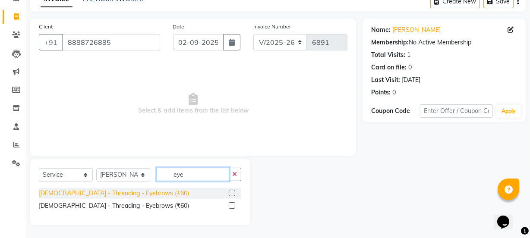
type input "eye"
click at [138, 190] on div "[DEMOGRAPHIC_DATA] - Threading - Eyebrows (₹60)" at bounding box center [114, 193] width 150 height 9
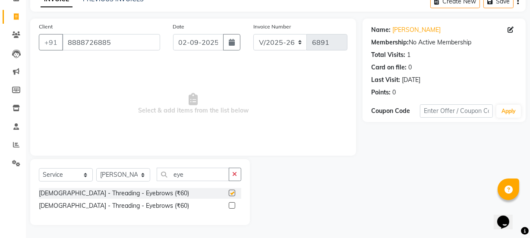
checkbox input "false"
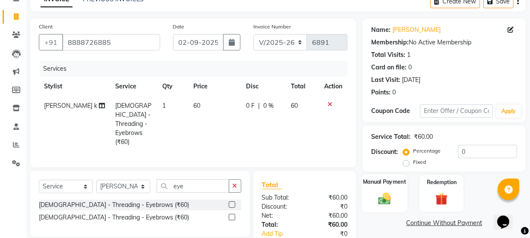
click at [388, 199] on img at bounding box center [384, 198] width 21 height 15
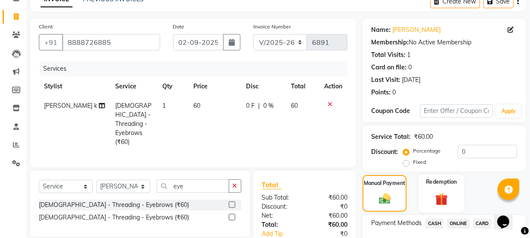
scroll to position [105, 0]
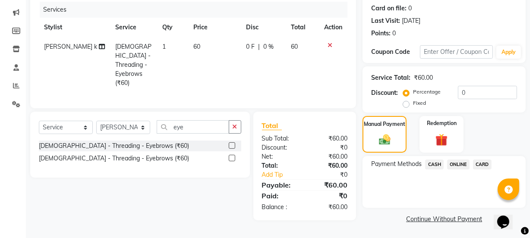
click at [437, 164] on span "CASH" at bounding box center [434, 165] width 19 height 10
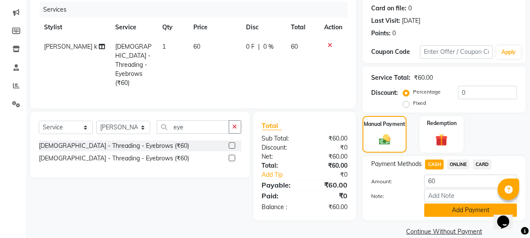
click at [454, 208] on button "Add Payment" at bounding box center [471, 210] width 93 height 13
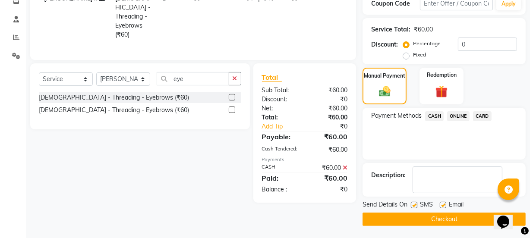
scroll to position [154, 0]
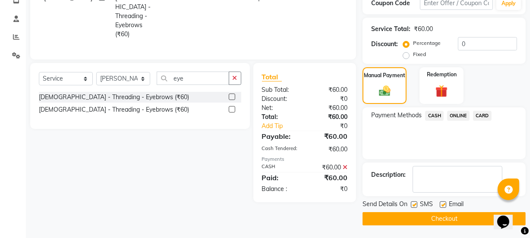
click at [456, 215] on button "Checkout" at bounding box center [444, 218] width 163 height 13
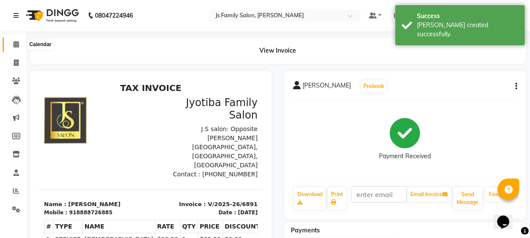
click at [13, 44] on icon at bounding box center [16, 44] width 6 height 6
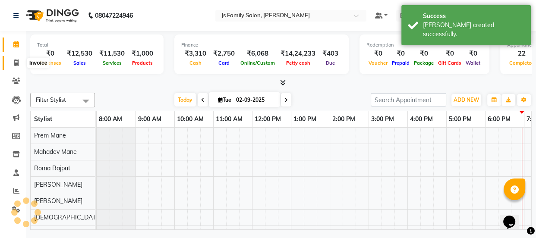
click at [11, 58] on span at bounding box center [16, 63] width 15 height 10
select select "3729"
select select "service"
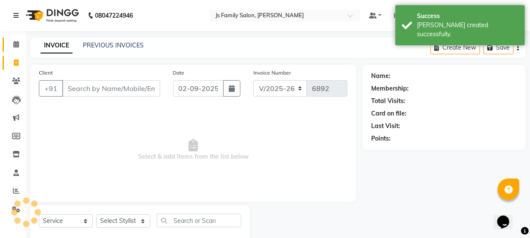
click at [97, 88] on input "Client" at bounding box center [111, 88] width 98 height 16
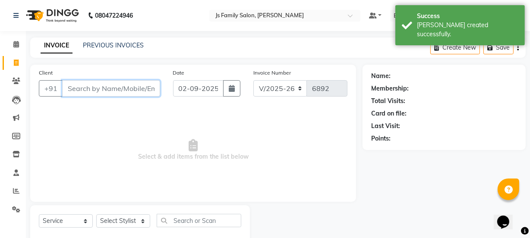
click at [97, 88] on input "Client" at bounding box center [111, 88] width 98 height 16
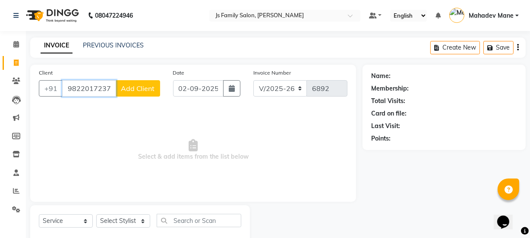
type input "9822017237"
click at [125, 92] on button "Add Client" at bounding box center [138, 88] width 44 height 16
select select "22"
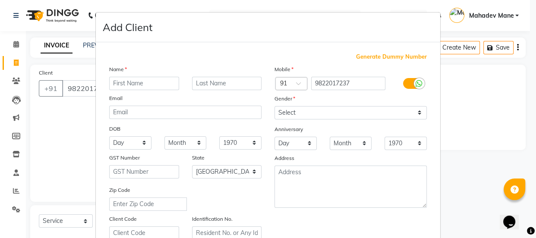
click at [133, 82] on input "text" at bounding box center [144, 83] width 70 height 13
type input "Anil"
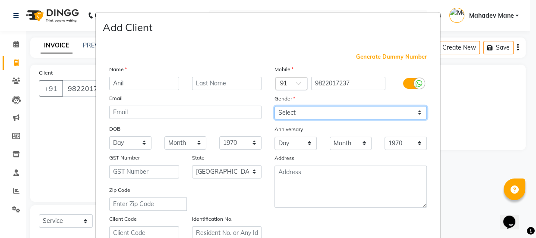
click at [304, 118] on select "Select [DEMOGRAPHIC_DATA] [DEMOGRAPHIC_DATA] Other Prefer Not To Say" at bounding box center [351, 112] width 152 height 13
click at [275, 106] on select "Select [DEMOGRAPHIC_DATA] [DEMOGRAPHIC_DATA] Other Prefer Not To Say" at bounding box center [351, 112] width 152 height 13
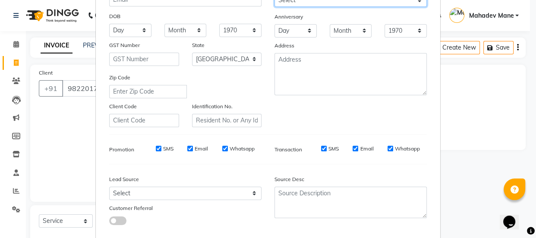
scroll to position [45, 0]
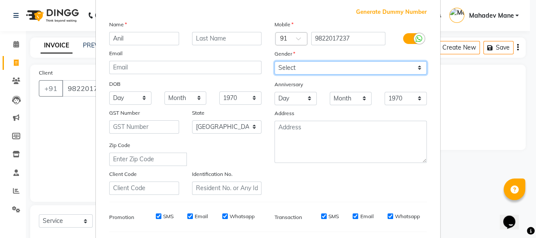
click at [327, 70] on select "Select [DEMOGRAPHIC_DATA] [DEMOGRAPHIC_DATA] Other Prefer Not To Say" at bounding box center [351, 67] width 152 height 13
select select "[DEMOGRAPHIC_DATA]"
click at [275, 61] on select "Select [DEMOGRAPHIC_DATA] [DEMOGRAPHIC_DATA] Other Prefer Not To Say" at bounding box center [351, 67] width 152 height 13
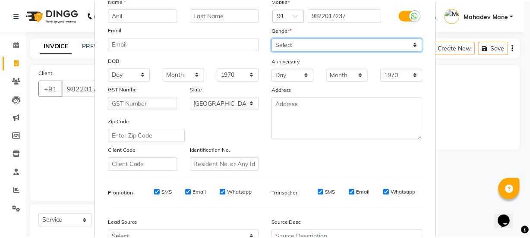
scroll to position [163, 0]
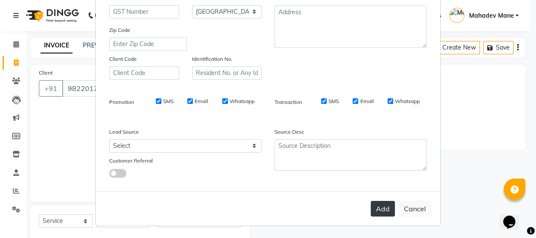
click at [376, 207] on button "Add" at bounding box center [383, 209] width 24 height 16
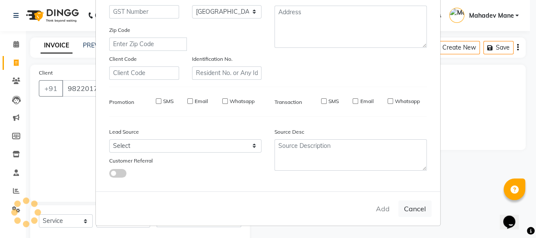
select select
select select "null"
select select
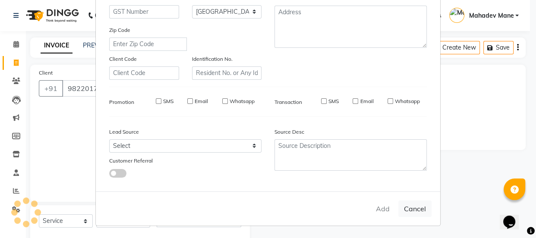
select select
checkbox input "false"
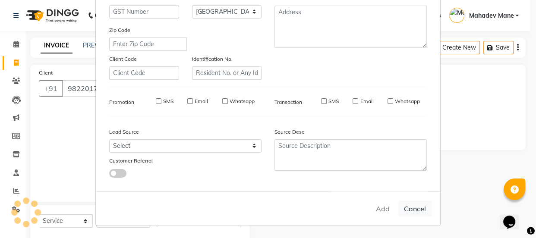
checkbox input "false"
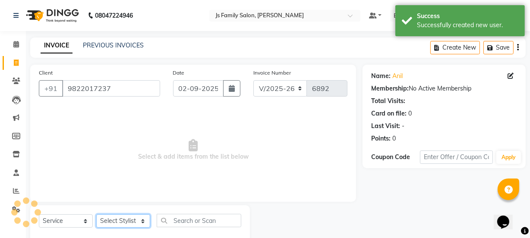
click at [112, 225] on select "Select Stylist [PERSON_NAME] Vaidyakar [PERSON_NAME] [PERSON_NAME] Mane Mosin […" at bounding box center [123, 221] width 54 height 13
select select "47417"
click at [96, 215] on select "Select Stylist [PERSON_NAME] Vaidyakar [PERSON_NAME] [PERSON_NAME] Mane Mosin […" at bounding box center [123, 221] width 54 height 13
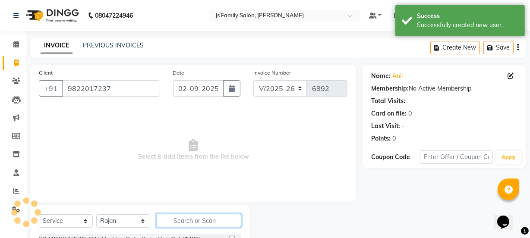
click at [169, 218] on input "text" at bounding box center [199, 220] width 85 height 13
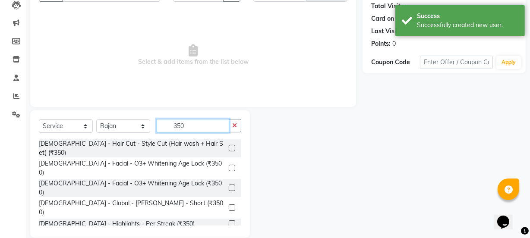
scroll to position [108, 0]
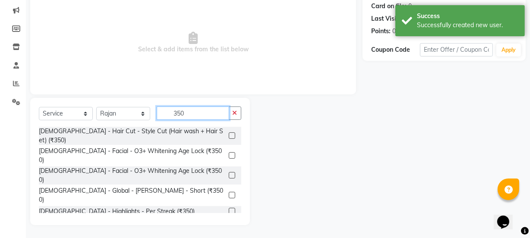
type input "350"
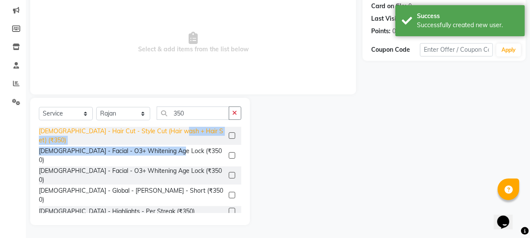
click at [173, 136] on div "Male - Hair Cut - Style Cut (Hair wash + Hair Set) (₹350) Female - Facial - O3+…" at bounding box center [140, 170] width 203 height 86
click at [173, 133] on div "[DEMOGRAPHIC_DATA] - Hair Cut - Style Cut (Hair wash + Hair Set) (₹350)" at bounding box center [132, 136] width 187 height 18
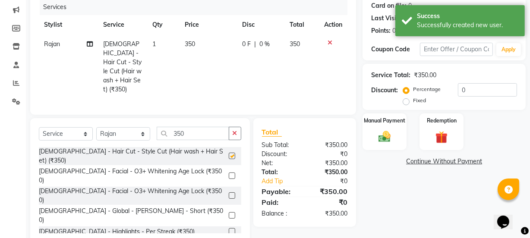
checkbox input "false"
click at [389, 134] on img at bounding box center [384, 137] width 21 height 15
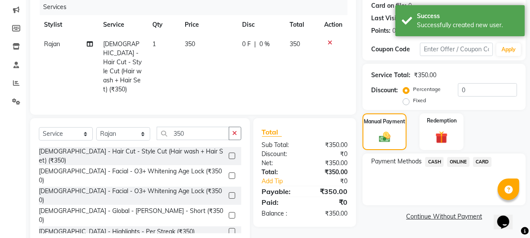
click at [437, 163] on span "CASH" at bounding box center [434, 162] width 19 height 10
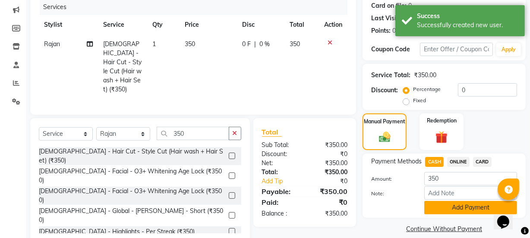
click at [449, 212] on button "Add Payment" at bounding box center [471, 207] width 93 height 13
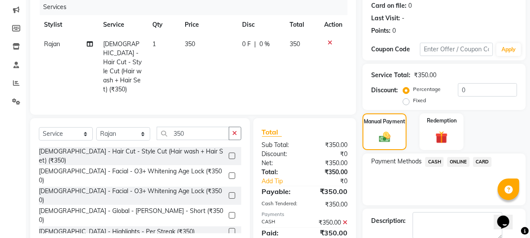
scroll to position [154, 0]
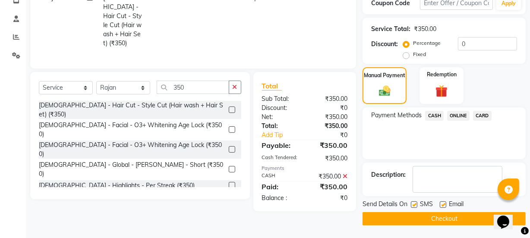
click at [453, 216] on button "Checkout" at bounding box center [444, 218] width 163 height 13
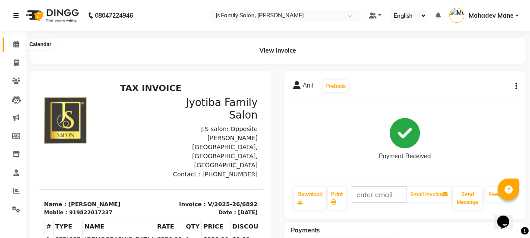
click at [13, 47] on icon at bounding box center [16, 44] width 6 height 6
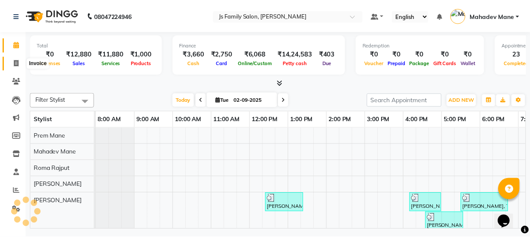
scroll to position [0, 70]
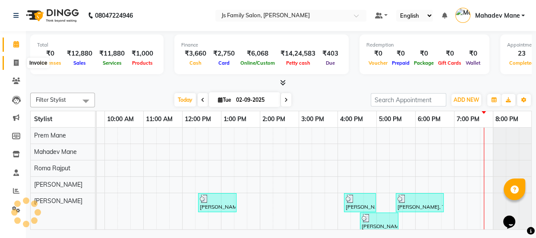
click at [13, 59] on span at bounding box center [16, 63] width 15 height 10
select select "3729"
select select "service"
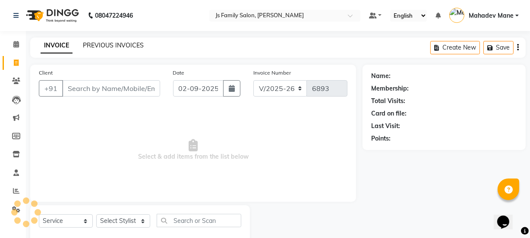
click at [120, 41] on link "PREVIOUS INVOICES" at bounding box center [113, 45] width 61 height 8
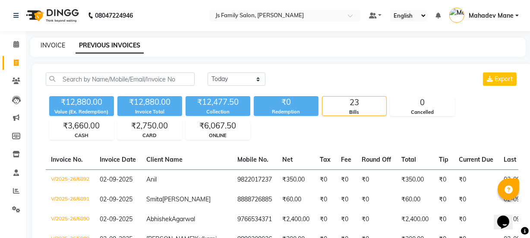
click at [48, 48] on link "INVOICE" at bounding box center [53, 45] width 25 height 8
select select "3729"
select select "service"
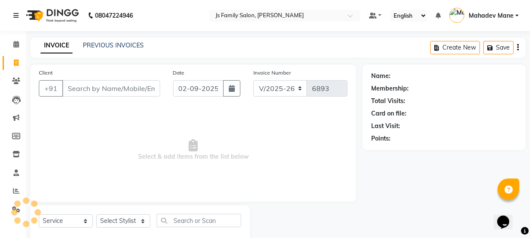
scroll to position [22, 0]
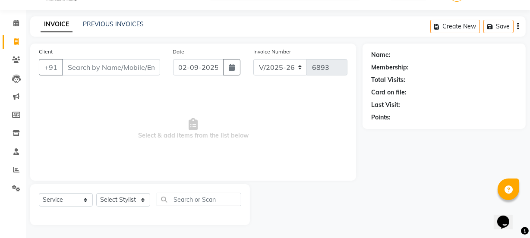
click at [73, 65] on input "Client" at bounding box center [111, 67] width 98 height 16
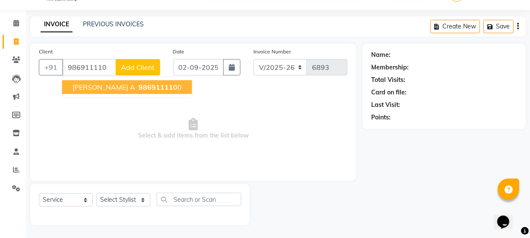
click at [76, 86] on span "Ashitosh A" at bounding box center [104, 87] width 63 height 9
type input "9869111100"
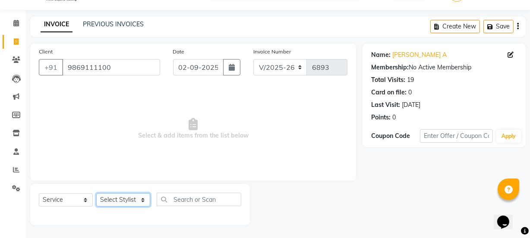
click at [119, 196] on select "Select Stylist [PERSON_NAME] Vaidyakar [PERSON_NAME] [PERSON_NAME] Mane Mosin […" at bounding box center [123, 199] width 54 height 13
select select "20007"
click at [96, 193] on select "Select Stylist [PERSON_NAME] Vaidyakar [PERSON_NAME] [PERSON_NAME] Mane Mosin […" at bounding box center [123, 199] width 54 height 13
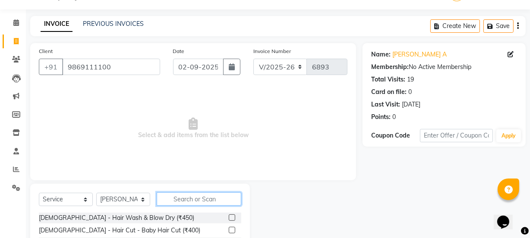
click at [203, 205] on input "text" at bounding box center [199, 199] width 85 height 13
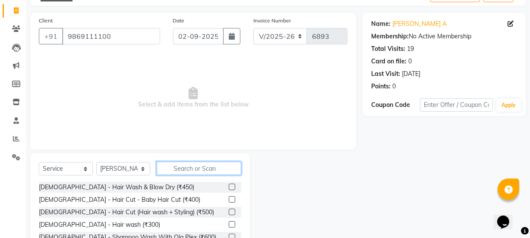
scroll to position [108, 0]
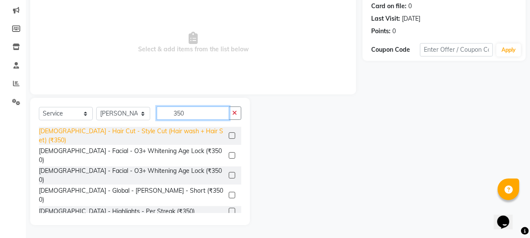
type input "350"
click at [194, 134] on div "[DEMOGRAPHIC_DATA] - Hair Cut - Style Cut (Hair wash + Hair Set) (₹350)" at bounding box center [132, 136] width 187 height 18
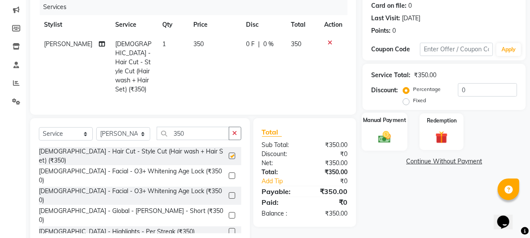
checkbox input "false"
click at [384, 130] on img at bounding box center [384, 137] width 21 height 15
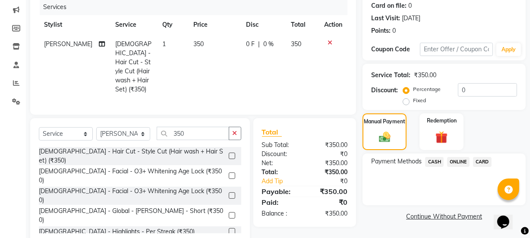
click at [453, 164] on span "ONLINE" at bounding box center [458, 162] width 22 height 10
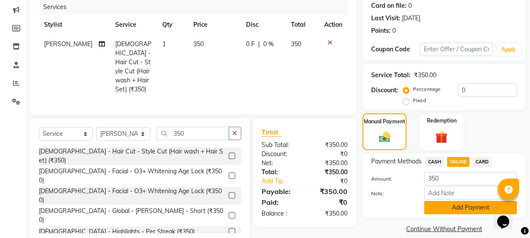
click at [454, 203] on button "Add Payment" at bounding box center [471, 207] width 93 height 13
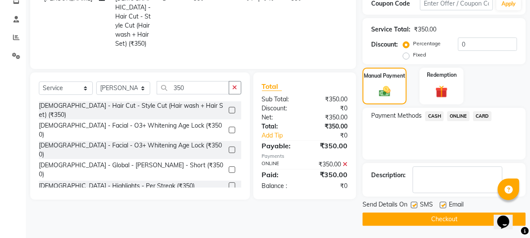
scroll to position [154, 0]
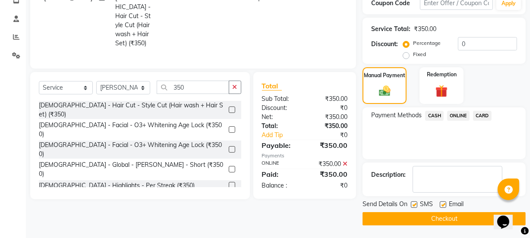
click at [453, 216] on button "Checkout" at bounding box center [444, 218] width 163 height 13
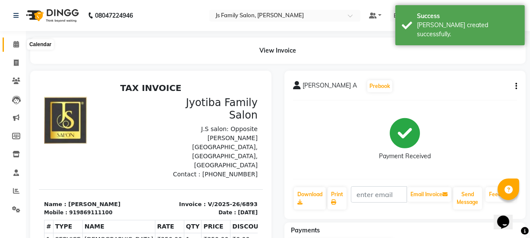
click at [17, 40] on span at bounding box center [16, 45] width 15 height 10
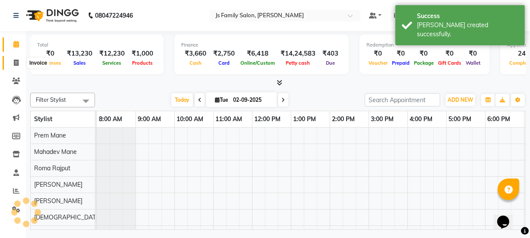
click at [15, 62] on icon at bounding box center [16, 63] width 5 height 6
select select "service"
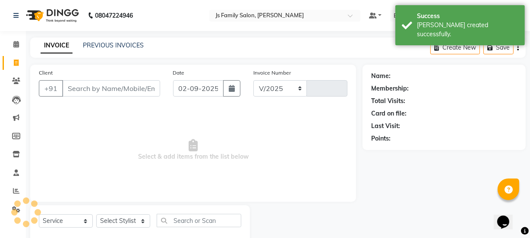
select select "3729"
type input "6894"
click at [100, 93] on input "Client" at bounding box center [111, 88] width 98 height 16
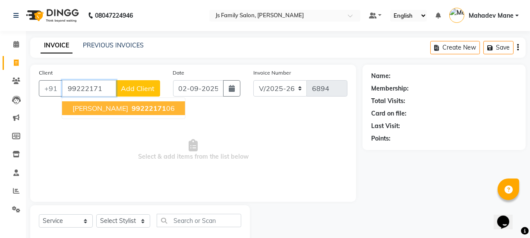
click at [103, 108] on span "Tejaswini Durge" at bounding box center [101, 108] width 56 height 9
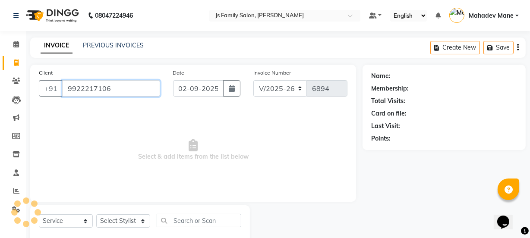
type input "9922217106"
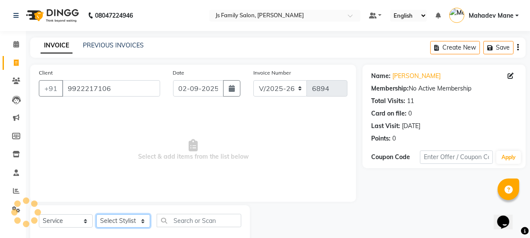
click at [99, 219] on select "Select Stylist [PERSON_NAME] Vaidyakar [PERSON_NAME] [PERSON_NAME] Mane Mosin […" at bounding box center [123, 221] width 54 height 13
select select "87505"
click at [96, 215] on select "Select Stylist [PERSON_NAME] Vaidyakar [PERSON_NAME] [PERSON_NAME] Mane Mosin […" at bounding box center [123, 221] width 54 height 13
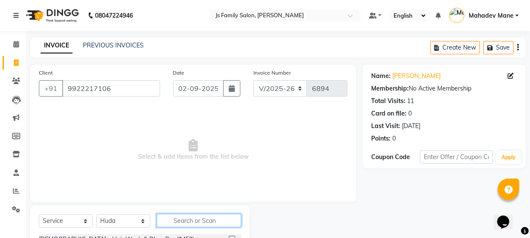
click at [203, 219] on input "text" at bounding box center [199, 220] width 85 height 13
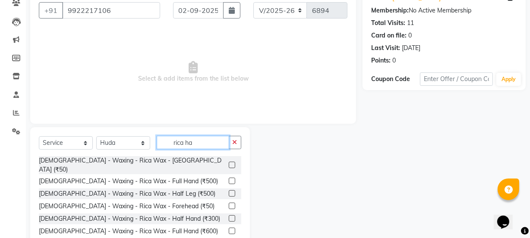
scroll to position [71, 0]
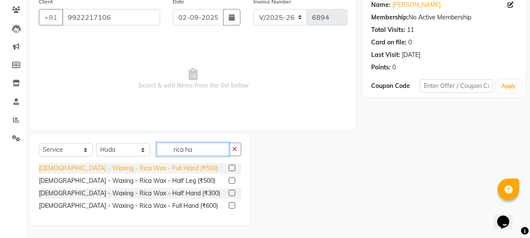
type input "rica ha"
click at [168, 169] on div "[DEMOGRAPHIC_DATA] - Waxing - Rica Wax - Full Hand (₹500)" at bounding box center [128, 168] width 179 height 9
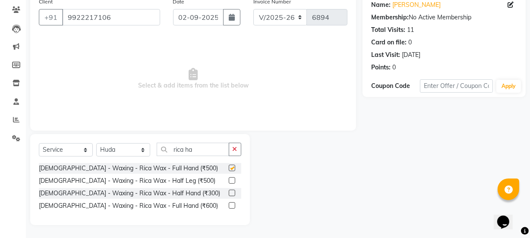
checkbox input "false"
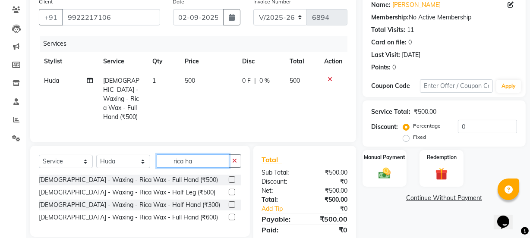
click at [214, 158] on input "rica ha" at bounding box center [193, 161] width 73 height 13
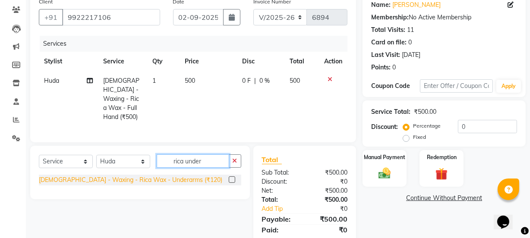
type input "rica under"
click at [168, 176] on div "[DEMOGRAPHIC_DATA] - Waxing - Rica Wax - Underarms (₹120)" at bounding box center [131, 180] width 184 height 9
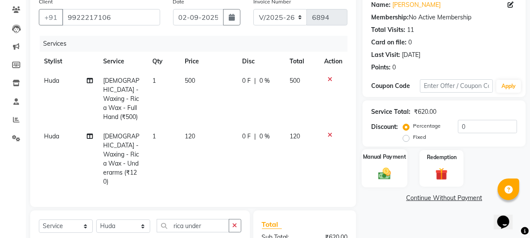
checkbox input "false"
click at [379, 173] on img at bounding box center [384, 173] width 21 height 15
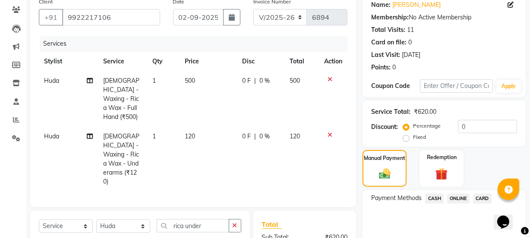
drag, startPoint x: 437, startPoint y: 194, endPoint x: 437, endPoint y: 206, distance: 11.7
click at [437, 196] on span "CASH" at bounding box center [434, 199] width 19 height 10
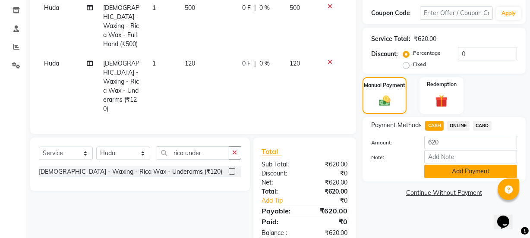
click at [453, 175] on button "Add Payment" at bounding box center [471, 171] width 93 height 13
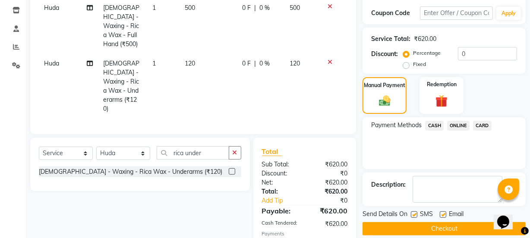
click at [456, 228] on button "Checkout" at bounding box center [444, 228] width 163 height 13
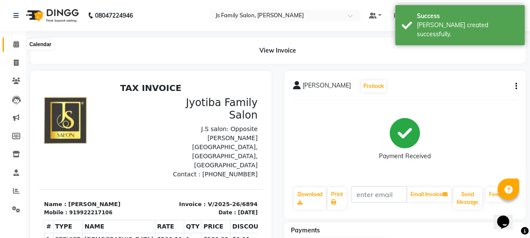
click at [22, 43] on span at bounding box center [16, 45] width 15 height 10
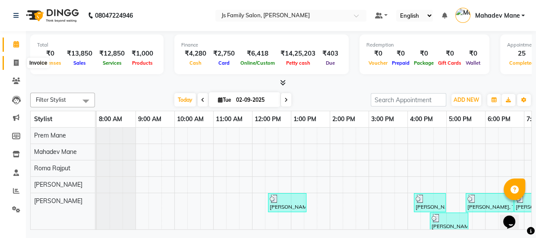
click at [17, 63] on icon at bounding box center [16, 63] width 5 height 6
select select "3729"
select select "service"
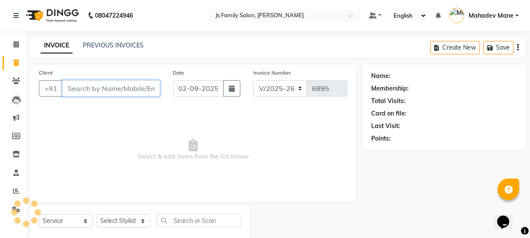
drag, startPoint x: 17, startPoint y: 63, endPoint x: 98, endPoint y: 91, distance: 85.6
click at [98, 91] on input "Client" at bounding box center [111, 88] width 98 height 16
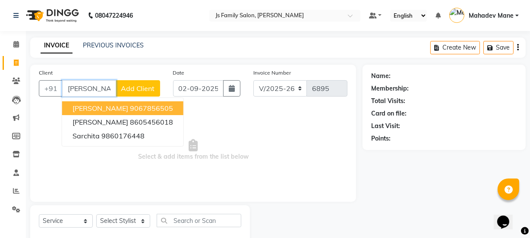
click at [107, 106] on span "Archit Aher" at bounding box center [101, 108] width 56 height 9
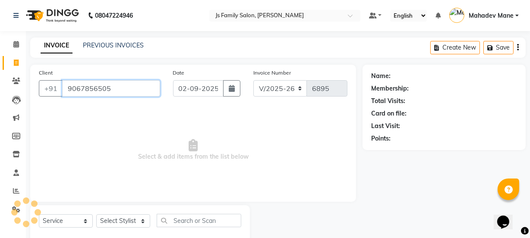
type input "9067856505"
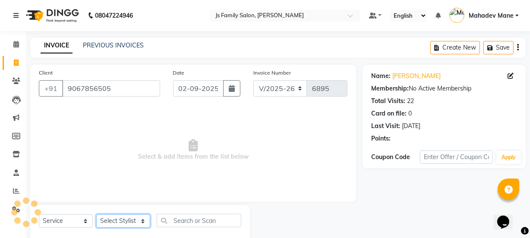
click at [117, 221] on select "Select Stylist [PERSON_NAME] Vaidyakar [PERSON_NAME] [PERSON_NAME] Mane Mosin […" at bounding box center [123, 221] width 54 height 13
select select "33251"
click at [96, 215] on select "Select Stylist [PERSON_NAME] Vaidyakar [PERSON_NAME] [PERSON_NAME] Mane Mosin […" at bounding box center [123, 221] width 54 height 13
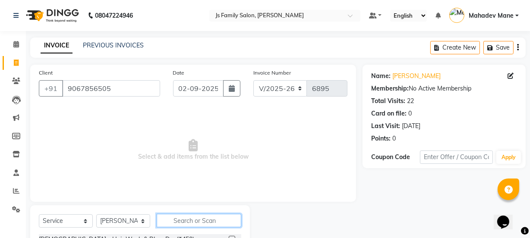
click at [174, 223] on input "text" at bounding box center [199, 220] width 85 height 13
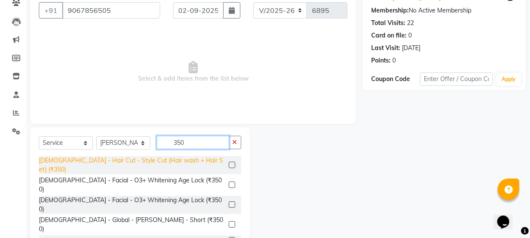
type input "350"
click at [182, 160] on div "[DEMOGRAPHIC_DATA] - Hair Cut - Style Cut (Hair wash + Hair Set) (₹350)" at bounding box center [132, 165] width 187 height 18
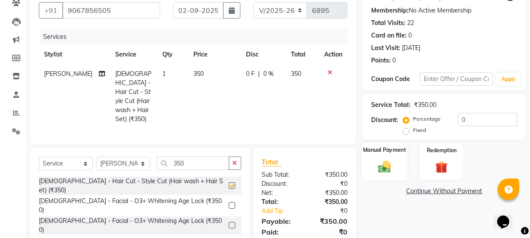
checkbox input "false"
click at [388, 167] on img at bounding box center [384, 166] width 21 height 15
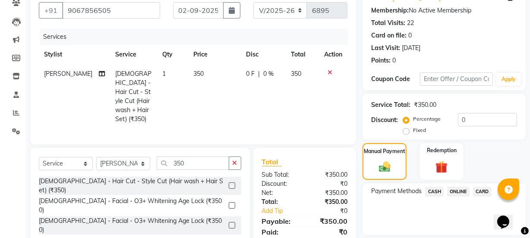
click at [453, 190] on span "ONLINE" at bounding box center [458, 192] width 22 height 10
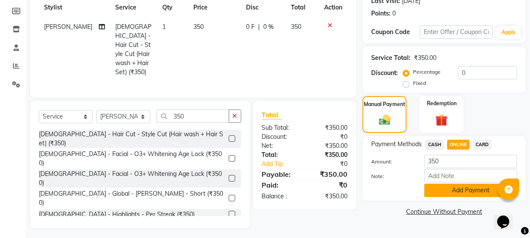
click at [462, 194] on button "Add Payment" at bounding box center [471, 190] width 93 height 13
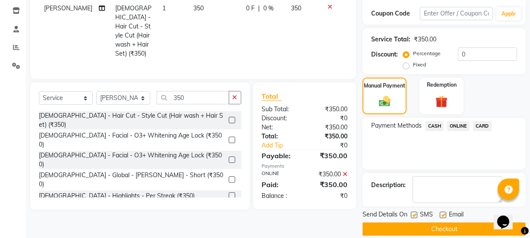
scroll to position [154, 0]
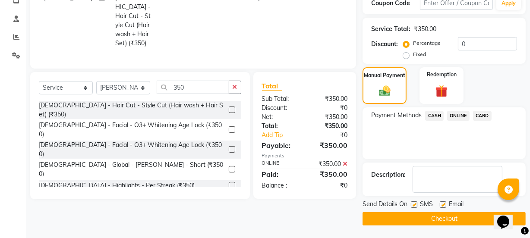
click at [466, 221] on button "Checkout" at bounding box center [444, 218] width 163 height 13
